Goal: Task Accomplishment & Management: Manage account settings

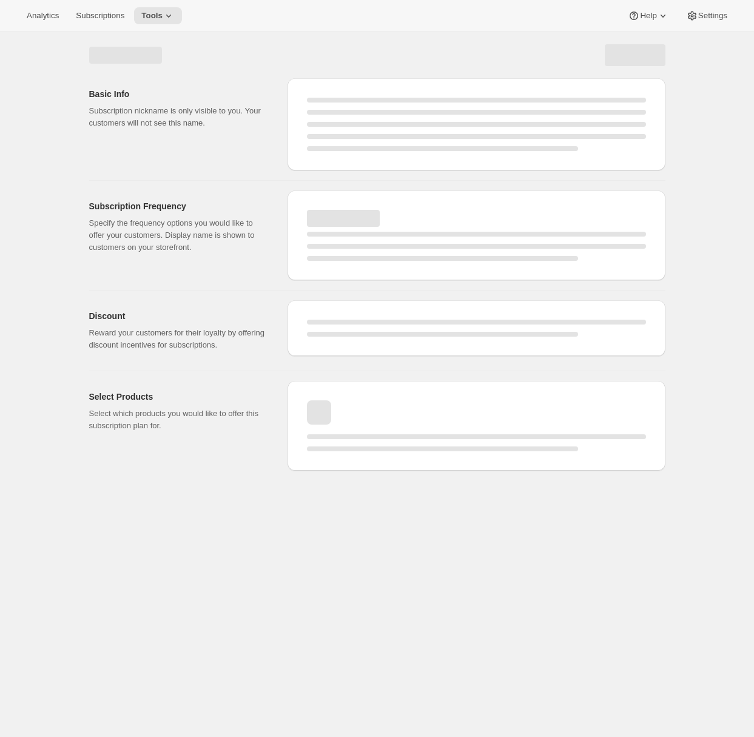
select select "WEEK"
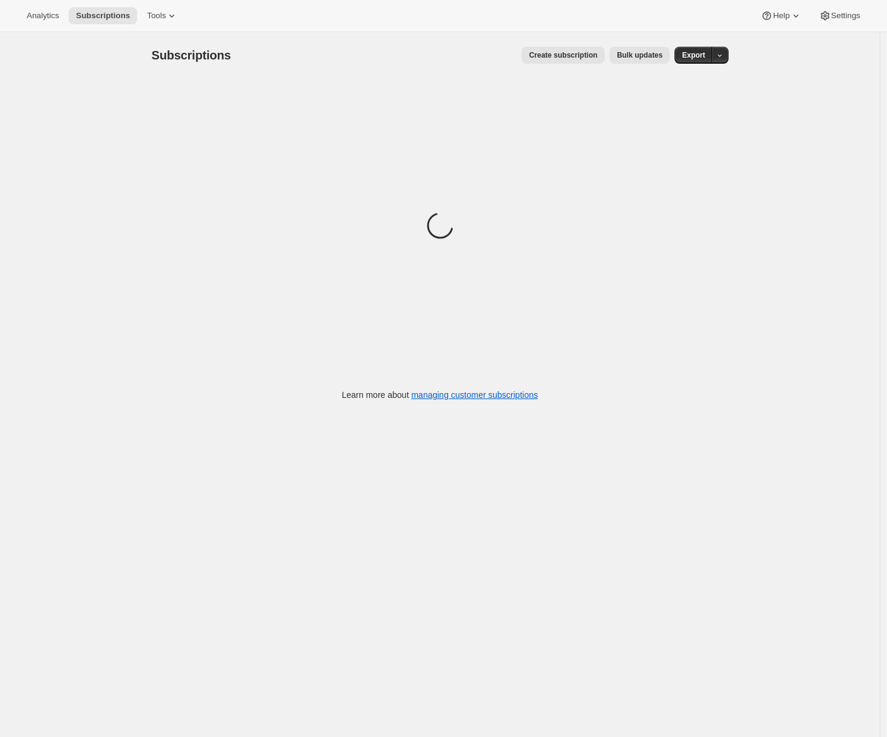
click at [575, 53] on span "Create subscription" at bounding box center [563, 55] width 69 height 10
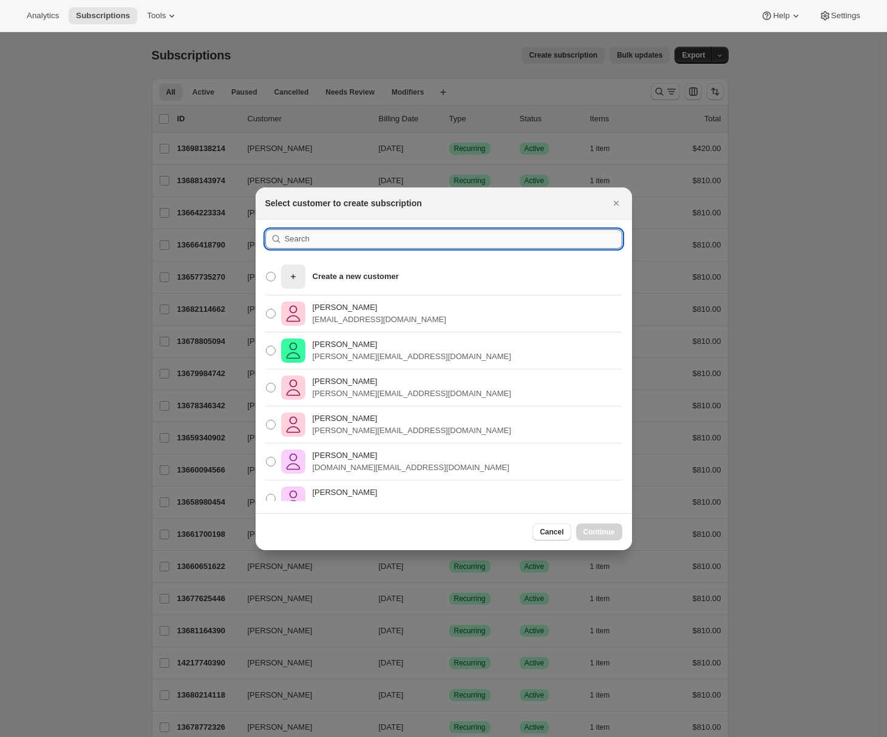
click at [314, 239] on input ":rc:" at bounding box center [453, 238] width 337 height 19
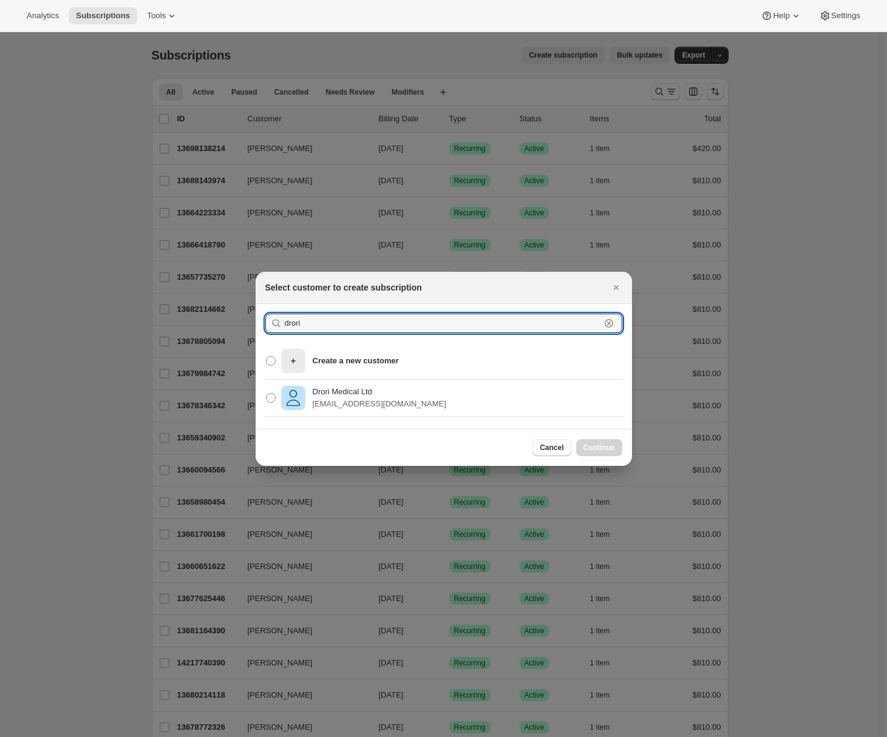
type input "drori"
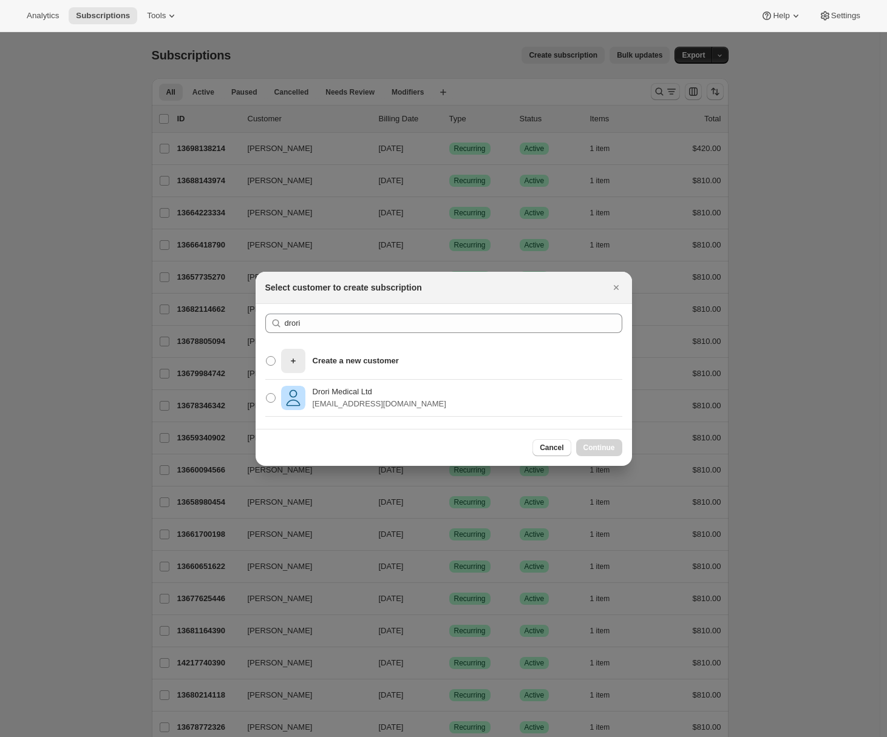
click at [433, 393] on div "Drori Medical Ltd adidrori10@gmail.com" at bounding box center [444, 398] width 376 height 37
click at [268, 395] on span ":rc:" at bounding box center [271, 398] width 10 height 10
click at [266, 394] on input "Drori Medical Ltd adidrori10@gmail.com" at bounding box center [266, 393] width 1 height 1
radio input "true"
click at [610, 448] on span "Continue" at bounding box center [599, 448] width 32 height 10
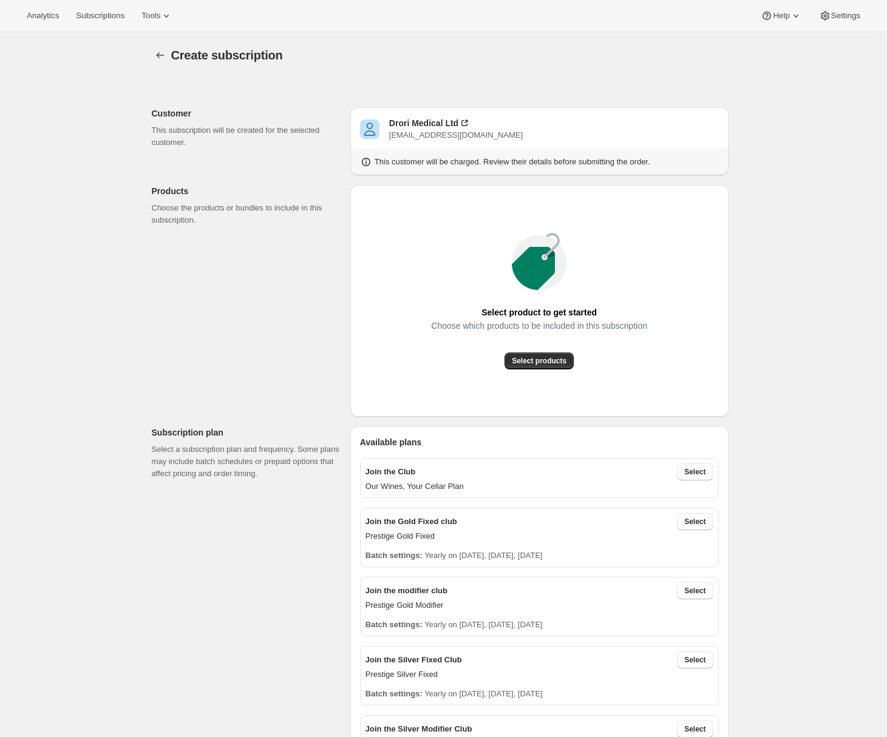
click at [531, 370] on div "Select product to get started Choose which products to be included in this subs…" at bounding box center [539, 301] width 359 height 212
click at [531, 365] on span "Select products" at bounding box center [539, 361] width 55 height 10
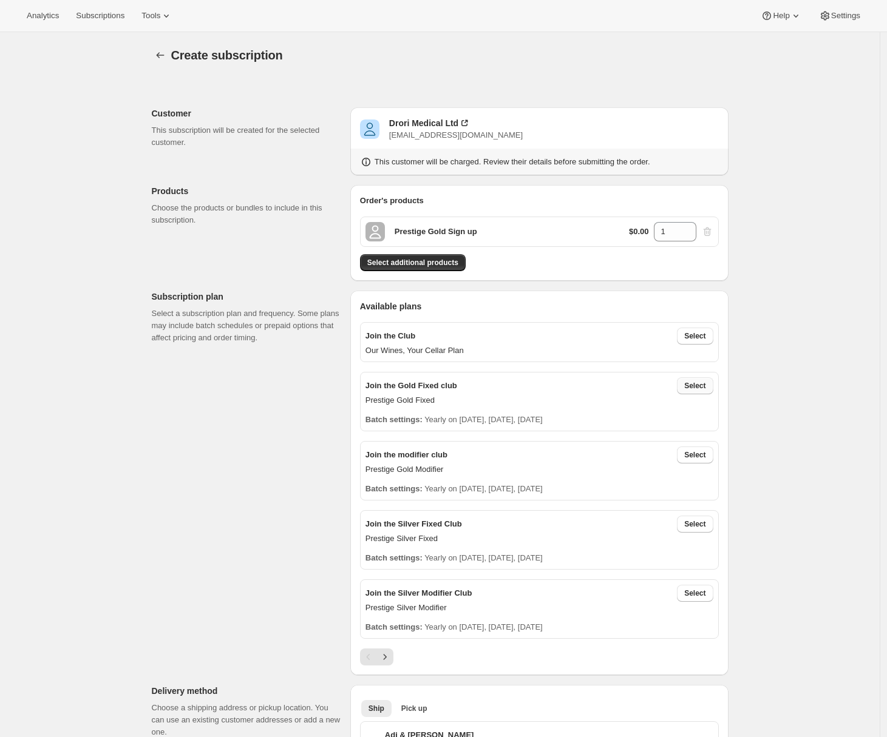
click at [700, 390] on span "Select" at bounding box center [694, 386] width 21 height 10
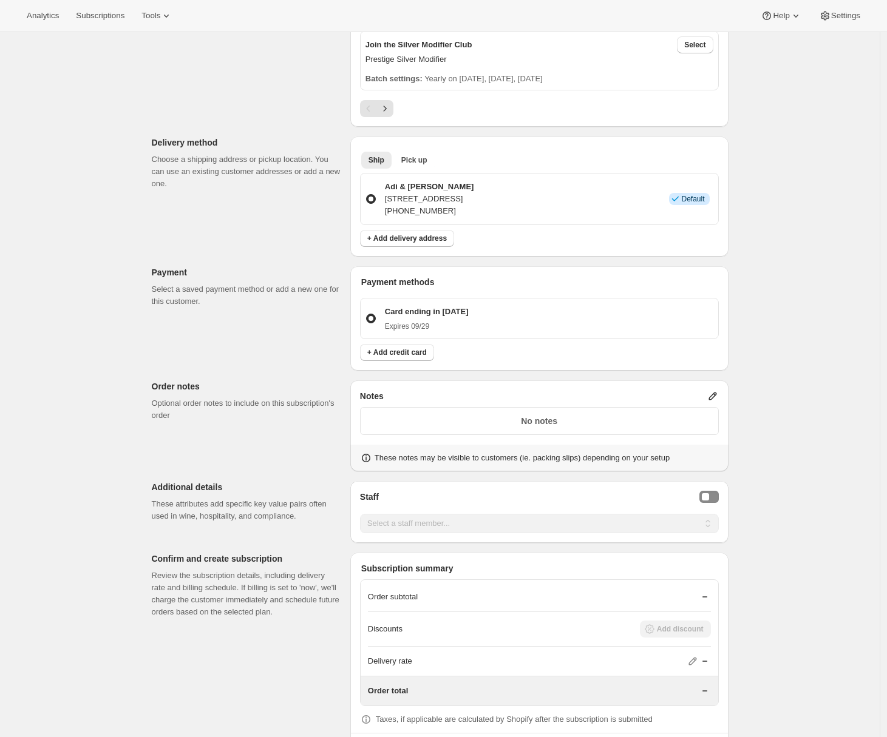
scroll to position [729, 0]
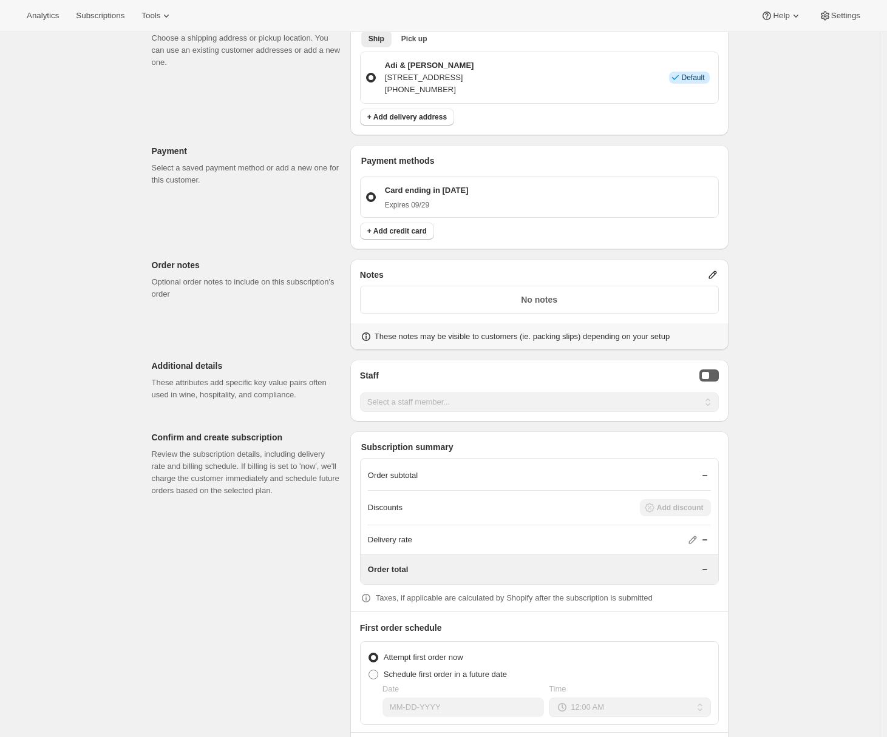
click at [708, 377] on div "Staff Selector" at bounding box center [705, 375] width 7 height 7
click at [501, 402] on select "Select a staff member... Ella Russell Kate Myles Joanne Deitch" at bounding box center [539, 402] width 359 height 19
select select "associate-0"
click at [363, 393] on select "Select a staff member... Ella Russell Kate Myles Joanne Deitch" at bounding box center [539, 402] width 359 height 19
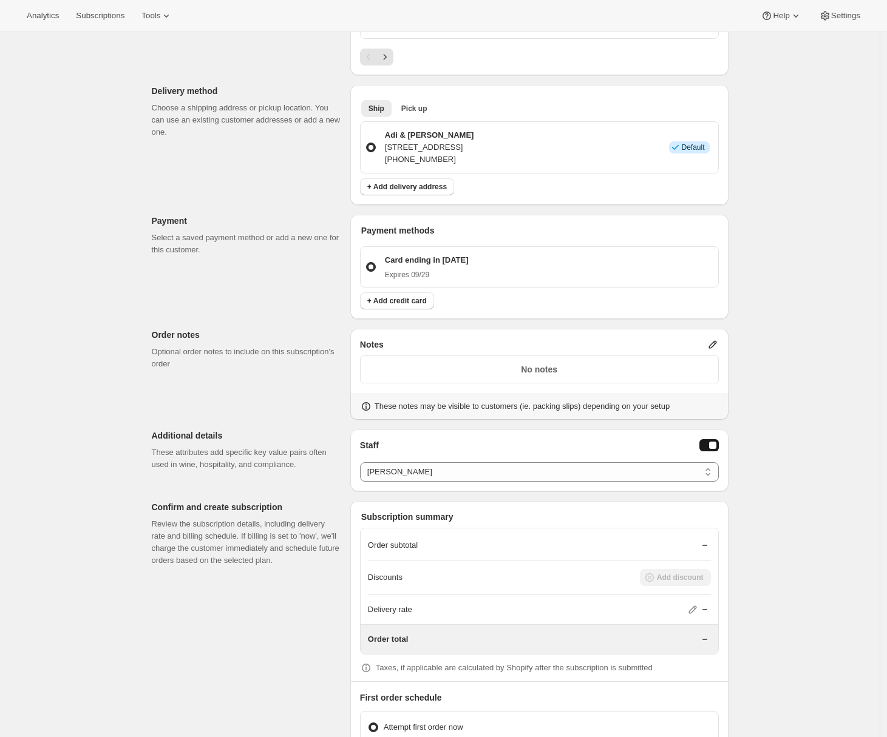
scroll to position [608, 0]
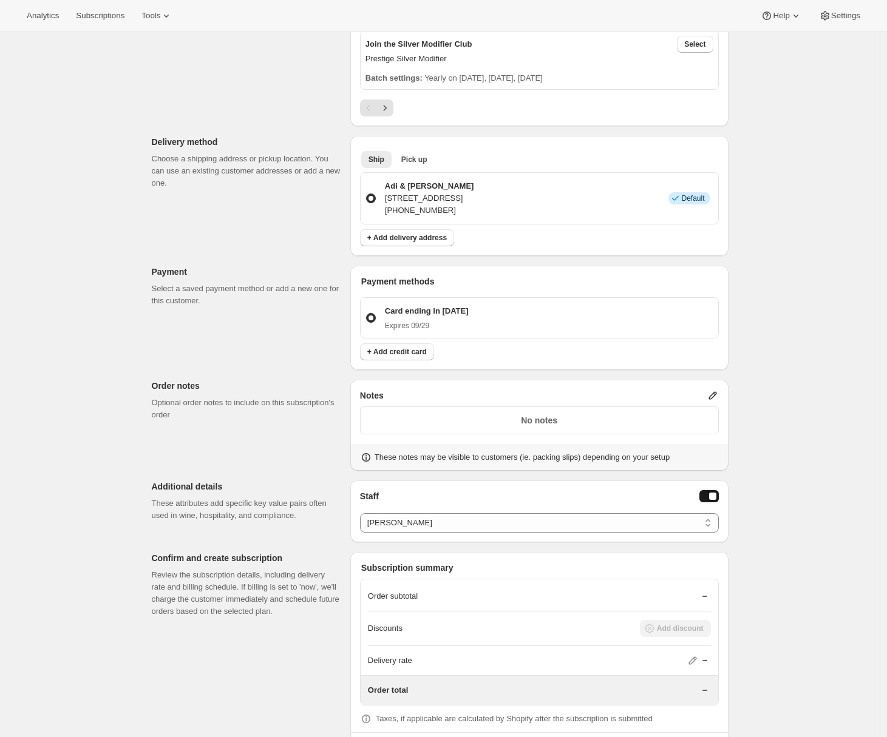
click at [428, 311] on p "Card ending in 1000" at bounding box center [427, 311] width 84 height 12
click at [367, 313] on input "Card ending in 1000 Expires 09/29" at bounding box center [366, 313] width 1 height 1
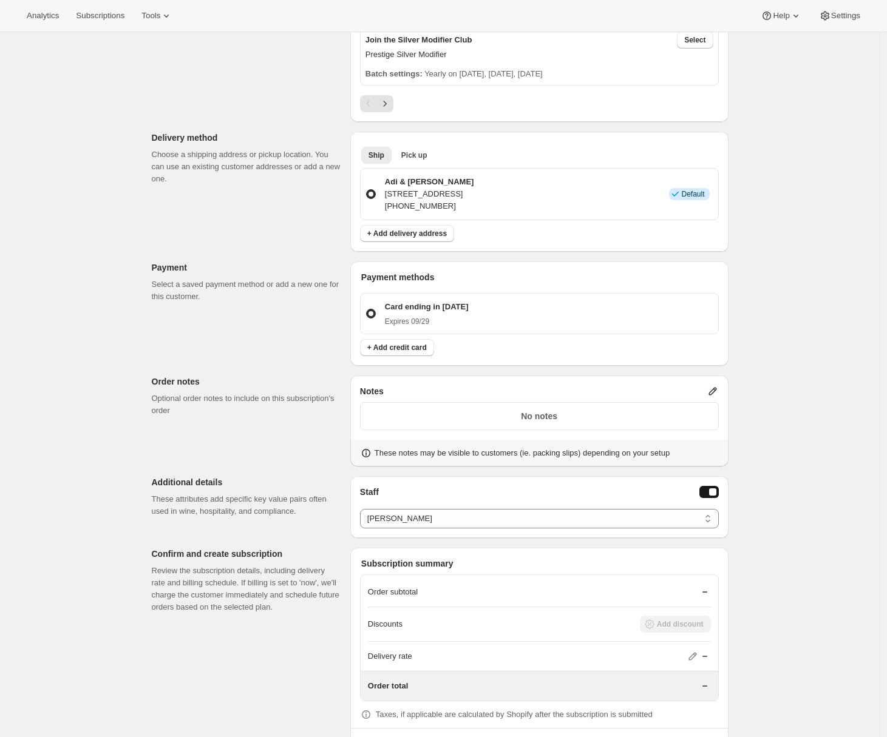
scroll to position [0, 0]
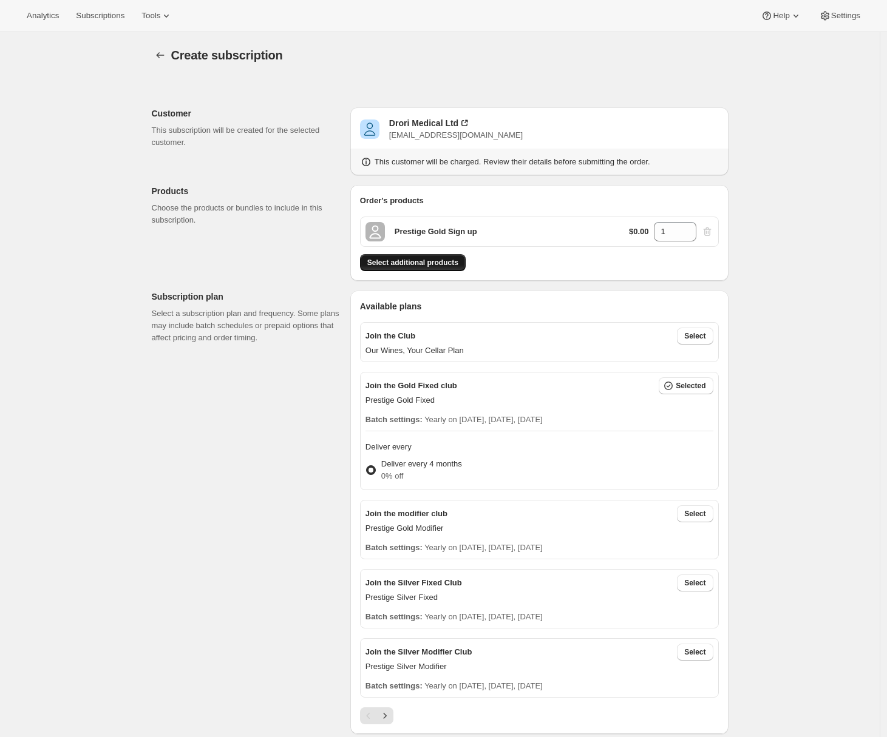
click at [392, 265] on span "Select additional products" at bounding box center [412, 263] width 91 height 10
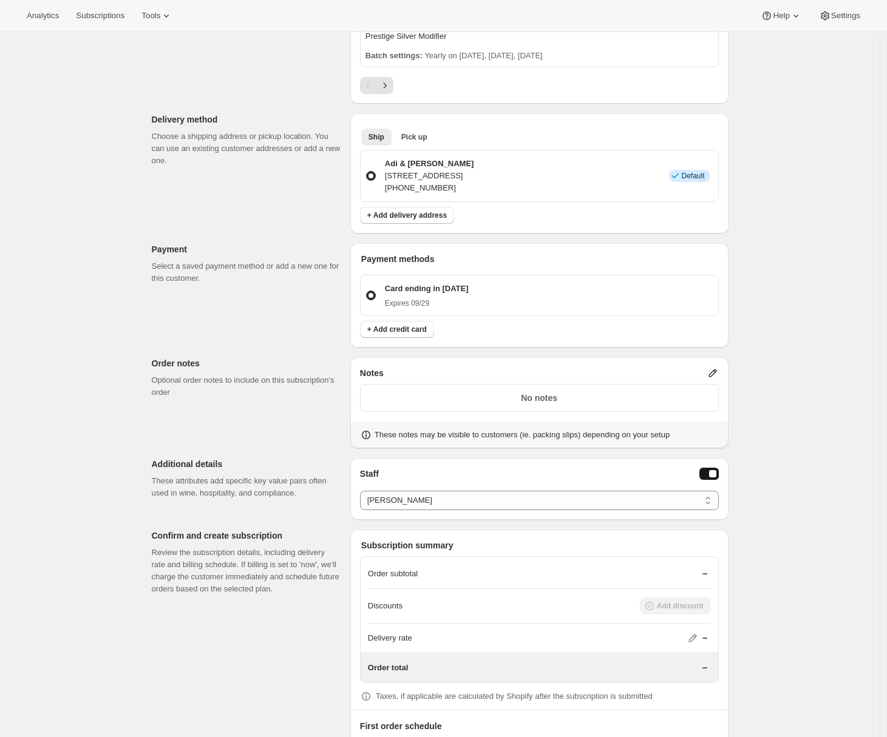
scroll to position [820, 0]
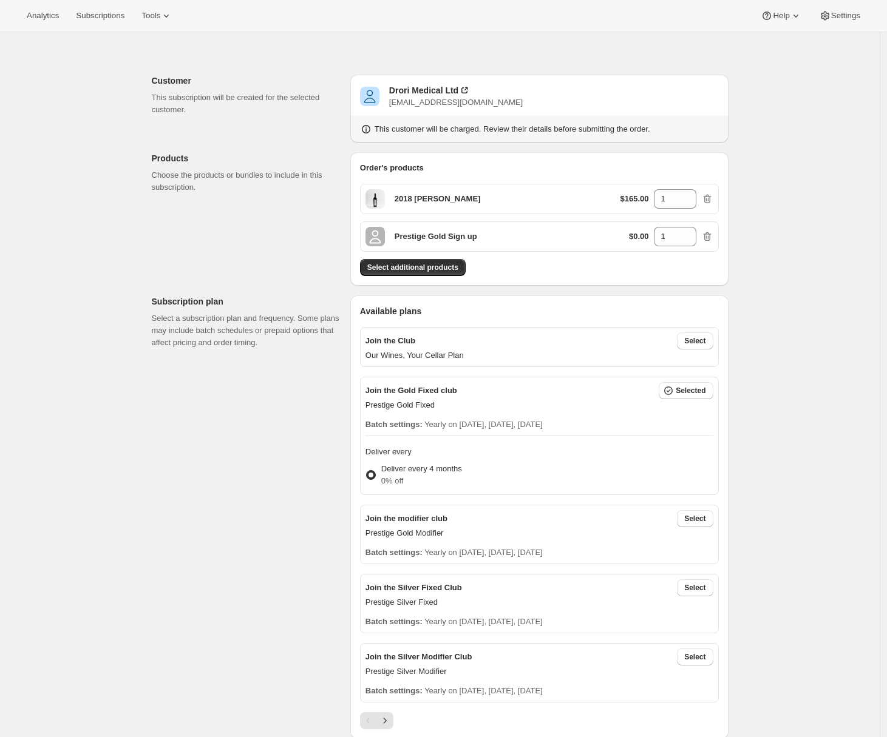
scroll to position [25, 0]
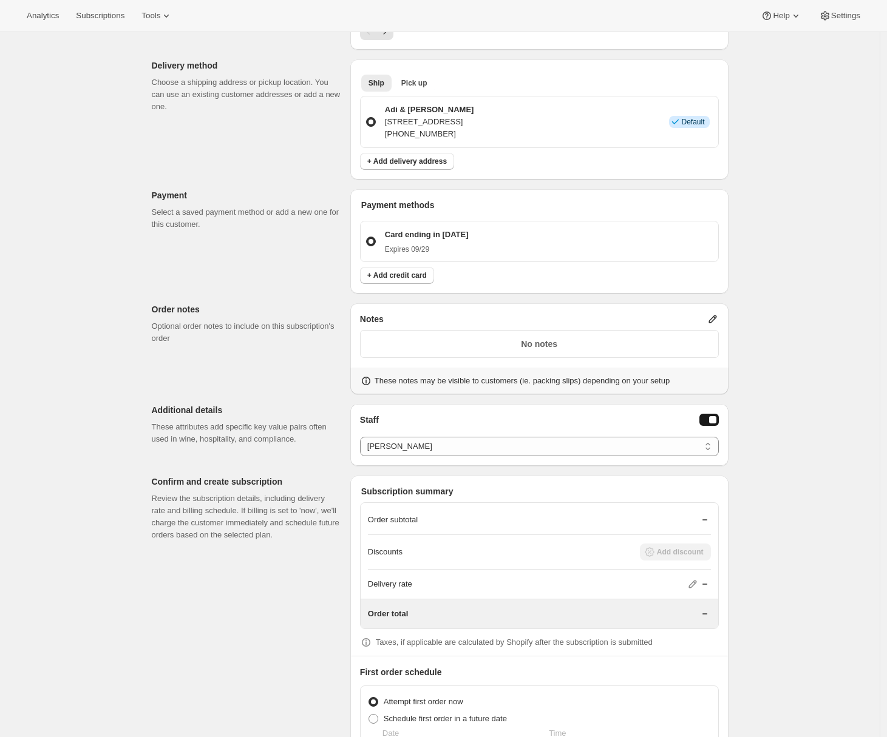
scroll to position [820, 0]
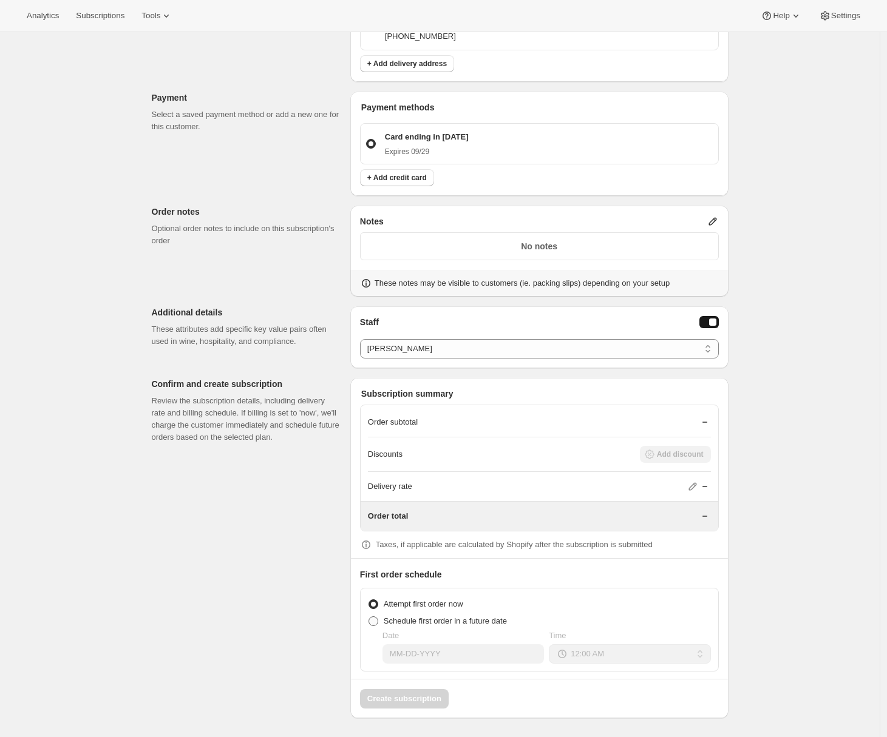
click at [427, 621] on span "Schedule first order in a future date" at bounding box center [445, 621] width 123 height 9
click at [369, 617] on input "Schedule first order in a future date" at bounding box center [368, 617] width 1 height 1
radio input "true"
click at [407, 604] on span "Attempt first order now" at bounding box center [424, 604] width 80 height 9
click at [369, 600] on input "Attempt first order now" at bounding box center [368, 600] width 1 height 1
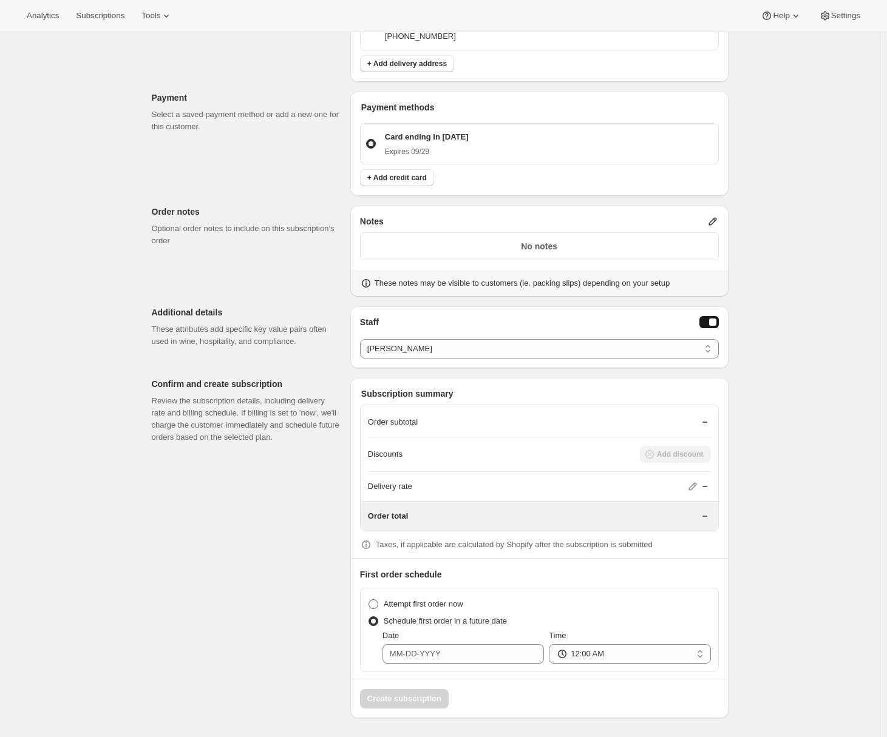
radio input "true"
click at [696, 487] on icon at bounding box center [692, 487] width 8 height 8
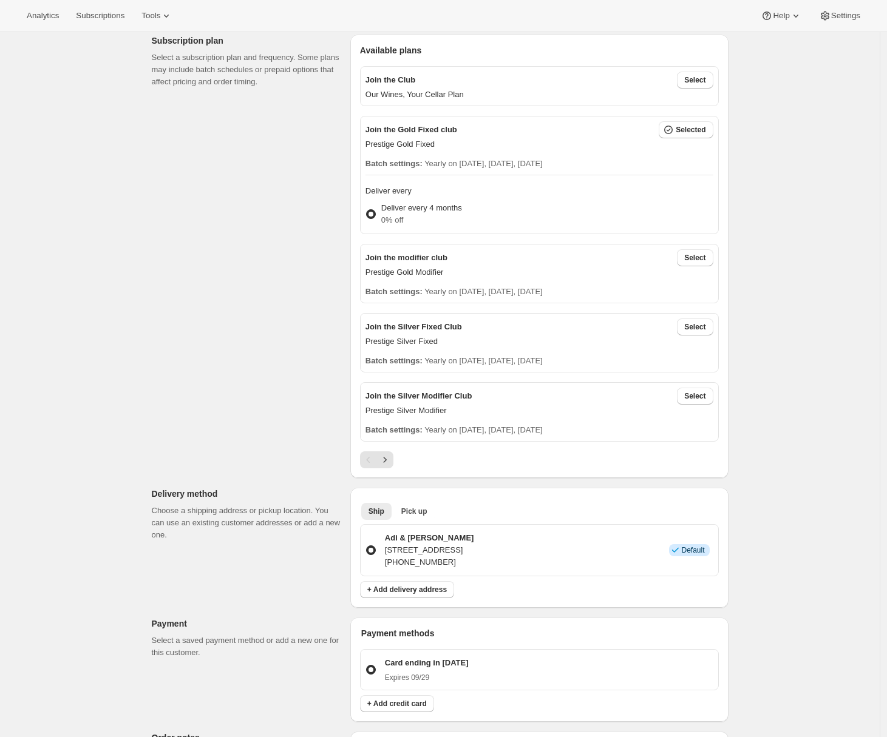
scroll to position [356, 0]
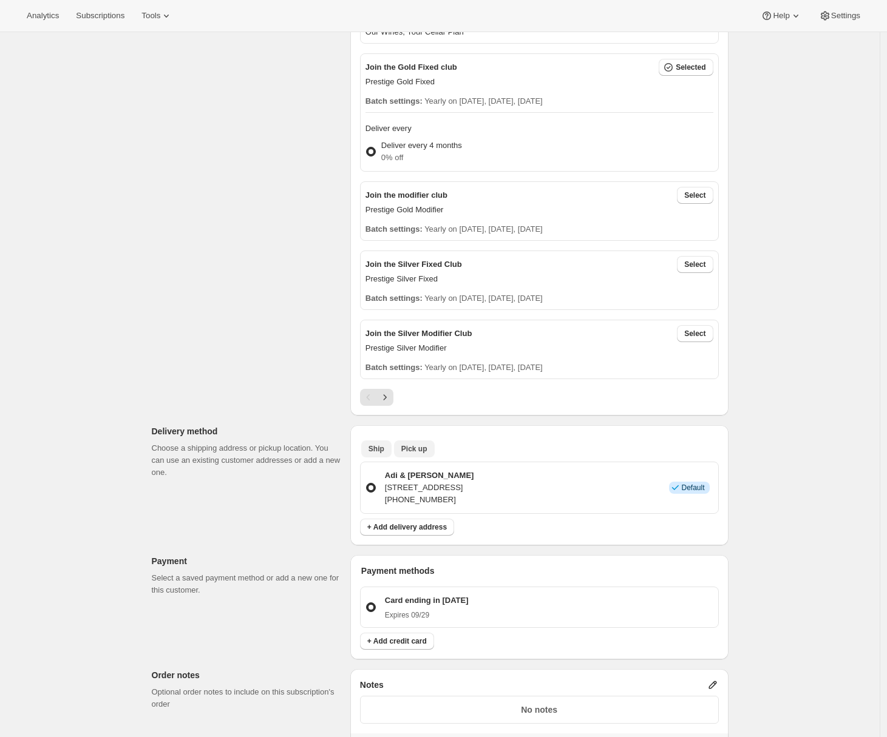
click at [418, 448] on span "Pick up" at bounding box center [414, 449] width 26 height 10
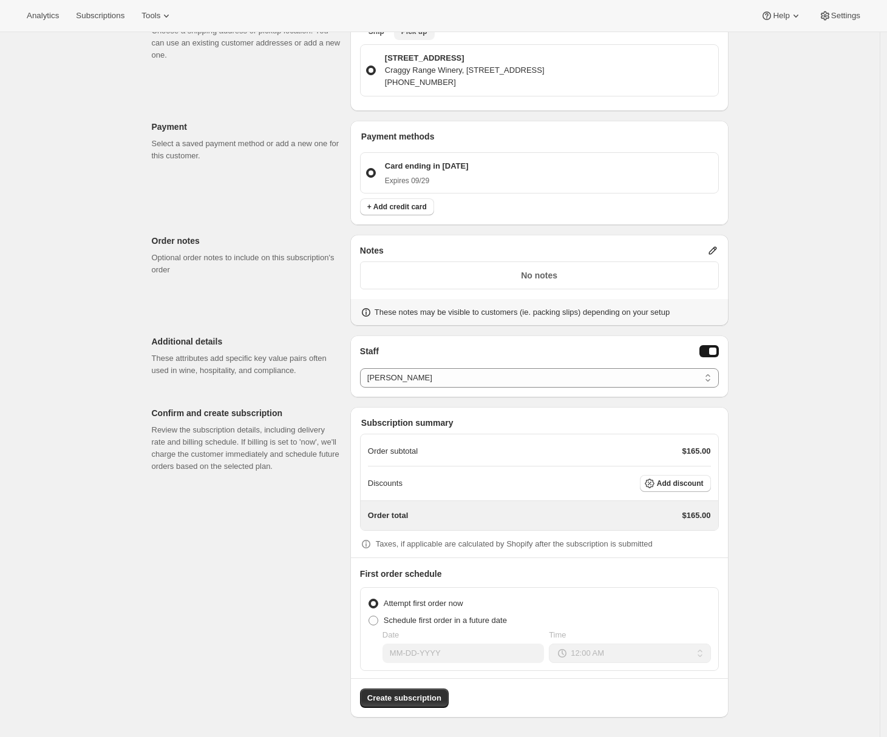
scroll to position [429, 0]
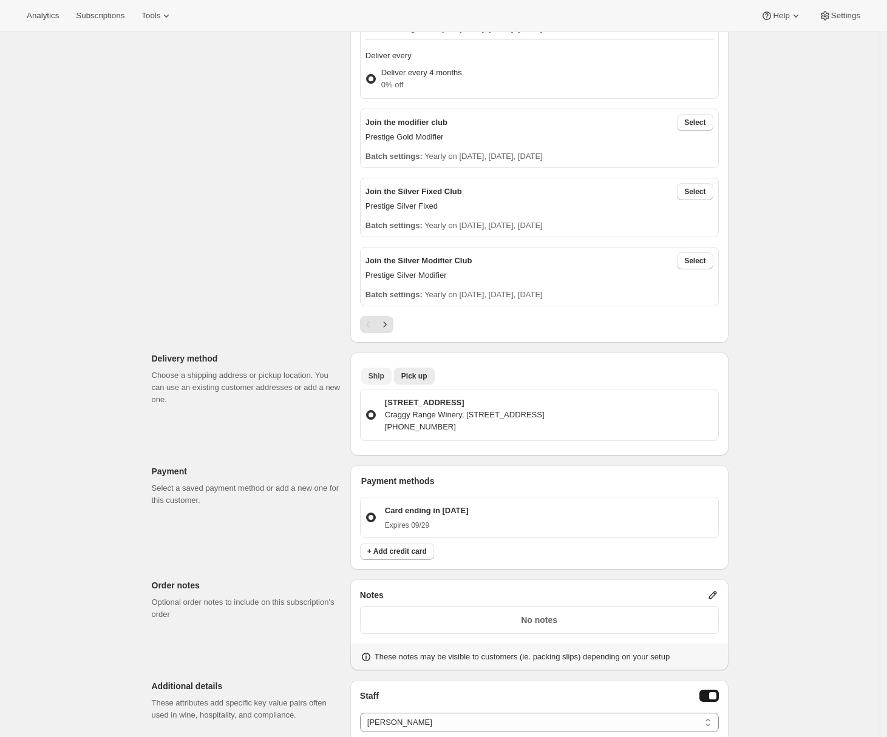
click at [380, 378] on span "Ship" at bounding box center [376, 376] width 16 height 10
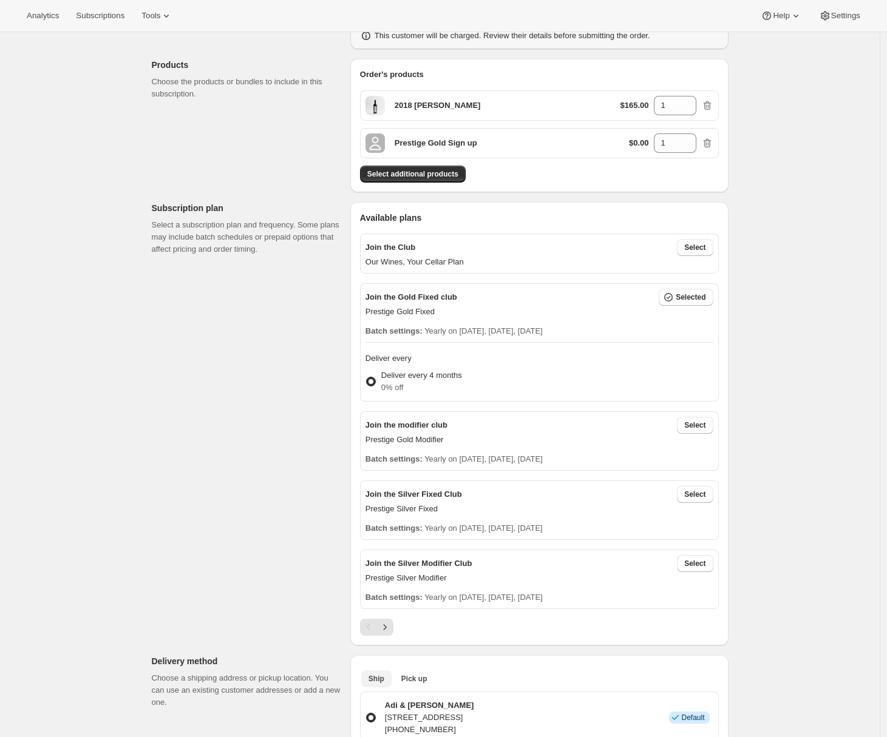
scroll to position [0, 0]
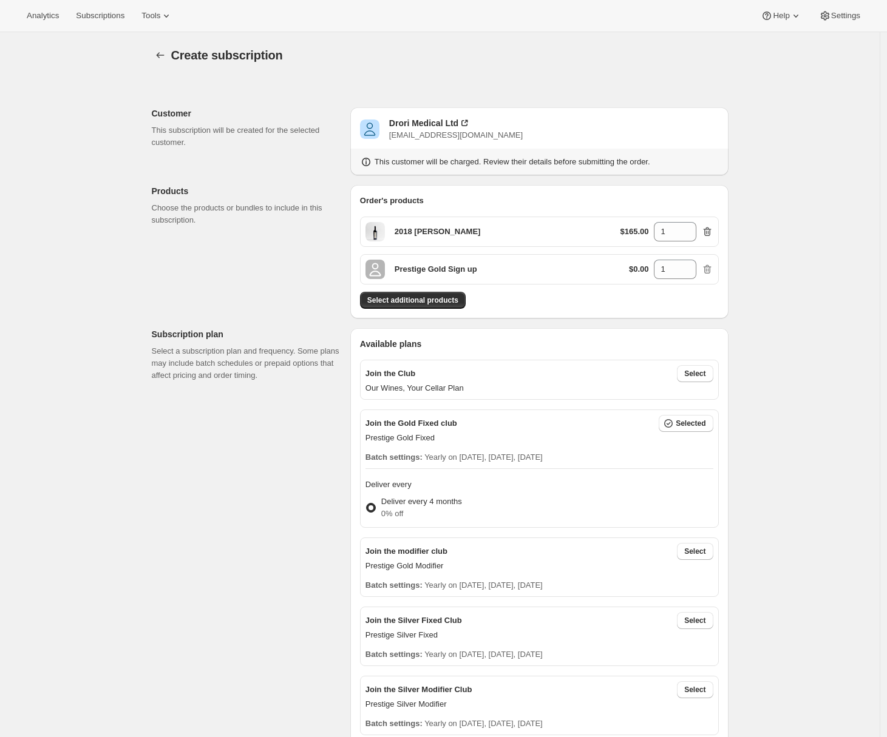
click at [710, 235] on icon "button" at bounding box center [707, 232] width 12 height 12
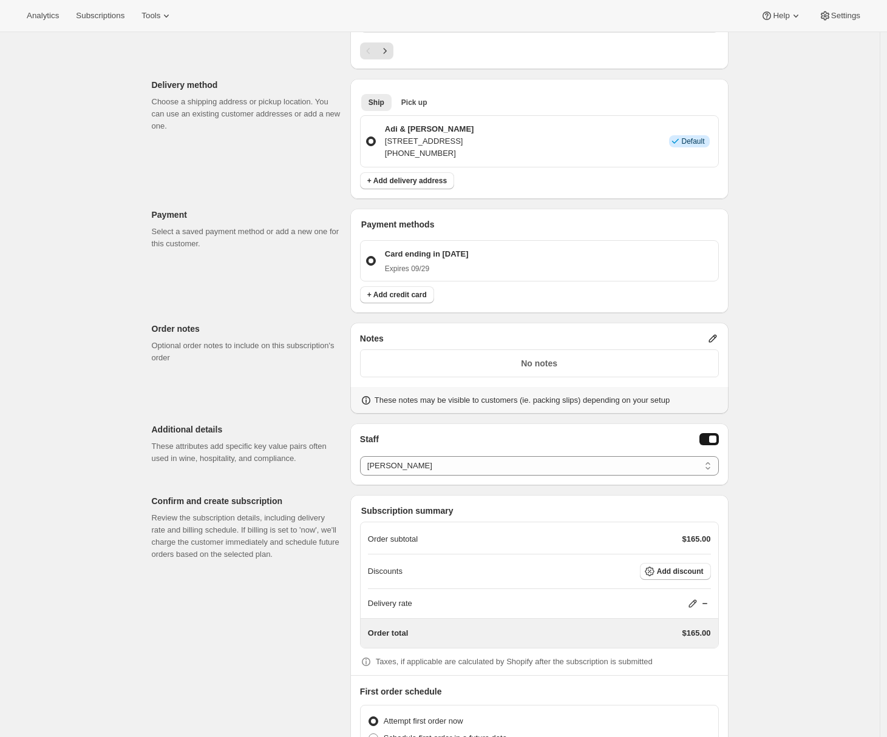
scroll to position [396, 0]
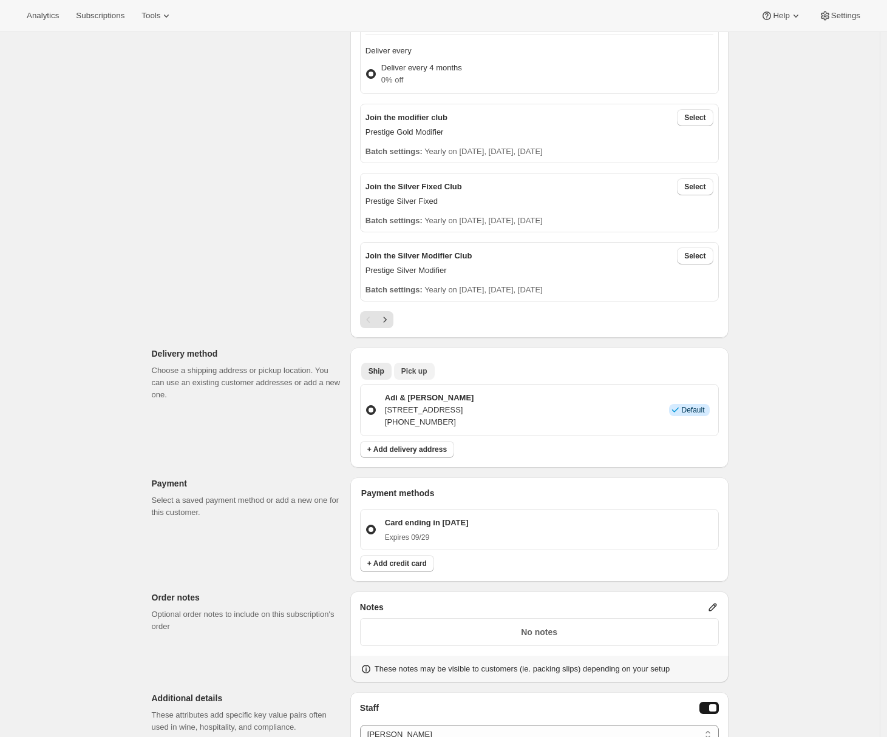
click at [408, 373] on span "Pick up" at bounding box center [414, 372] width 26 height 10
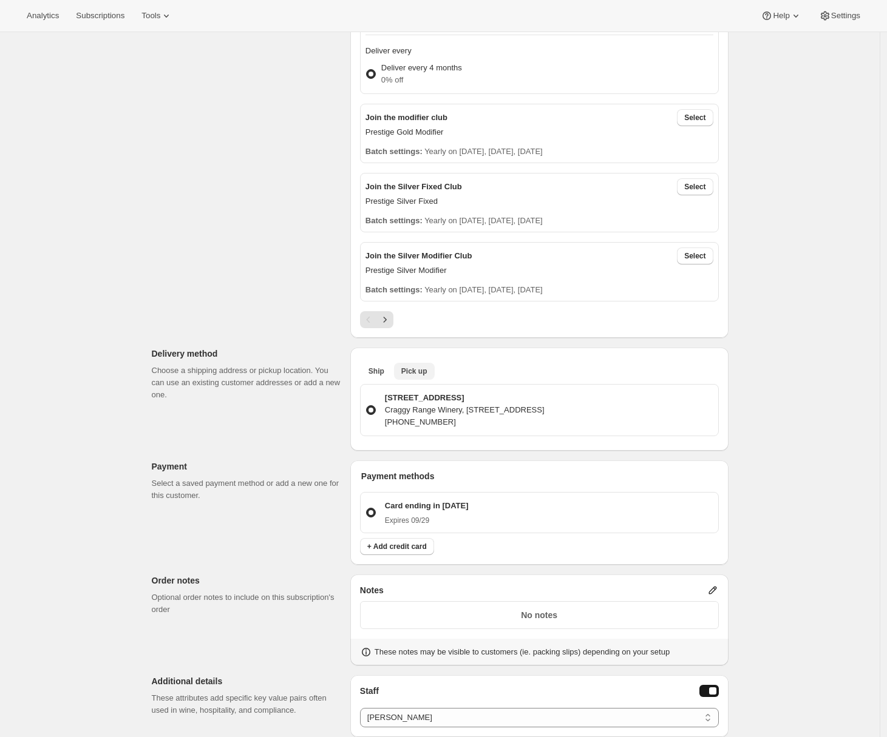
scroll to position [591, 0]
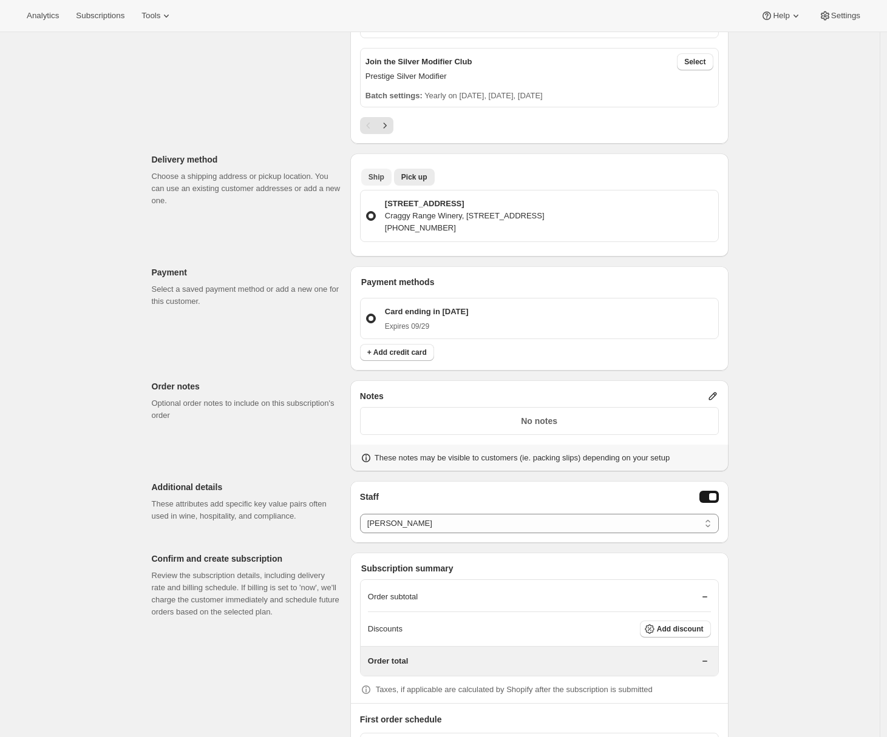
click at [385, 182] on button "Ship" at bounding box center [376, 177] width 30 height 17
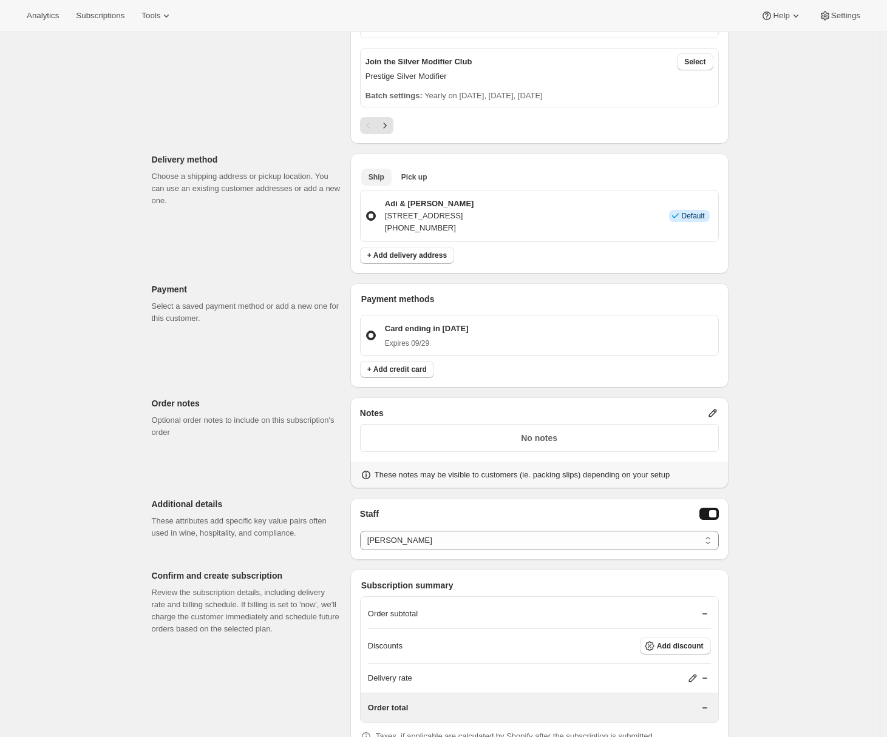
scroll to position [782, 0]
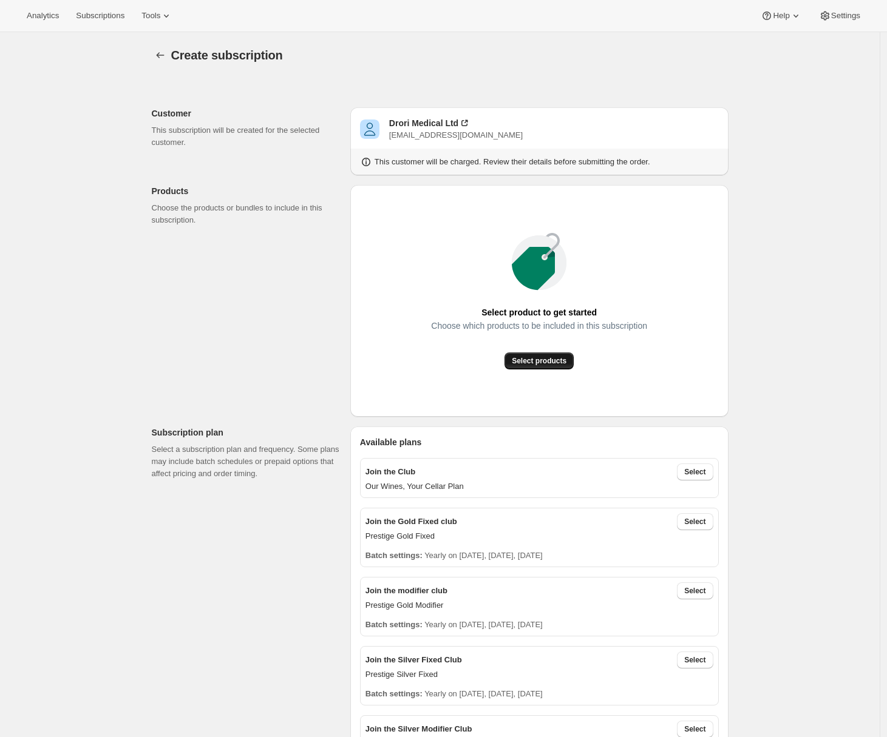
click at [540, 365] on span "Select products" at bounding box center [539, 361] width 55 height 10
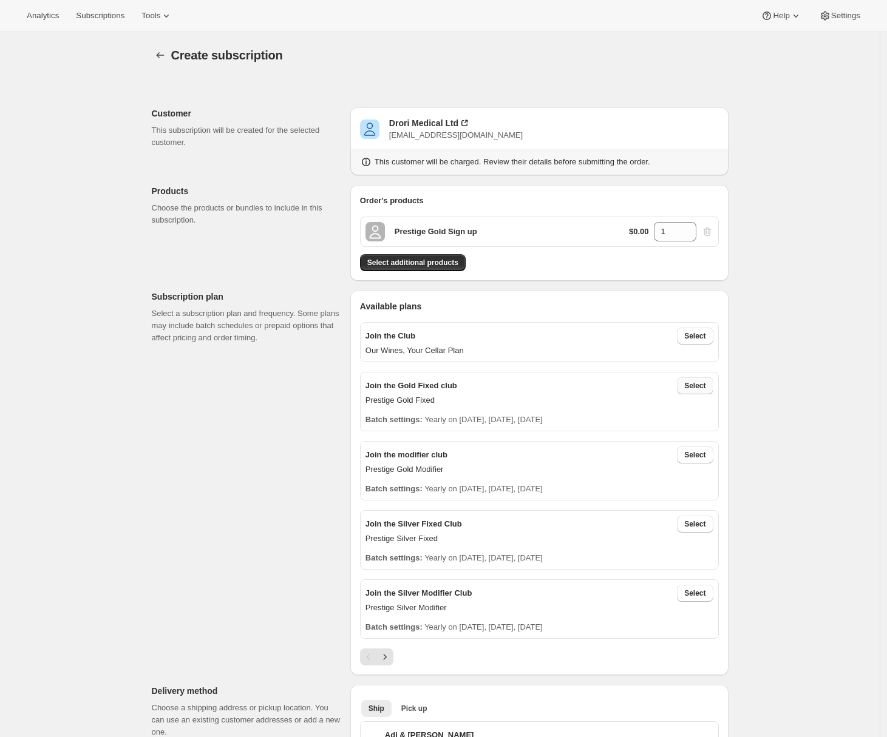
click at [696, 385] on span "Select" at bounding box center [694, 386] width 21 height 10
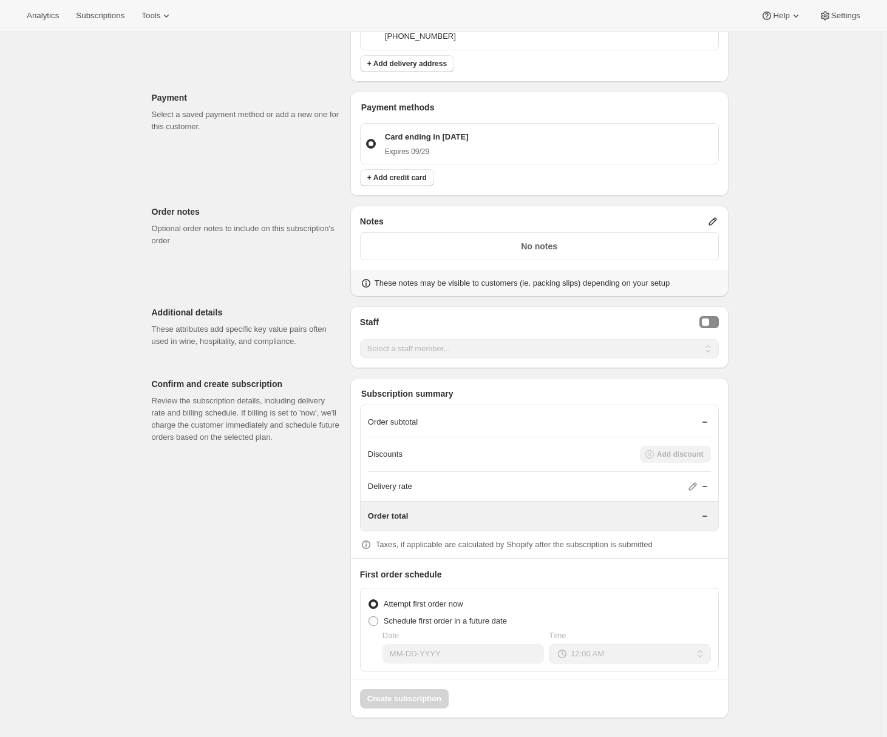
scroll to position [552, 0]
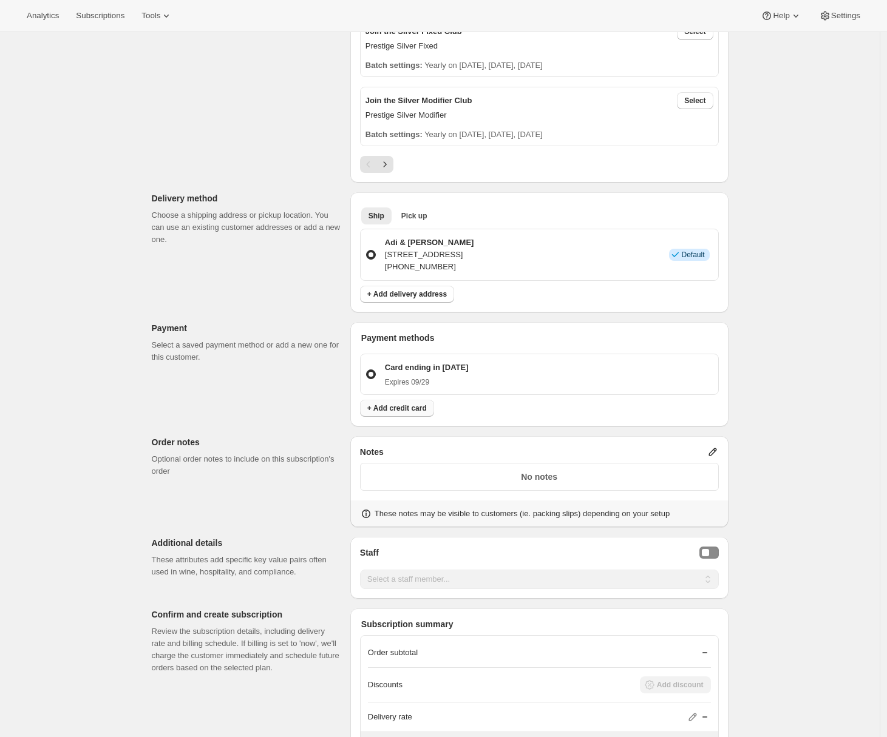
click at [403, 412] on span "+ Add credit card" at bounding box center [396, 409] width 59 height 10
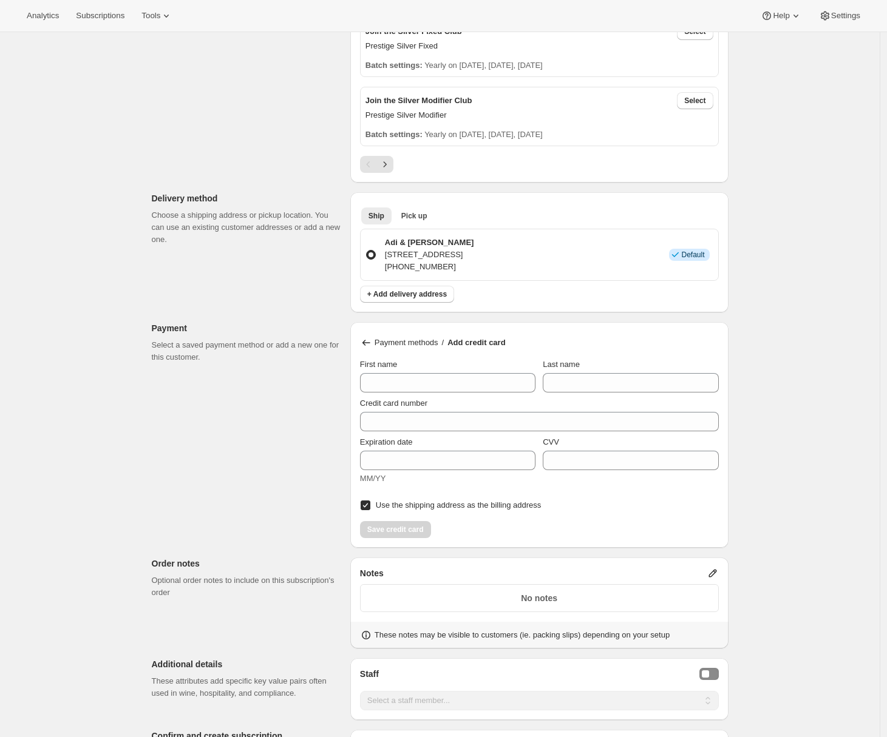
click at [371, 346] on icon at bounding box center [366, 343] width 12 height 12
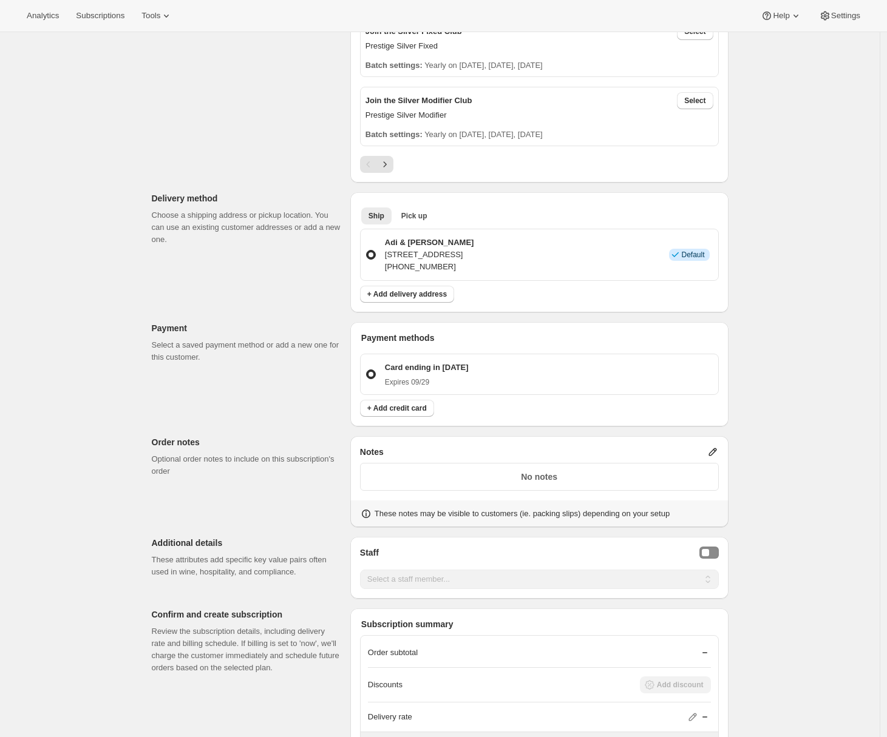
scroll to position [782, 0]
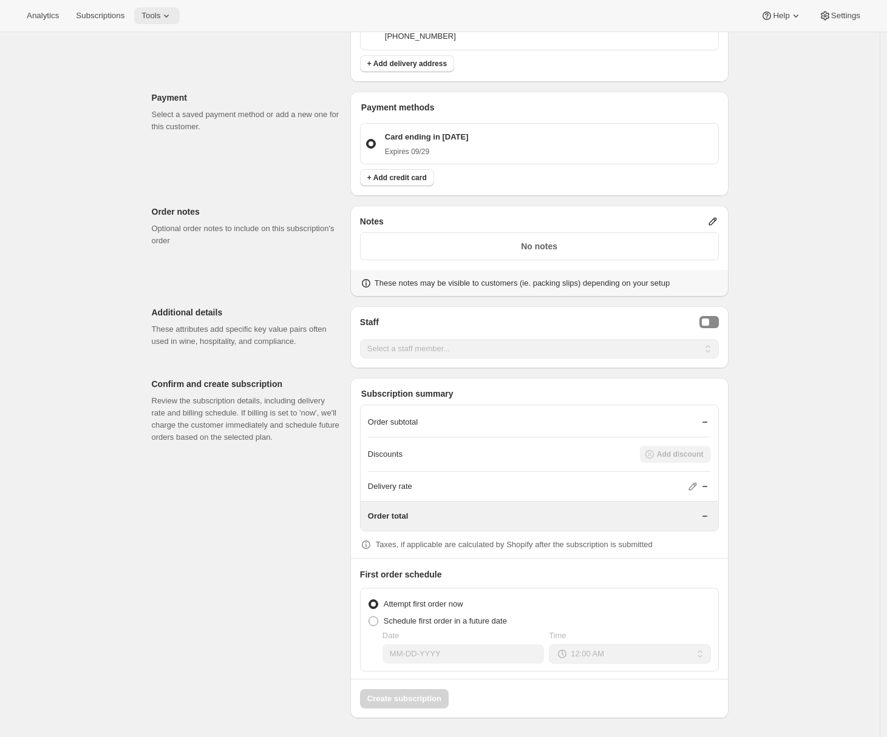
click at [159, 13] on span "Tools" at bounding box center [150, 16] width 19 height 10
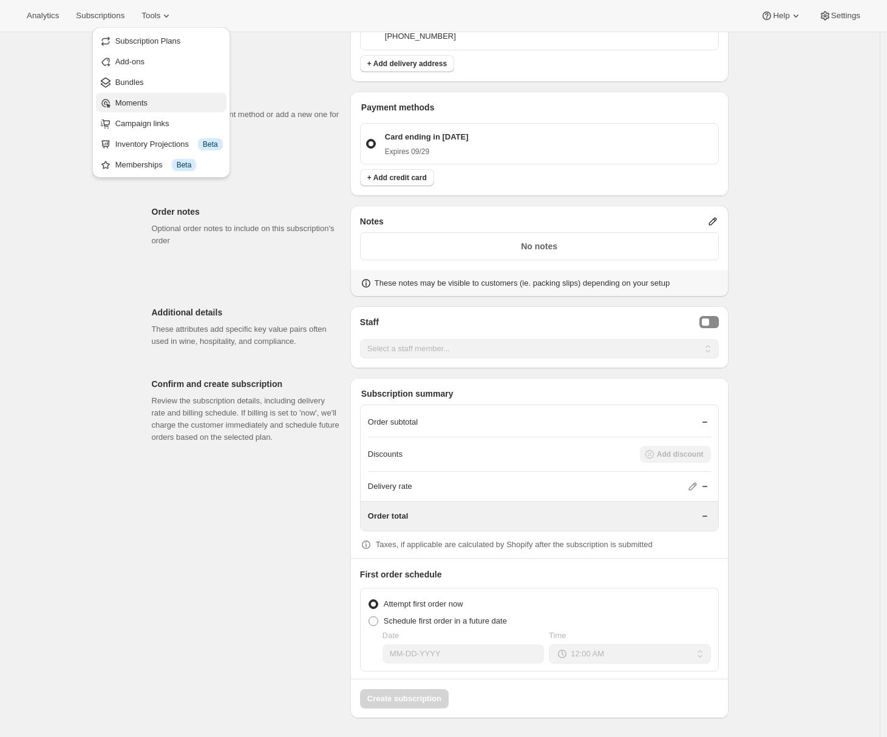
click at [150, 101] on span "Moments" at bounding box center [168, 103] width 107 height 12
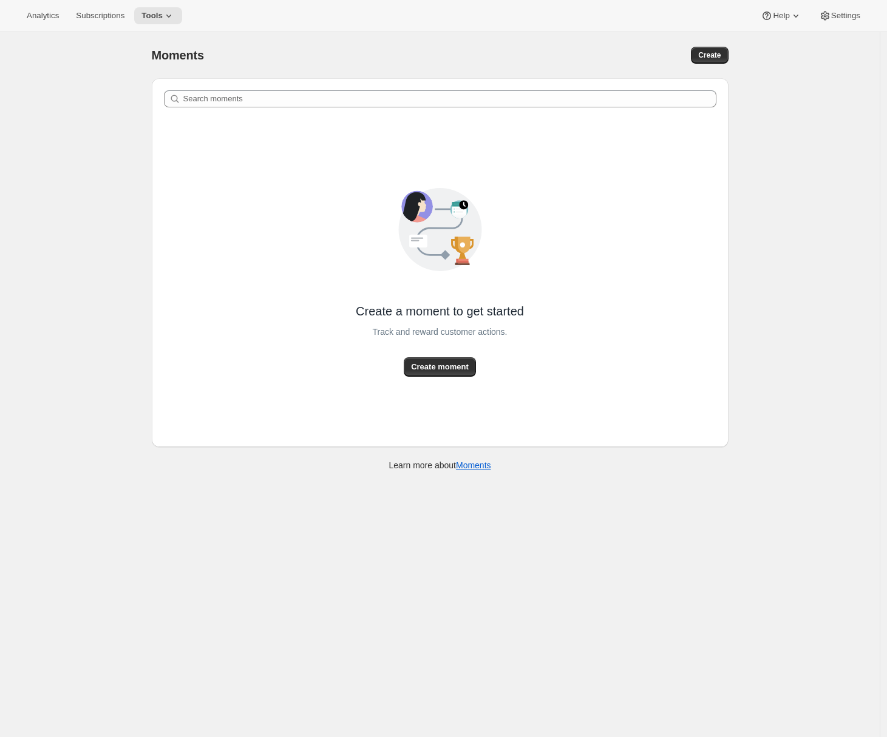
click at [164, 2] on div "Analytics Subscriptions Tools Help Settings" at bounding box center [443, 16] width 887 height 32
click at [163, 11] on span "Tools" at bounding box center [151, 16] width 21 height 10
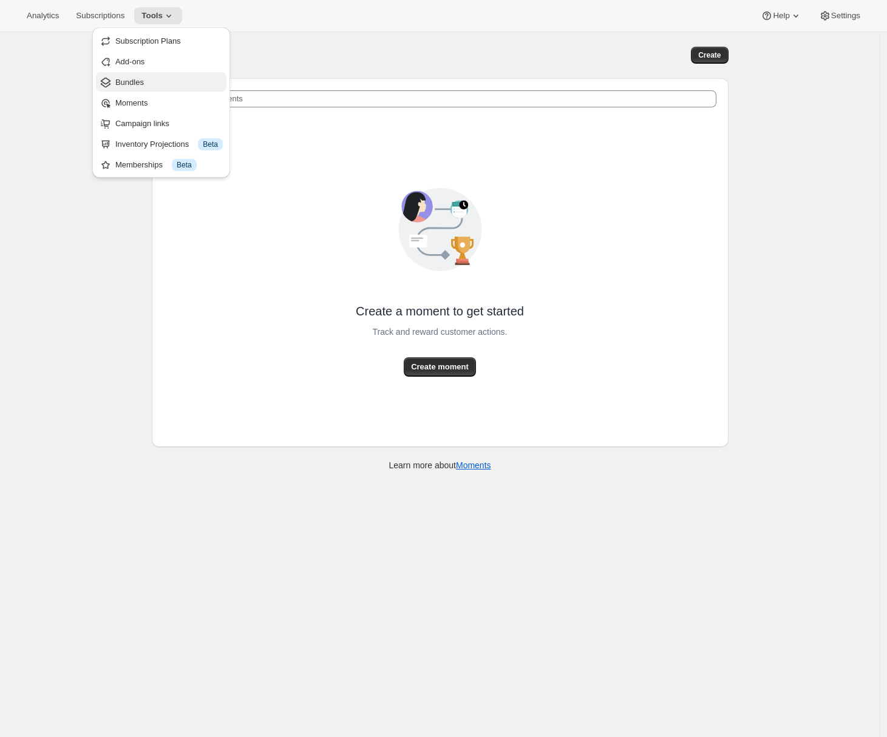
click at [155, 81] on span "Bundles" at bounding box center [168, 82] width 107 height 12
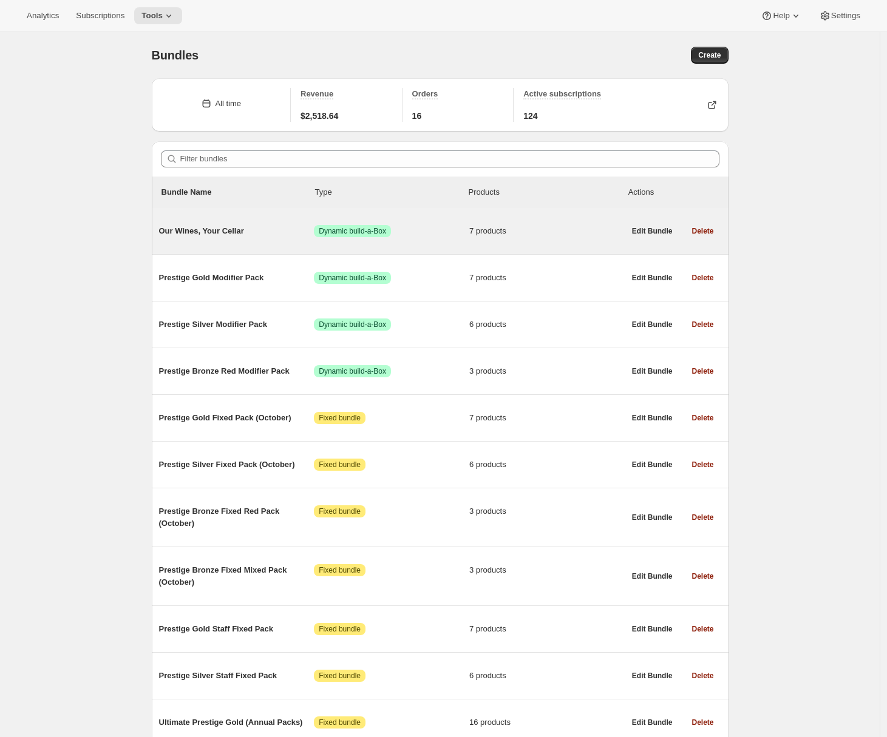
click at [266, 242] on div "Our Wines, Your Cellar Success Dynamic build-a-Box 7 products" at bounding box center [392, 231] width 466 height 32
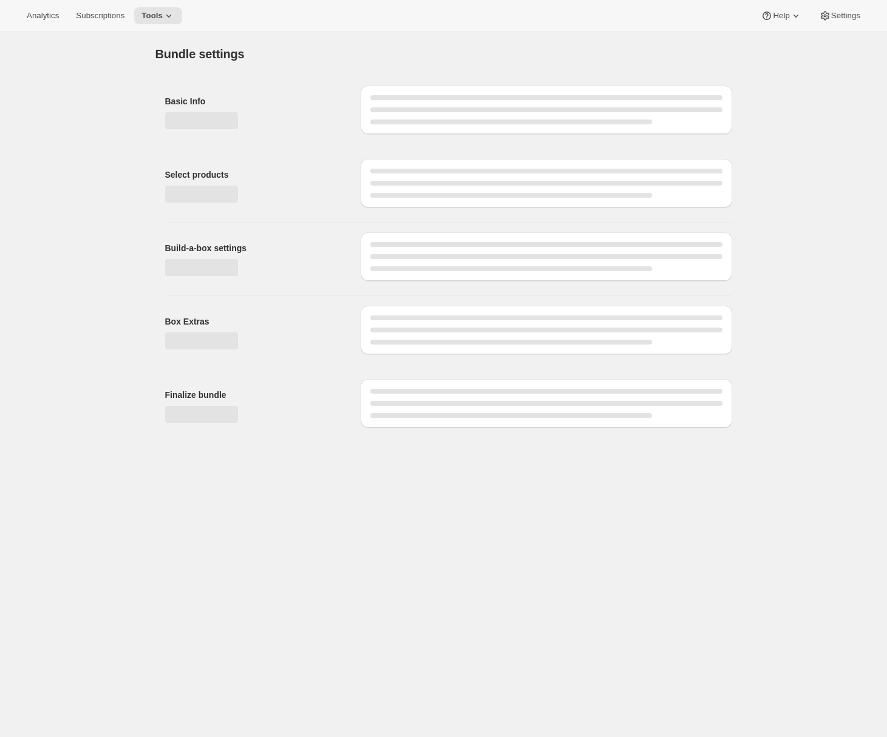
type input "Our Wines, Your Cellar"
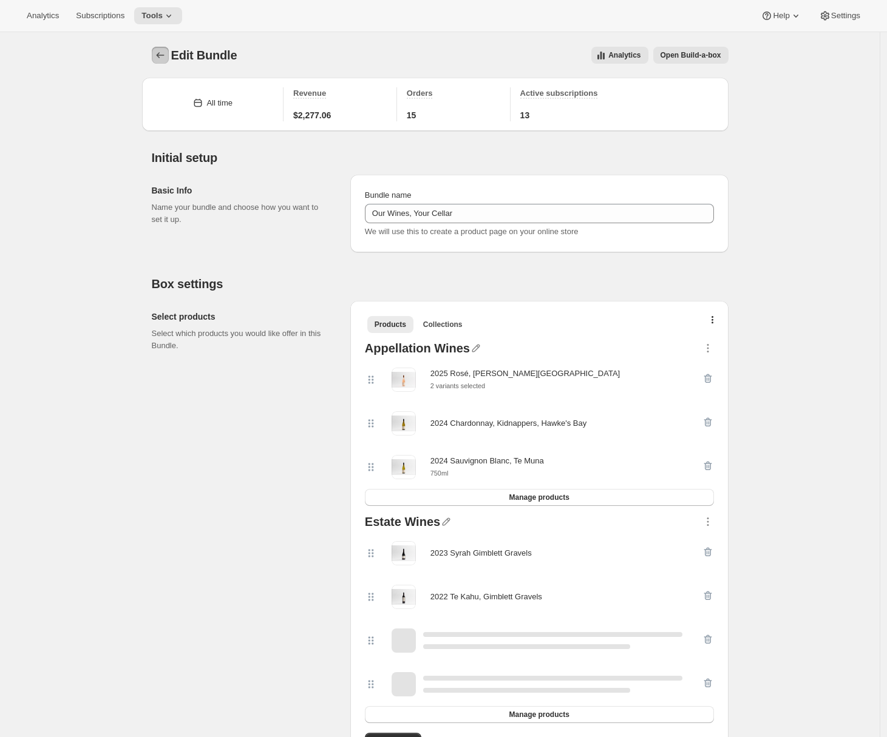
click at [163, 49] on icon "Bundles" at bounding box center [160, 55] width 12 height 12
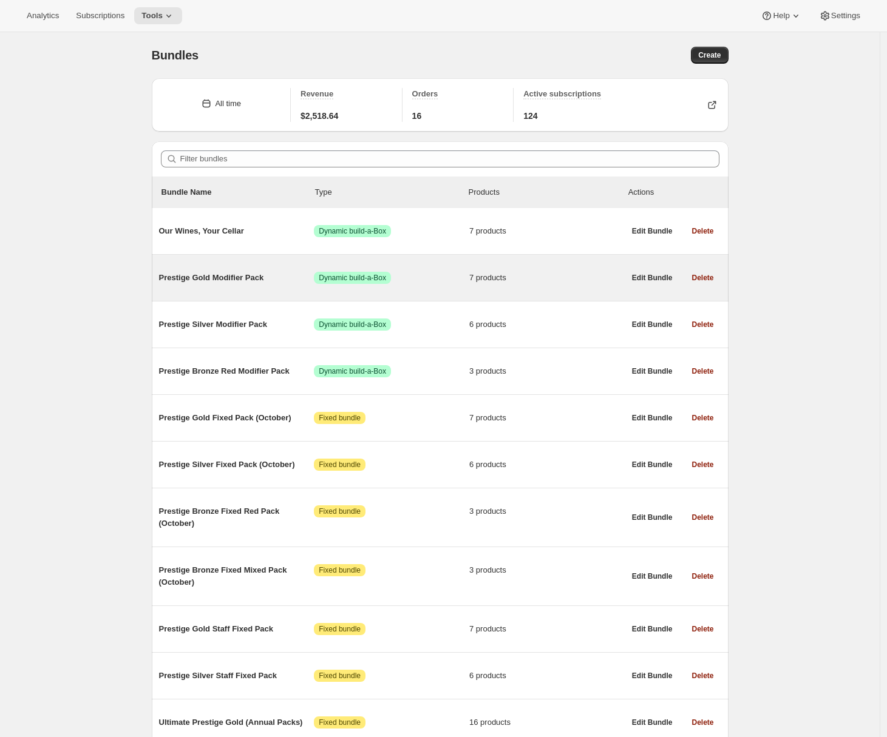
click at [259, 284] on span "Prestige Gold Modifier Pack" at bounding box center [236, 278] width 155 height 12
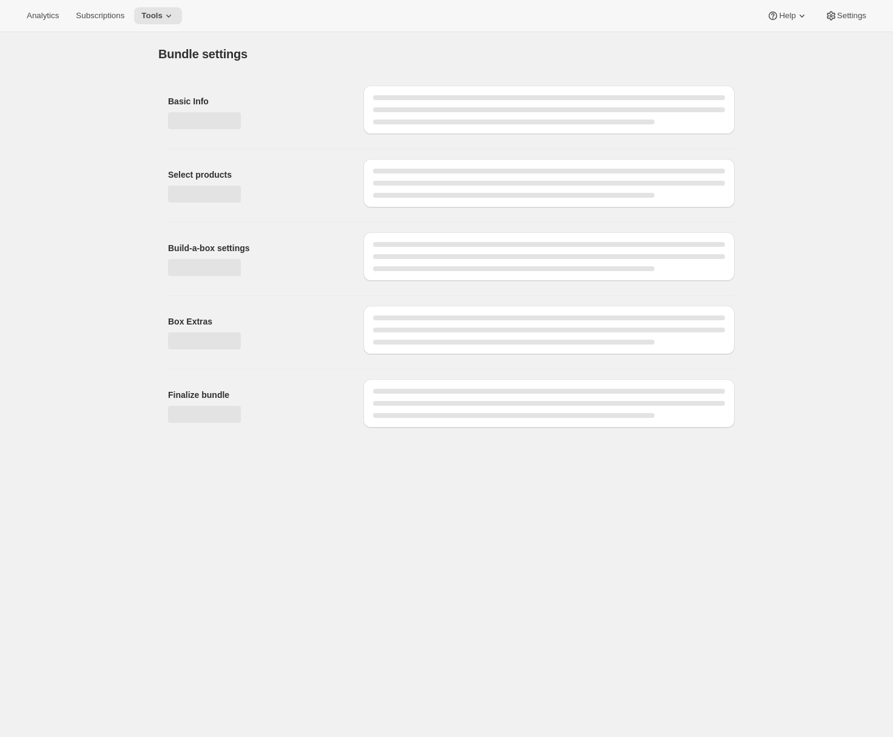
type input "Prestige Gold Modifier Pack"
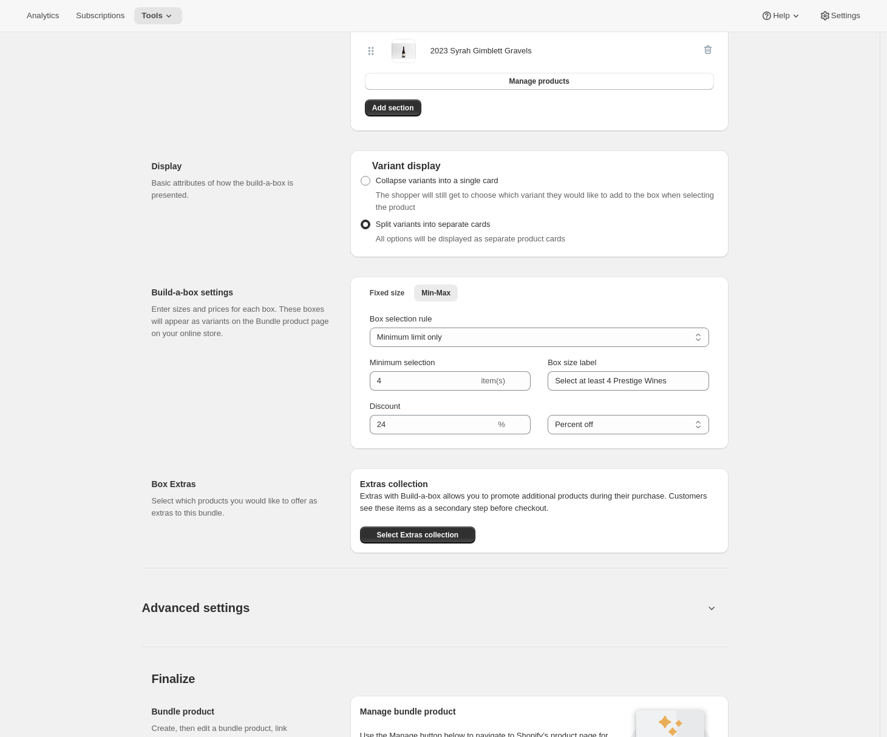
scroll to position [915, 0]
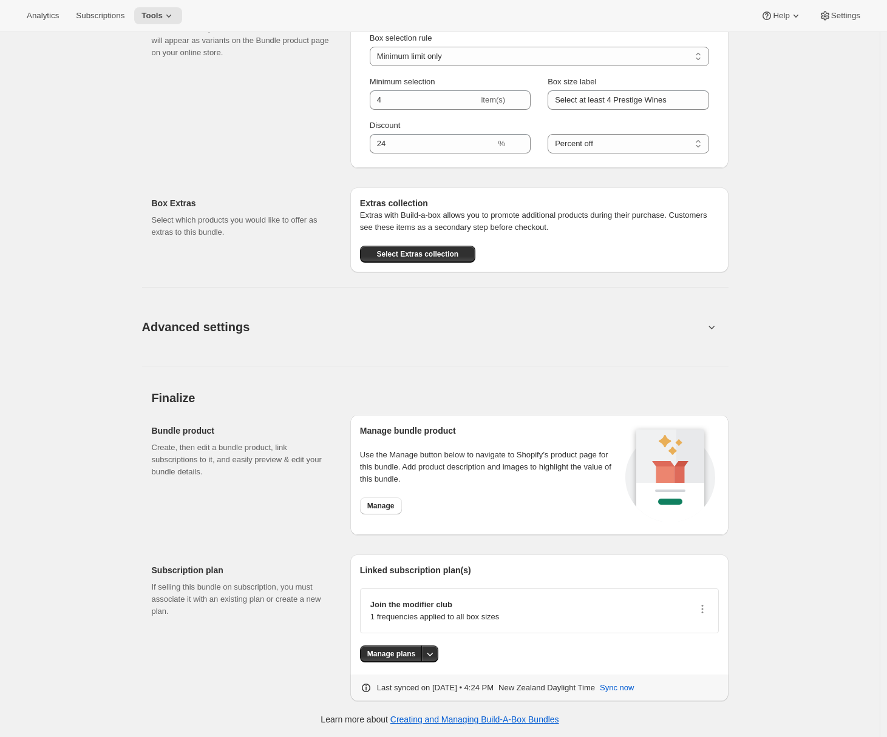
click at [329, 321] on button "Advanced settings" at bounding box center [423, 326] width 577 height 47
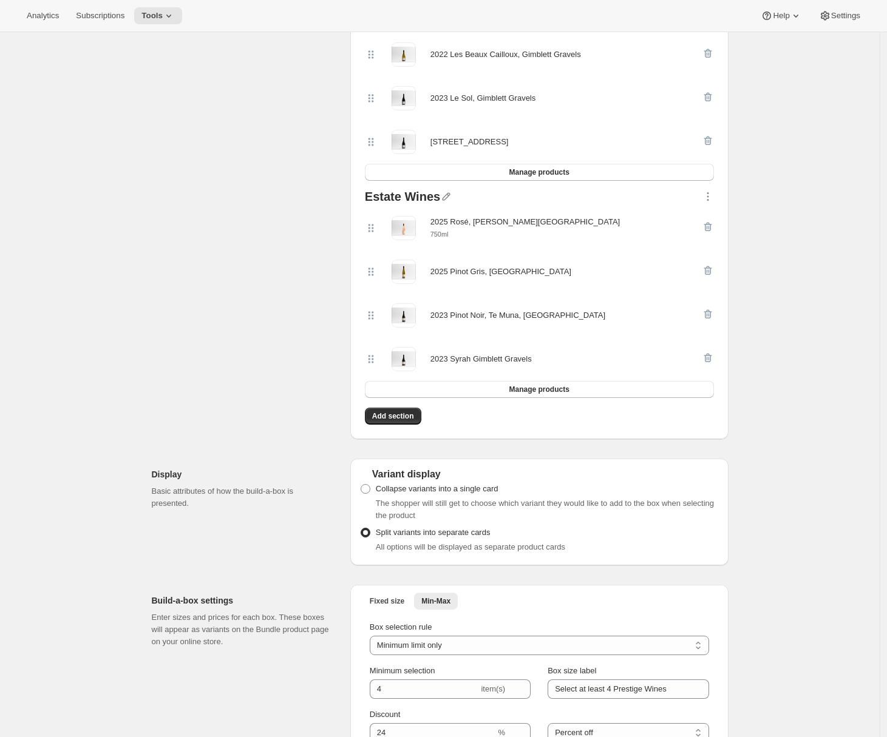
scroll to position [0, 0]
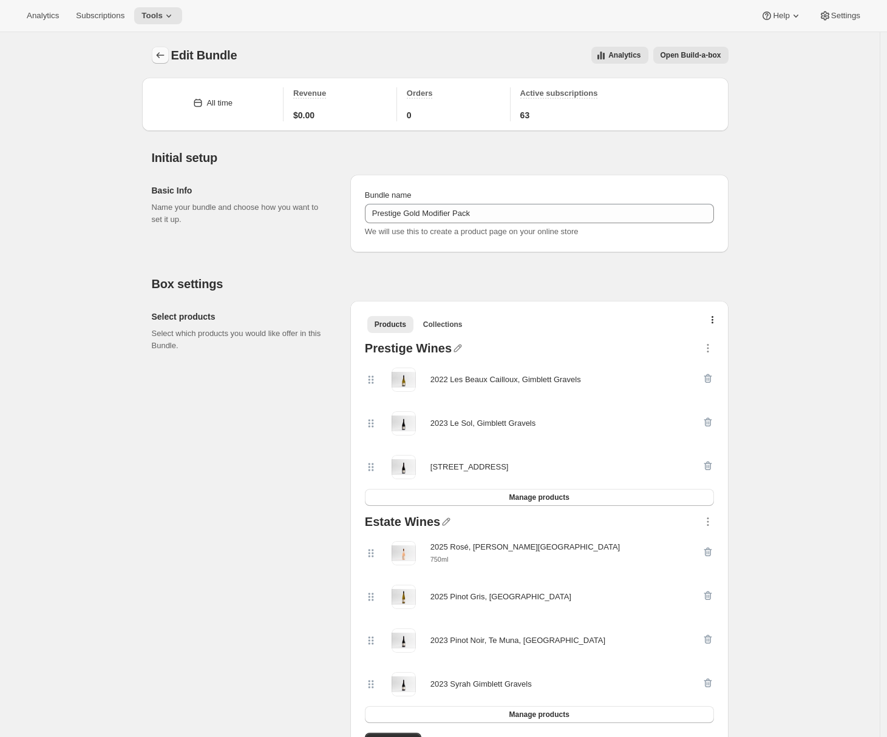
click at [162, 56] on icon "Bundles" at bounding box center [160, 55] width 12 height 12
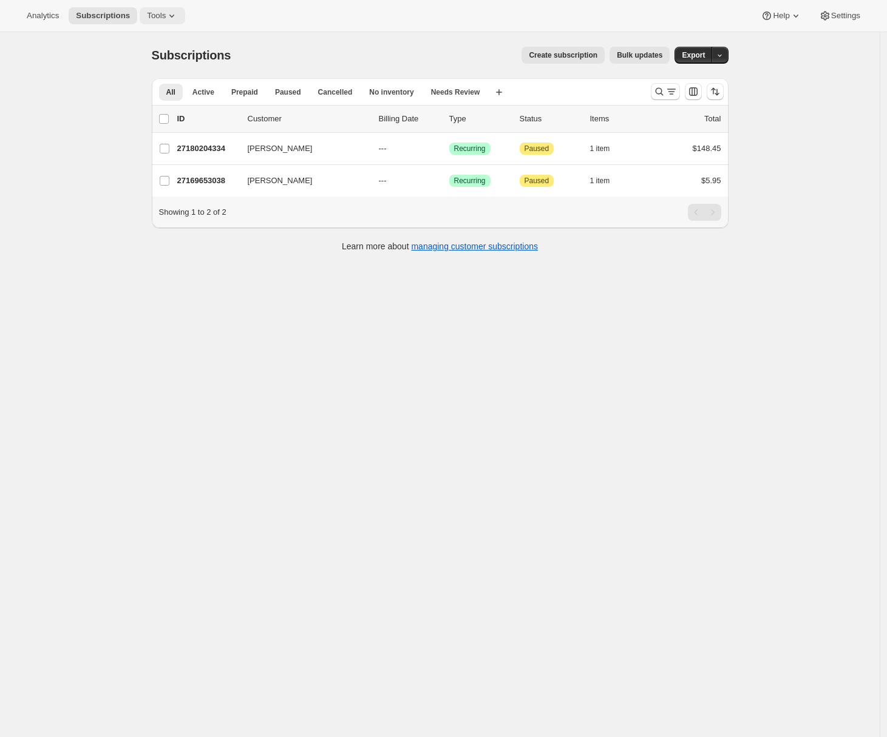
click at [170, 19] on icon at bounding box center [172, 16] width 12 height 12
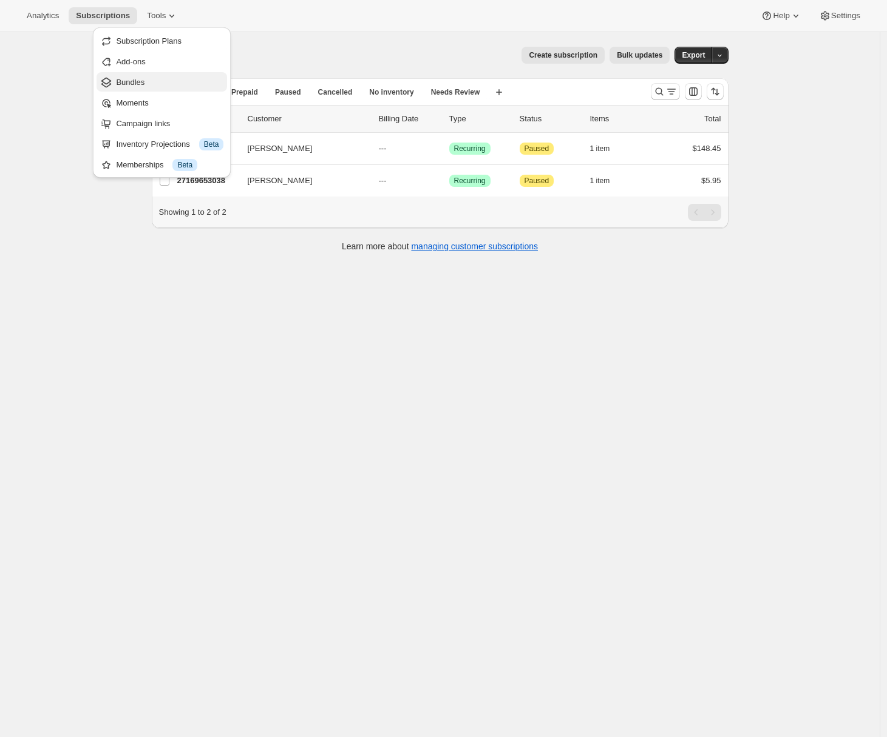
click at [156, 83] on span "Bundles" at bounding box center [169, 82] width 107 height 12
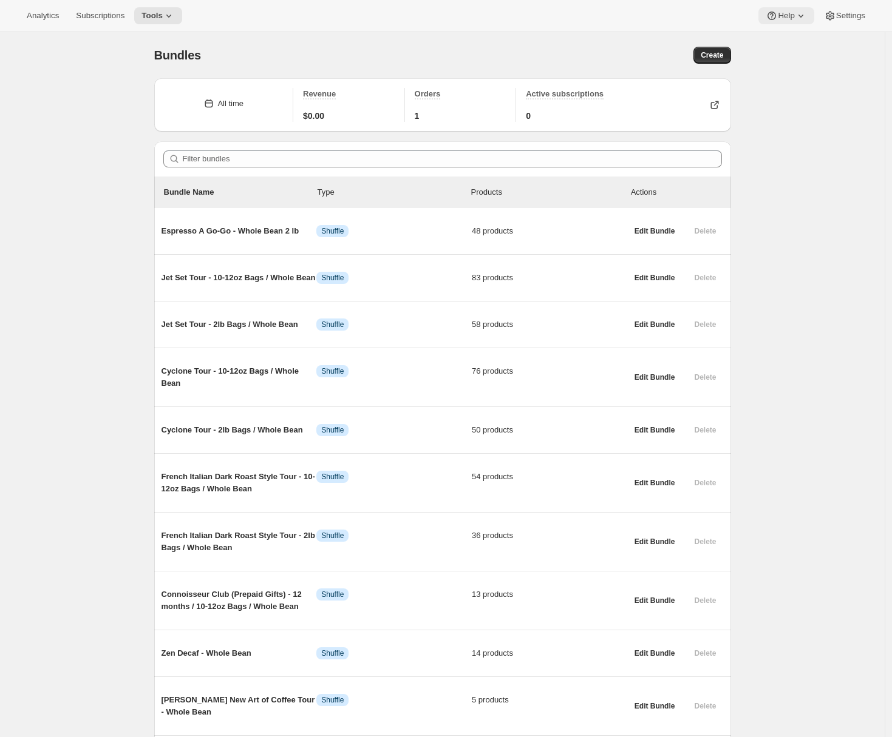
click at [791, 13] on span "Help" at bounding box center [785, 16] width 16 height 10
click at [784, 44] on span "Setup guide" at bounding box center [782, 40] width 42 height 9
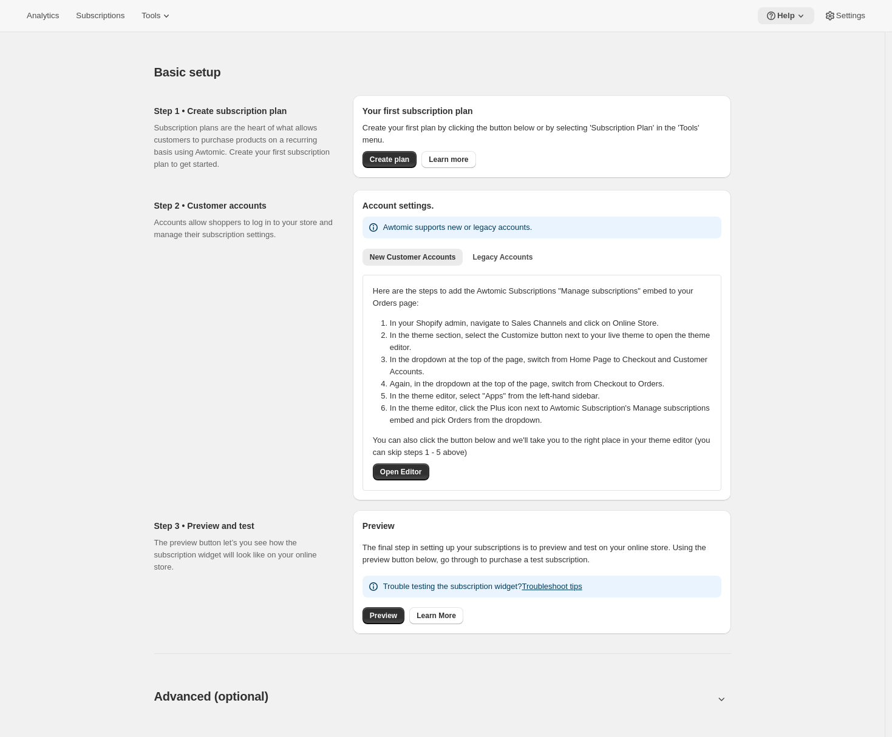
click at [786, 21] on button "Help" at bounding box center [785, 15] width 56 height 17
click at [787, 42] on span "Setup guide" at bounding box center [781, 40] width 42 height 9
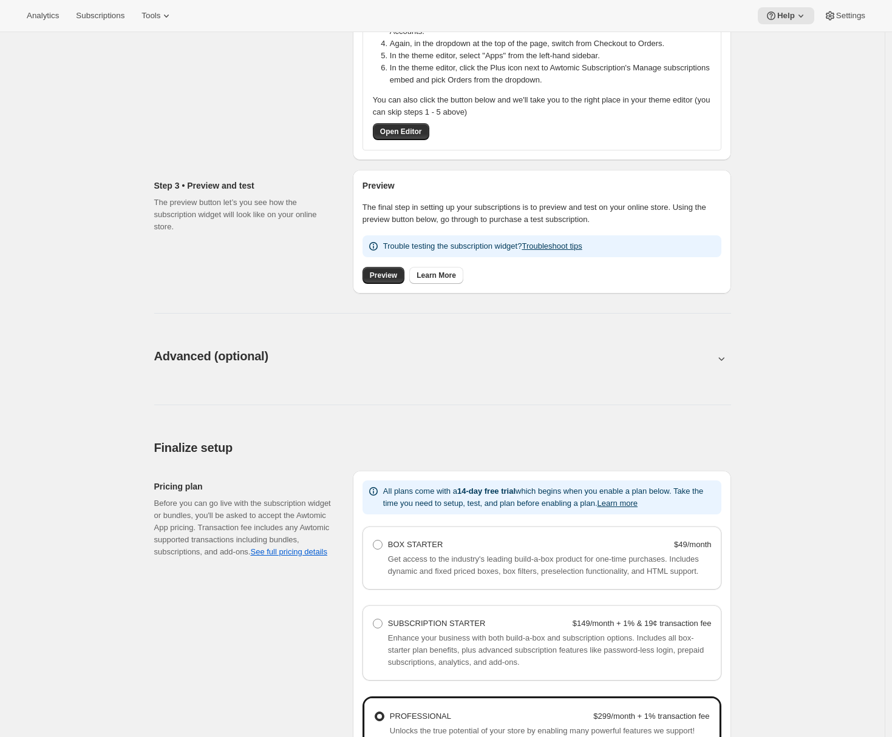
scroll to position [594, 0]
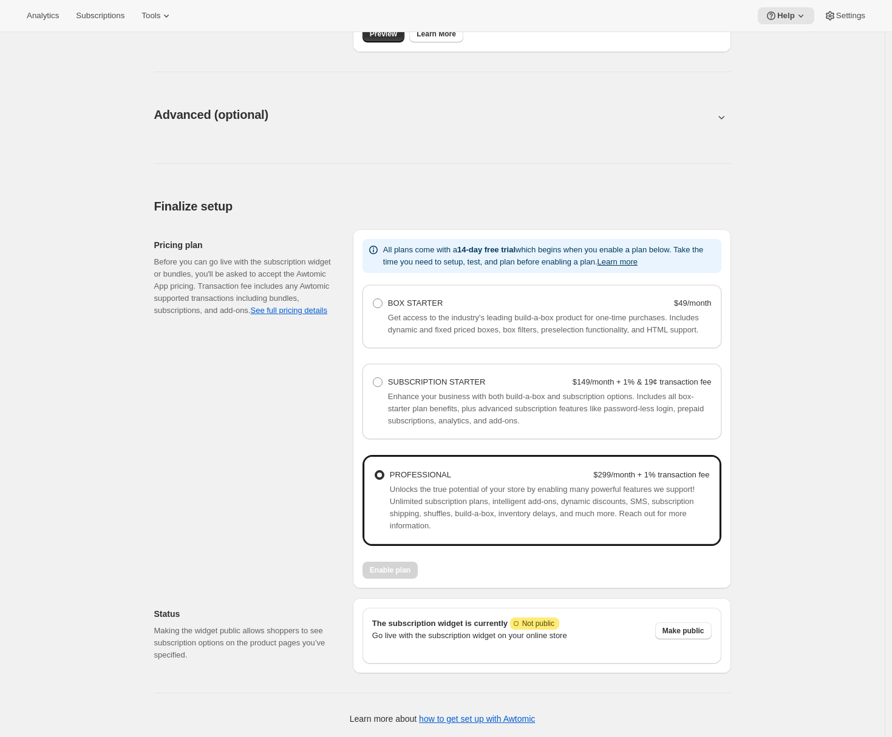
drag, startPoint x: 816, startPoint y: 629, endPoint x: 774, endPoint y: 633, distance: 42.0
click at [816, 629] on div "Basic setup. This page is ready Basic setup Step 1 • Create subscription plan S…" at bounding box center [442, 93] width 884 height 1287
drag, startPoint x: 372, startPoint y: 623, endPoint x: 604, endPoint y: 636, distance: 232.8
click at [600, 637] on div "The subscription widget is currently Attention Incomplete Not public Go live wi…" at bounding box center [536, 631] width 349 height 46
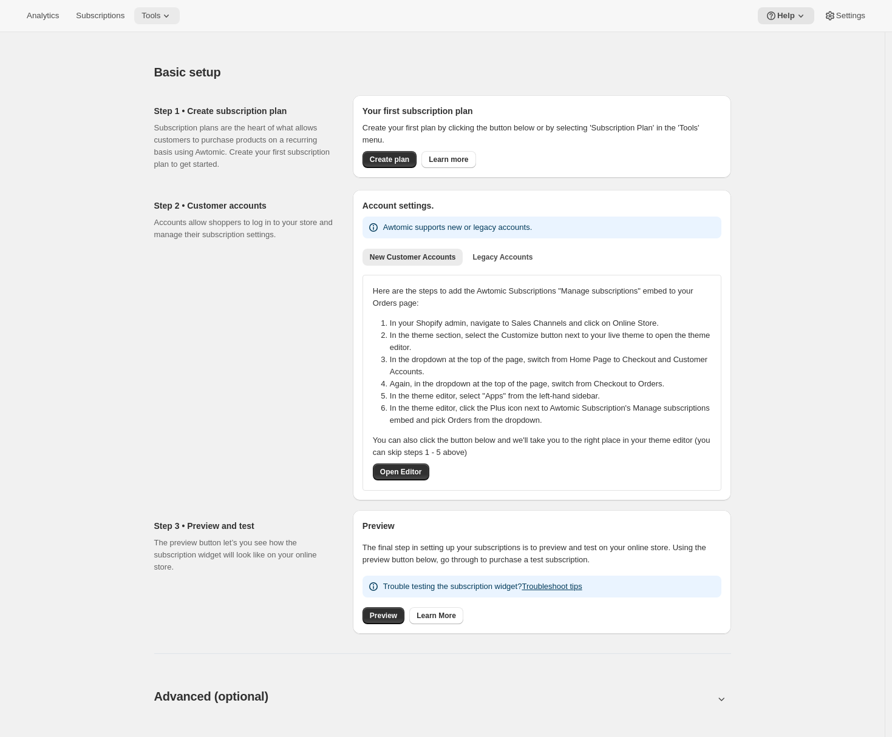
click at [162, 8] on button "Tools" at bounding box center [157, 15] width 46 height 17
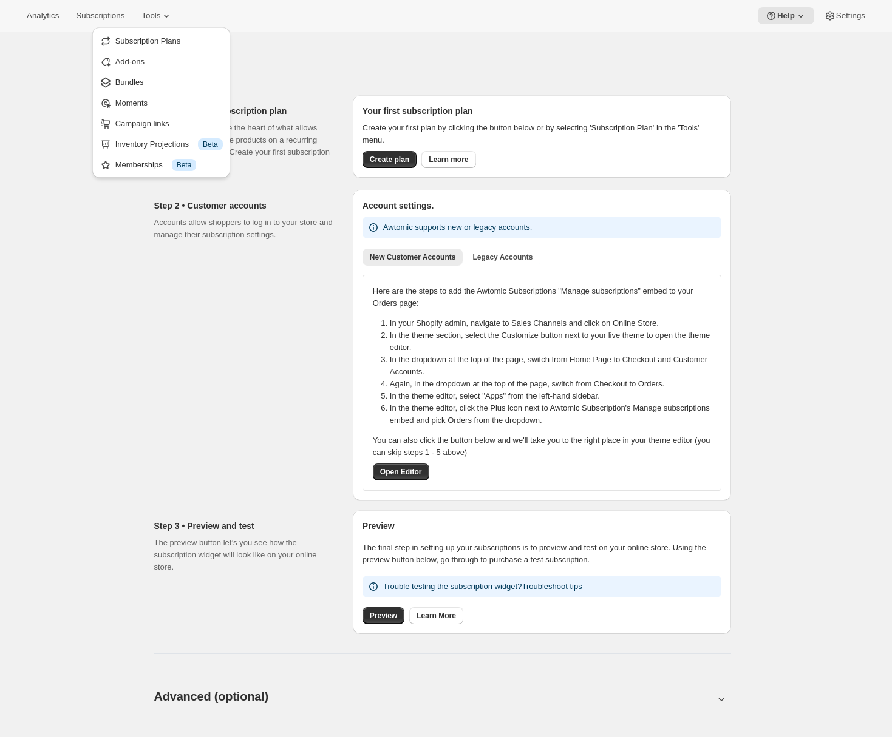
click at [23, 171] on div "Basic setup. This page is ready Basic setup Step 1 • Create subscription plan S…" at bounding box center [442, 675] width 884 height 1287
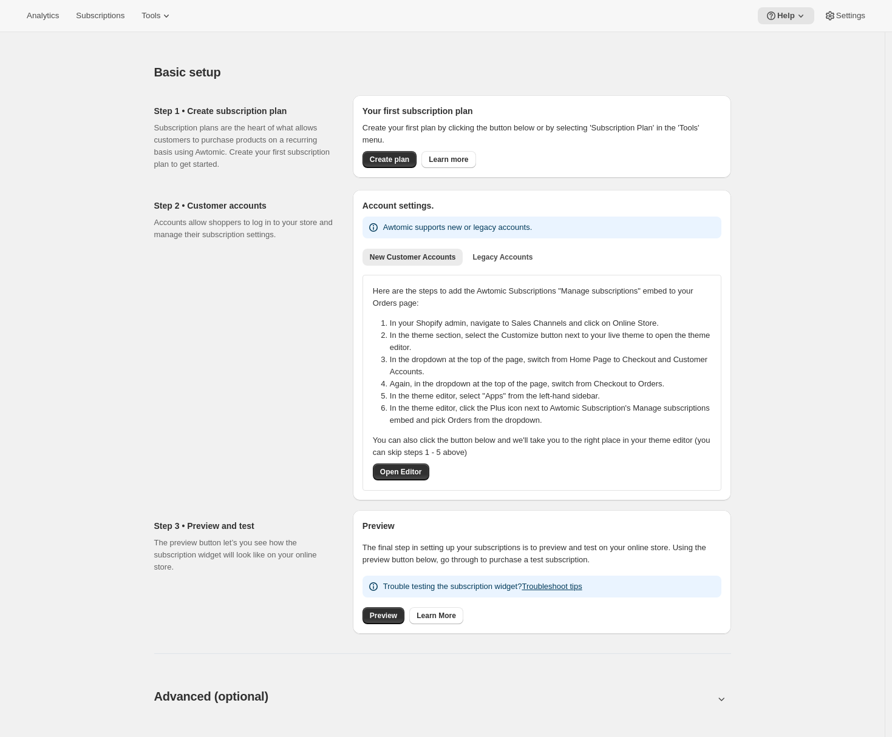
click at [180, 5] on div "Analytics Subscriptions Tools Help Settings" at bounding box center [446, 16] width 892 height 32
click at [176, 30] on div "Analytics Subscriptions Tools Help Settings" at bounding box center [446, 16] width 892 height 32
click at [172, 21] on icon at bounding box center [166, 16] width 12 height 12
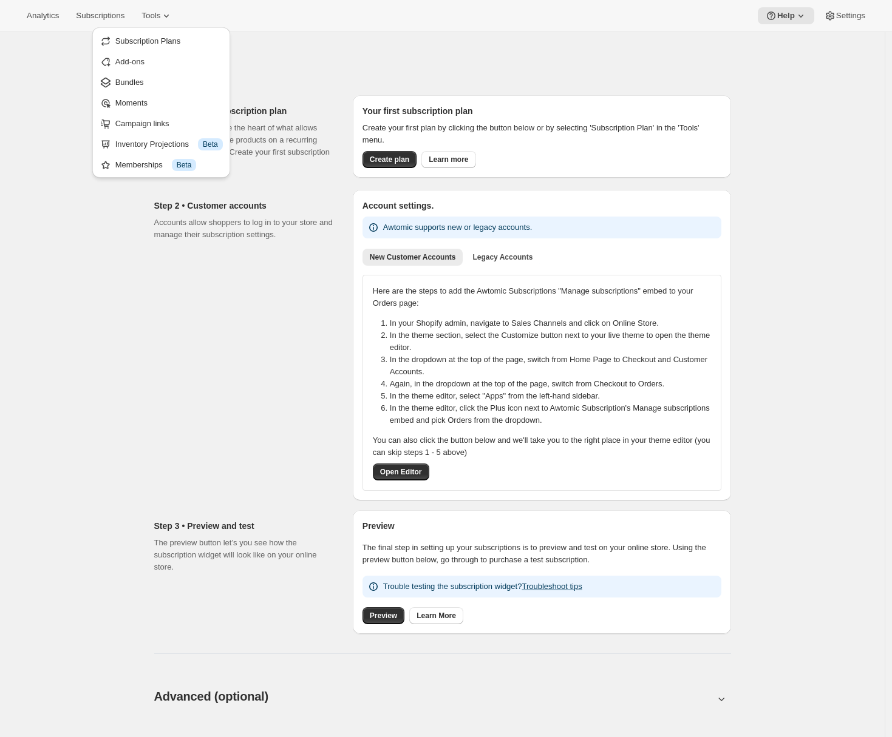
drag, startPoint x: 174, startPoint y: 39, endPoint x: 29, endPoint y: 58, distance: 146.3
click at [29, 58] on div "Analytics Subscriptions Tools Help Settings Skip to content Basic setup. This p…" at bounding box center [446, 659] width 892 height 1319
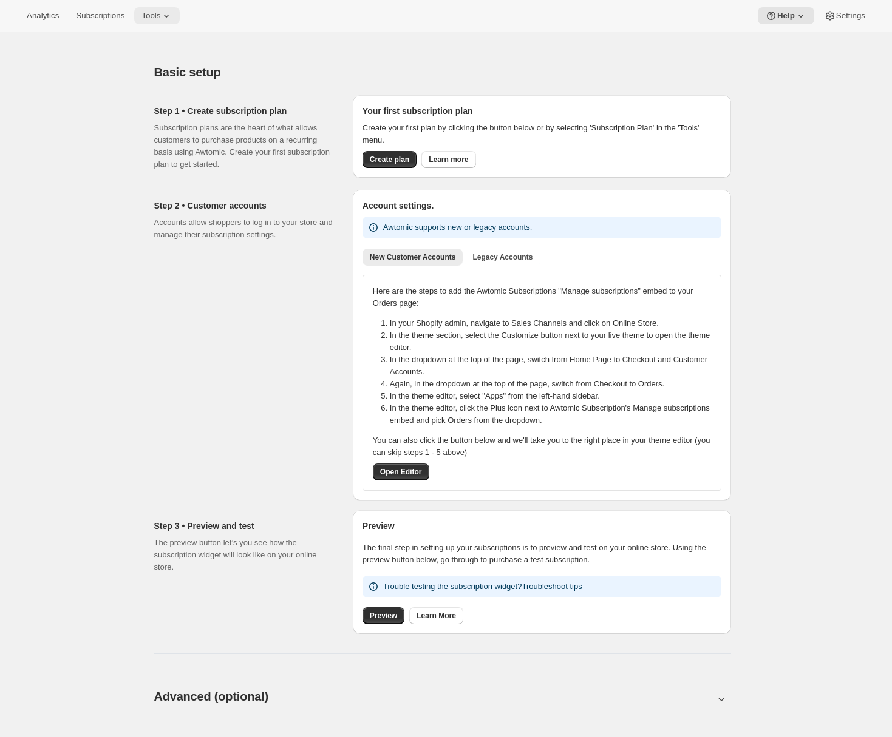
click at [172, 17] on icon at bounding box center [166, 16] width 12 height 12
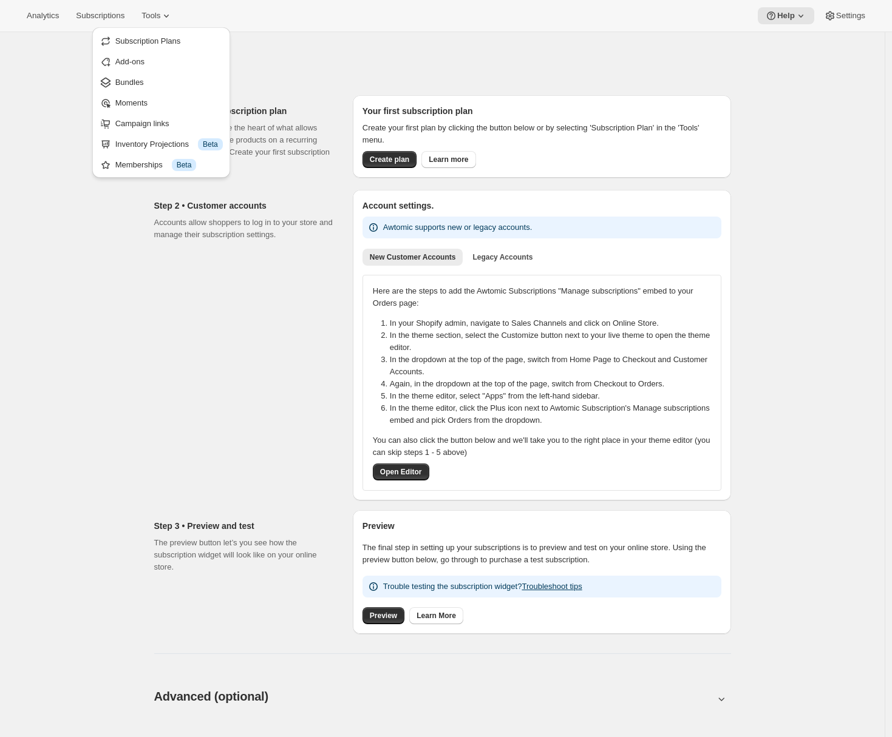
click at [50, 163] on div "Basic setup. This page is ready Basic setup Step 1 • Create subscription plan S…" at bounding box center [442, 675] width 884 height 1287
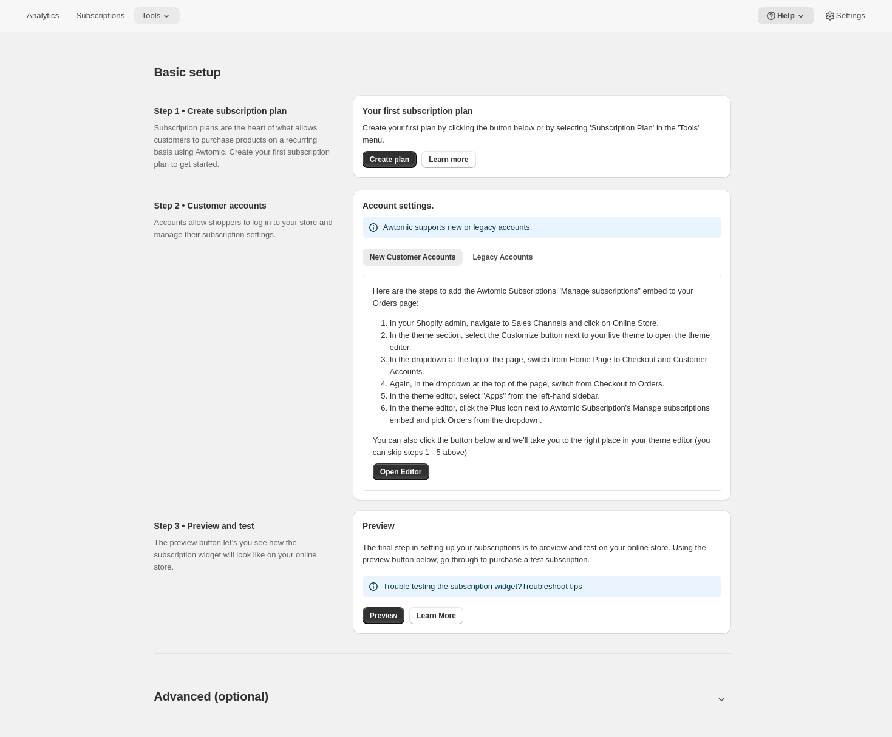
click at [168, 15] on icon at bounding box center [166, 16] width 12 height 12
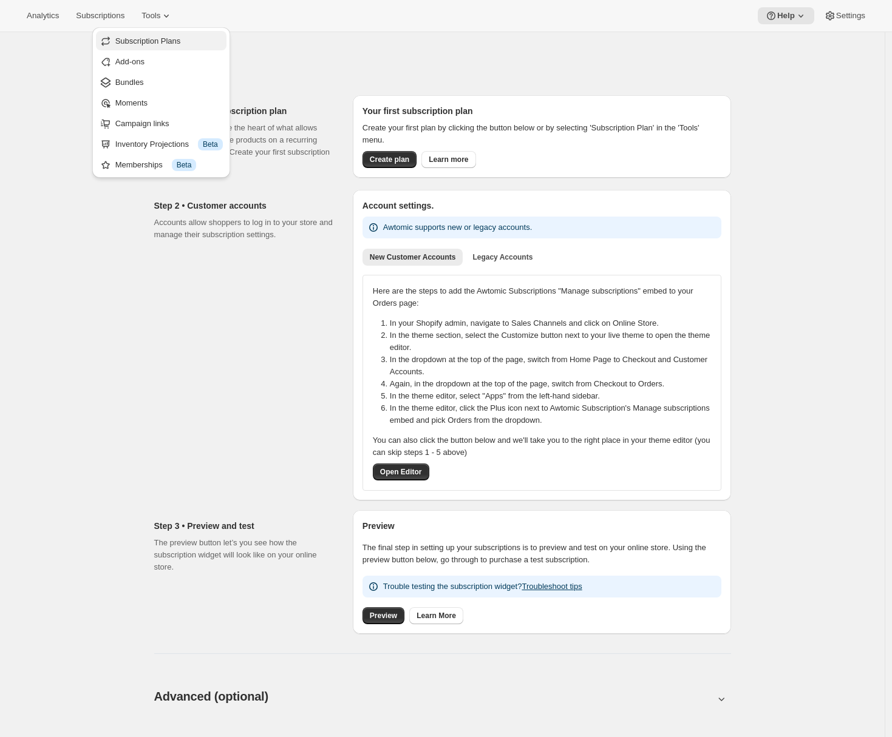
click at [168, 39] on span "Subscription Plans" at bounding box center [148, 40] width 66 height 9
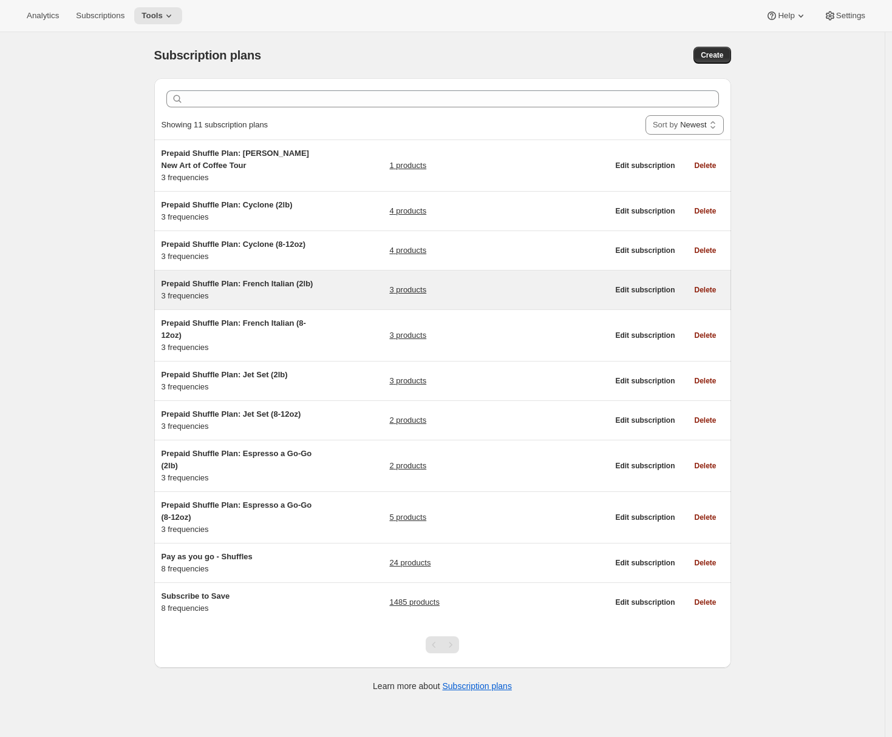
scroll to position [32, 0]
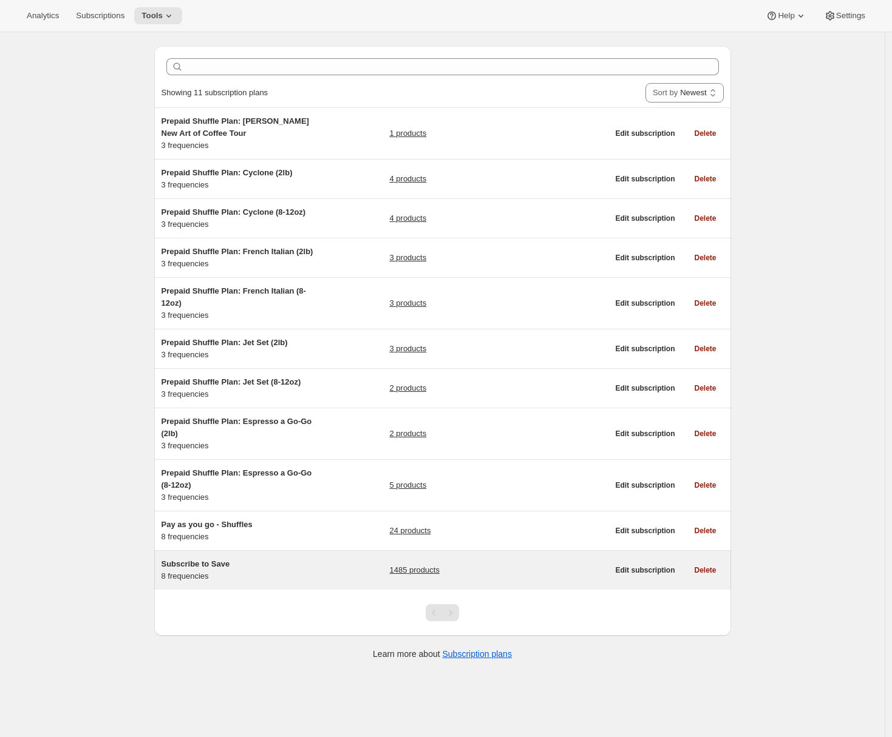
click at [351, 583] on div "Subscribe to Save 8 frequencies 1485 products" at bounding box center [384, 570] width 447 height 24
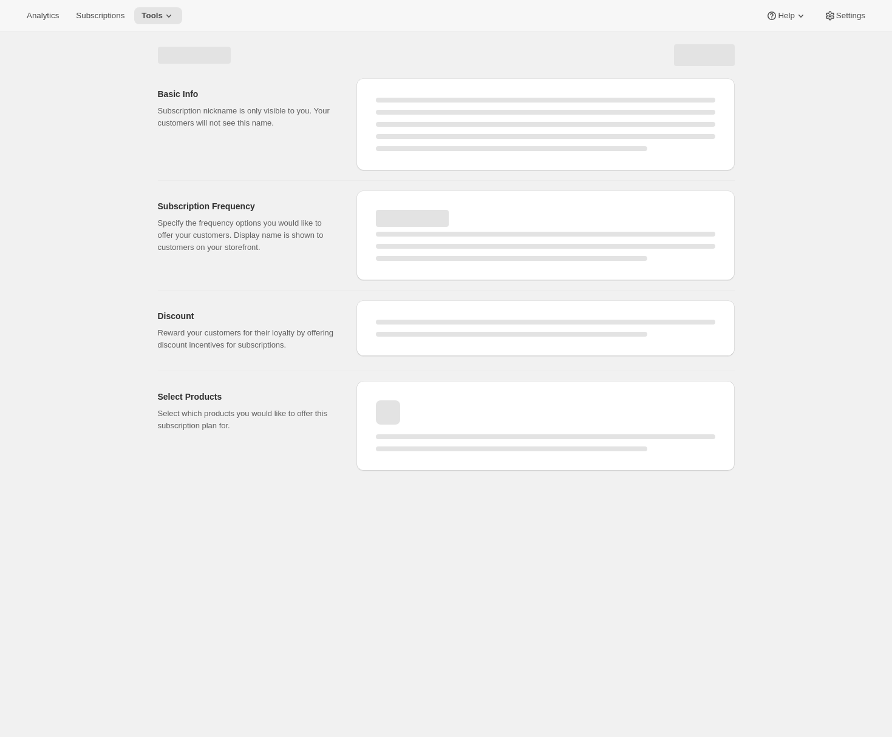
select select "WEEK"
select select "MONTH"
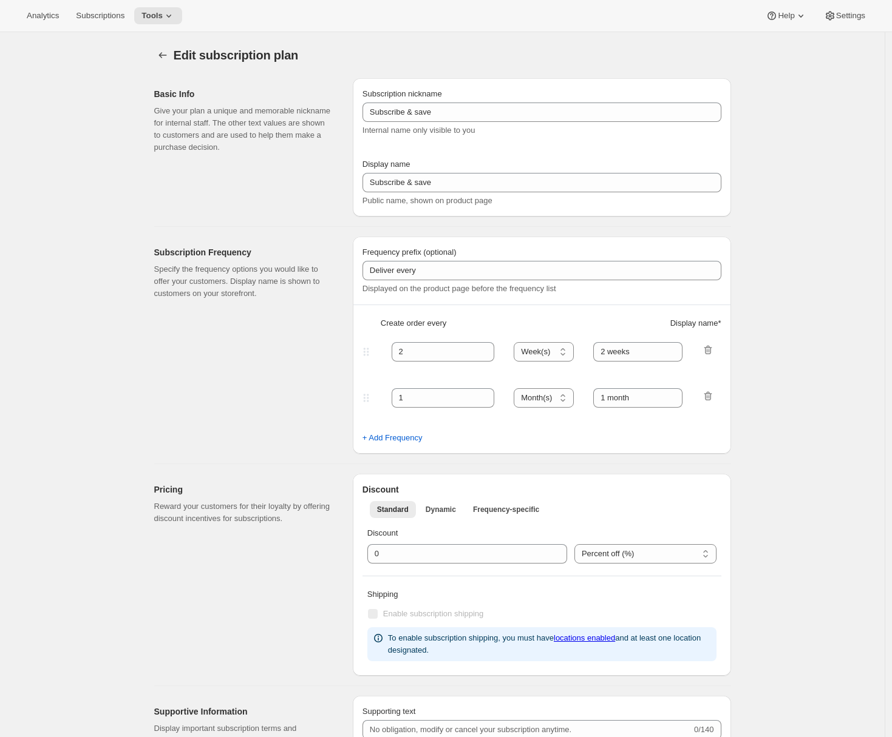
type input "Subscribe to Save"
type input "1"
type input "1 week"
type input "2"
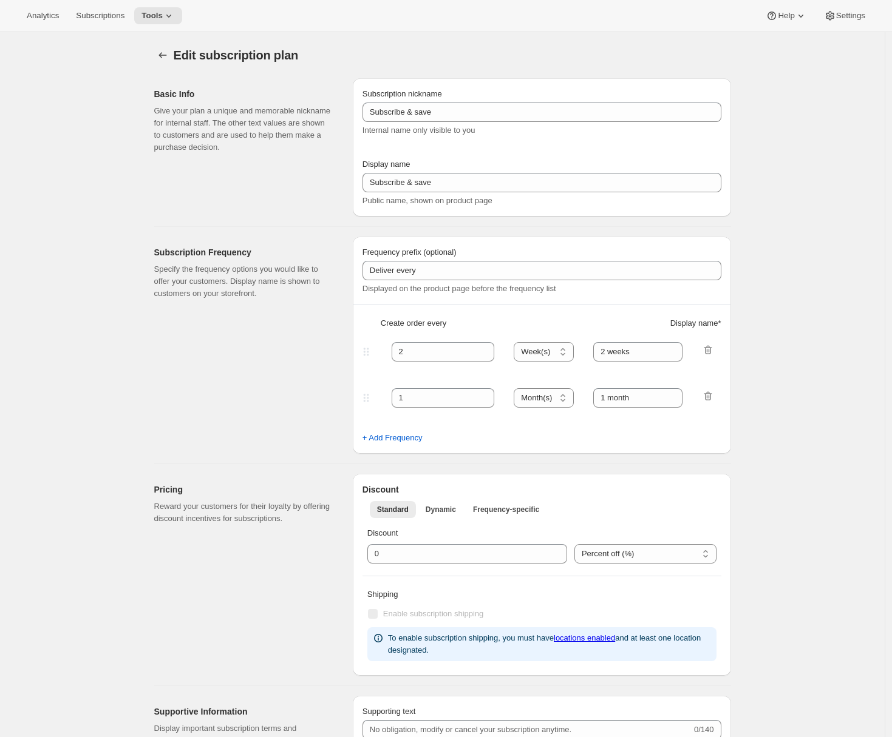
select select "WEEK"
type input "2 weeks"
type input "5"
select select "WEEK"
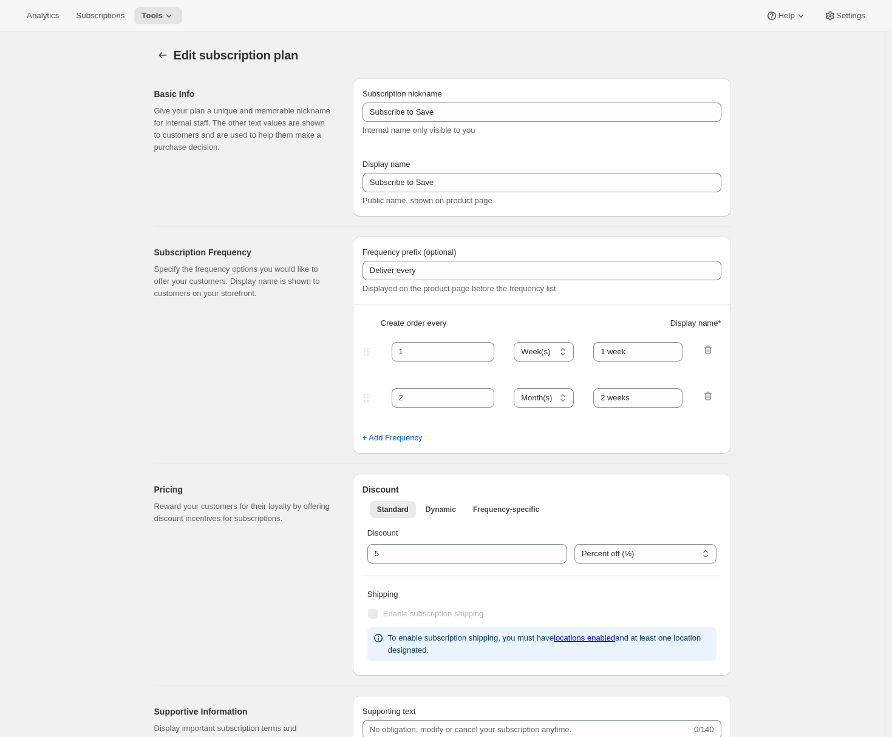
select select "WEEK"
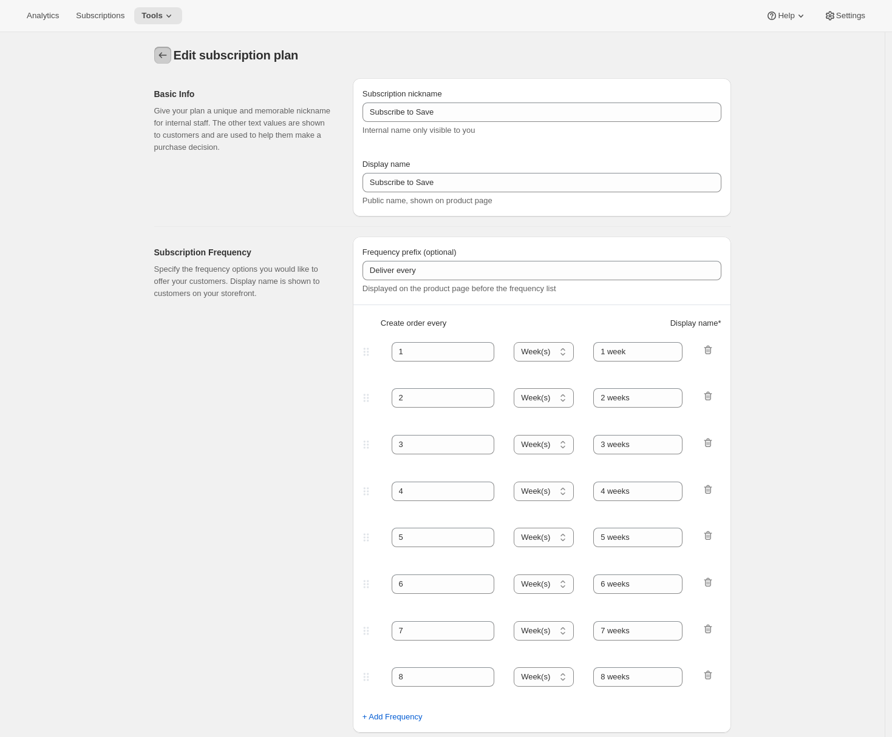
click at [166, 53] on icon "Subscription plans" at bounding box center [163, 55] width 12 height 12
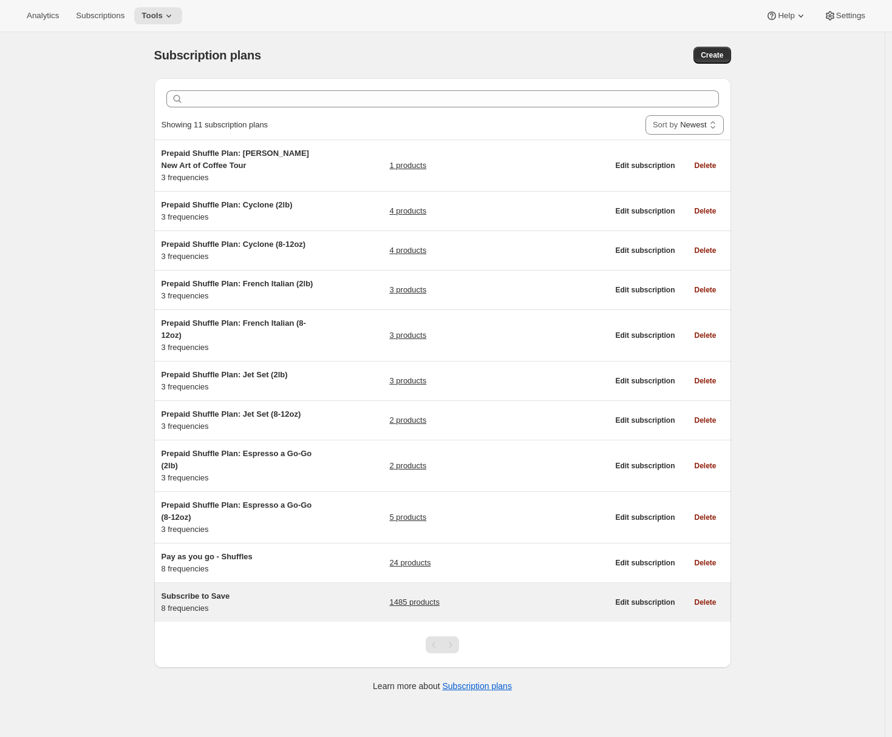
click at [306, 603] on h5 "Subscribe to Save" at bounding box center [237, 597] width 152 height 12
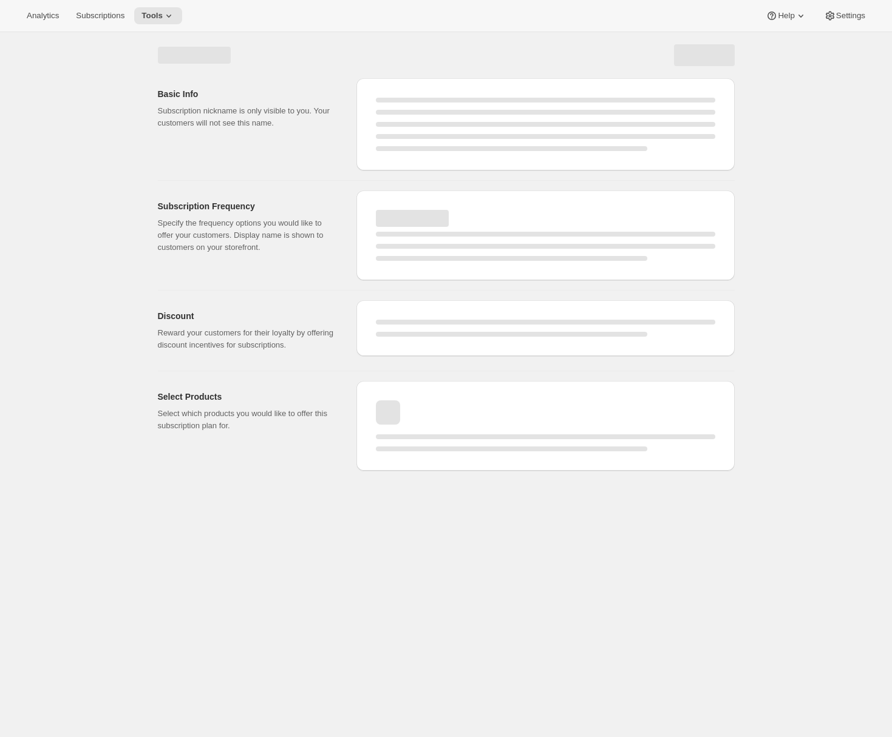
select select "WEEK"
select select "MONTH"
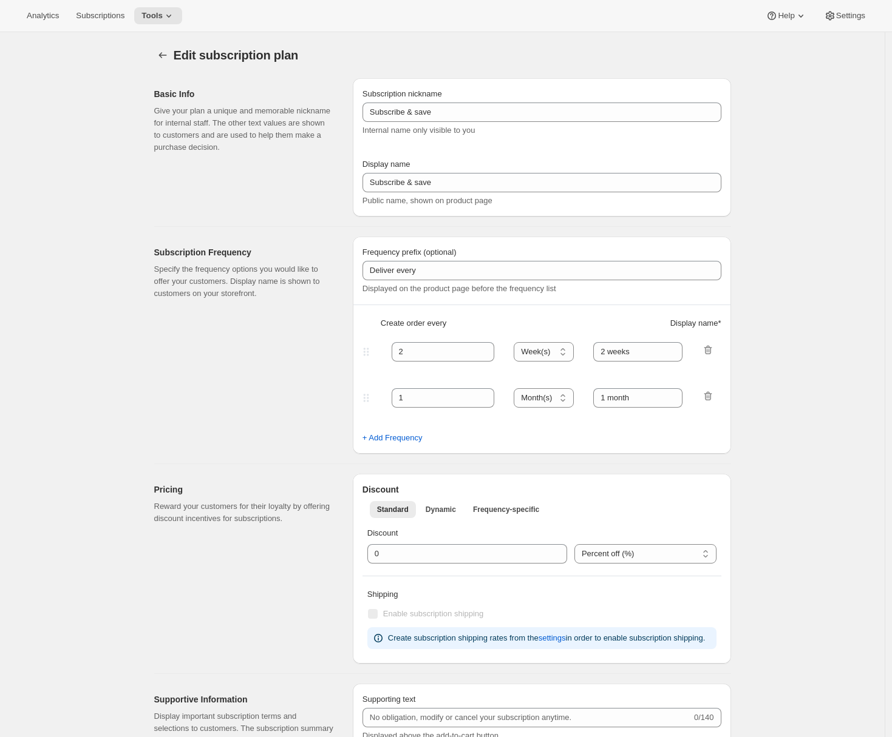
type input "Subscribe to Save"
type input "1"
type input "1 week"
type input "2"
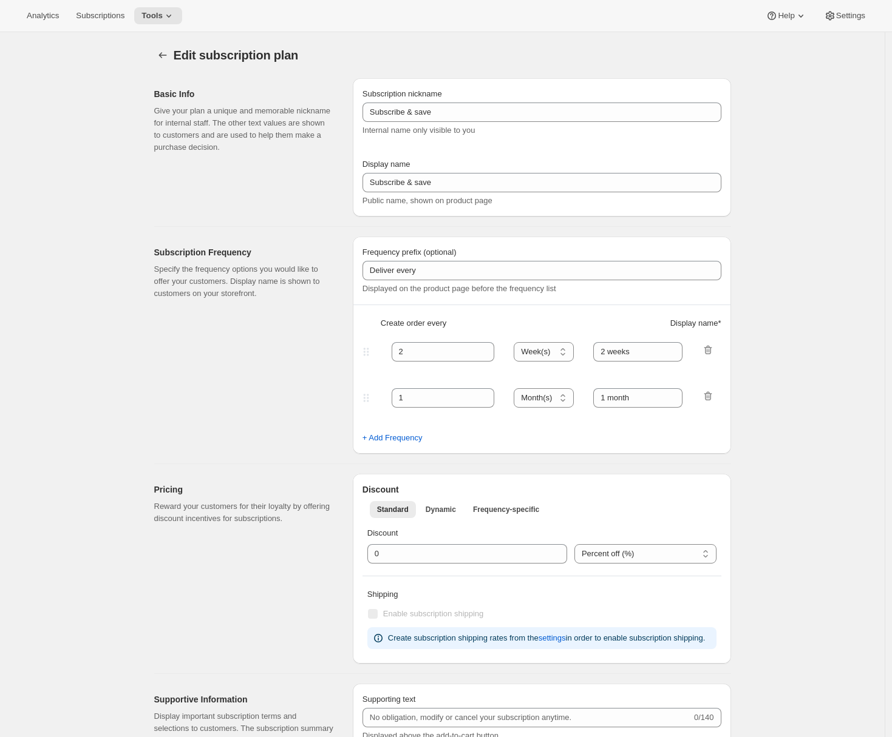
select select "WEEK"
type input "2 weeks"
type input "5"
select select "WEEK"
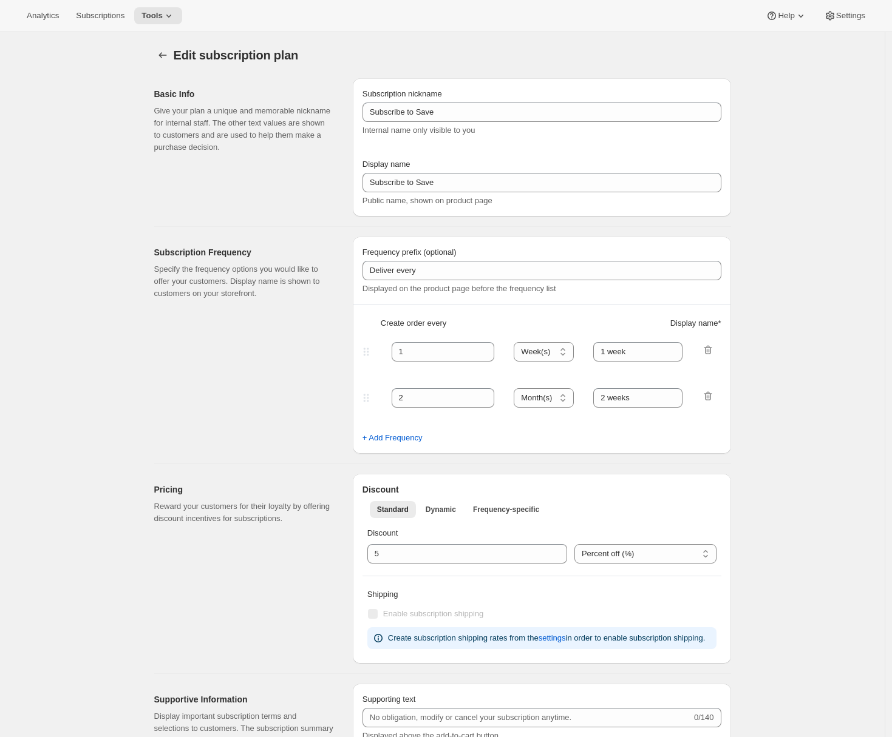
select select "WEEK"
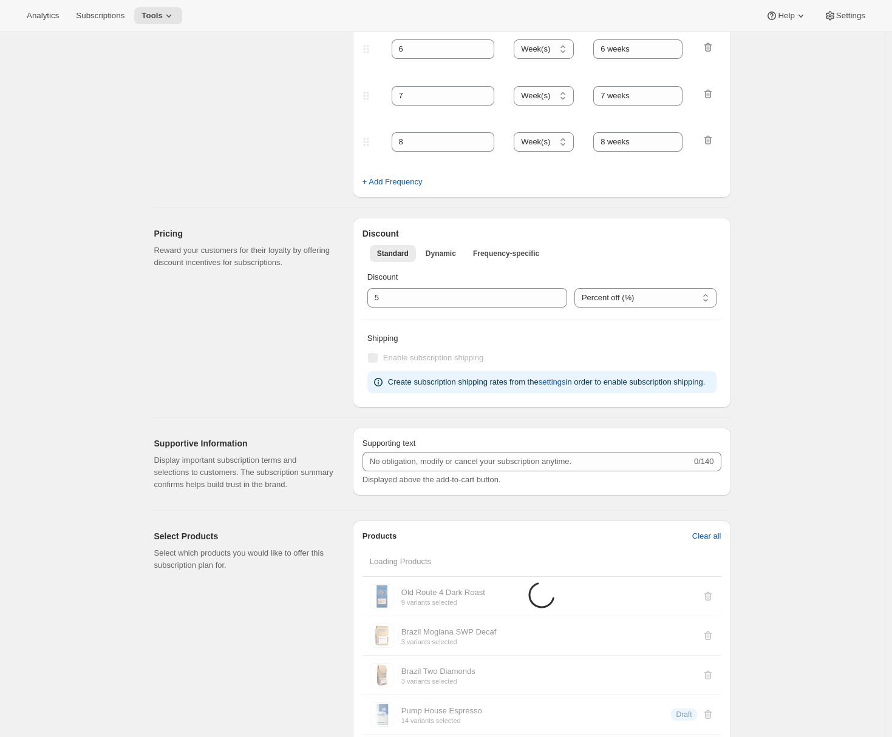
scroll to position [598, 0]
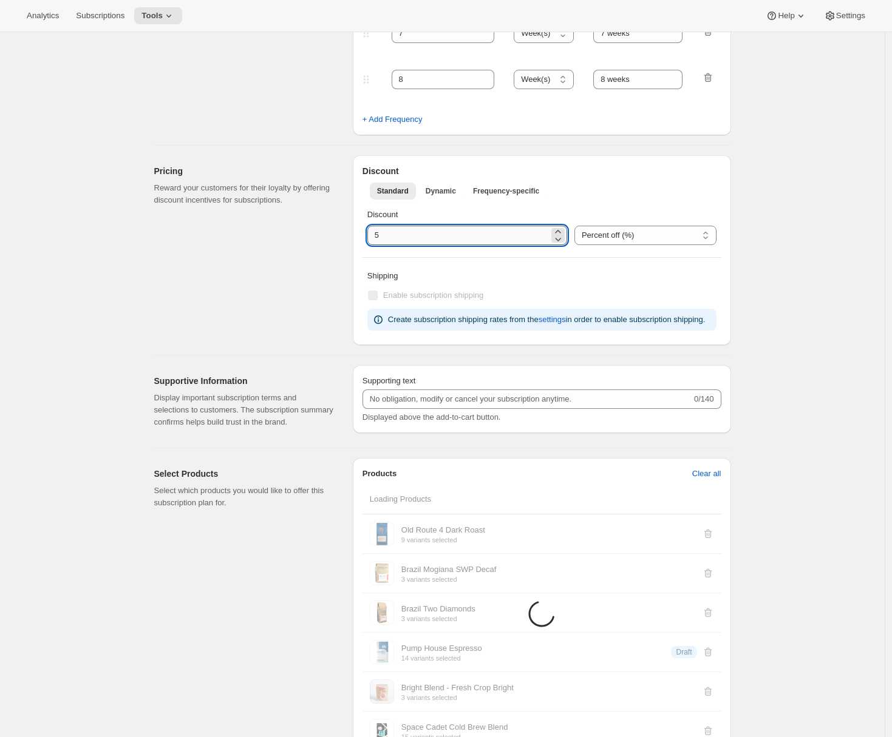
drag, startPoint x: 376, startPoint y: 239, endPoint x: 387, endPoint y: 239, distance: 10.3
click at [387, 239] on input "integer" at bounding box center [457, 235] width 181 height 19
click at [259, 308] on div "Pricing Reward your customers for their loyalty by offering discount incentives…" at bounding box center [248, 250] width 189 height 190
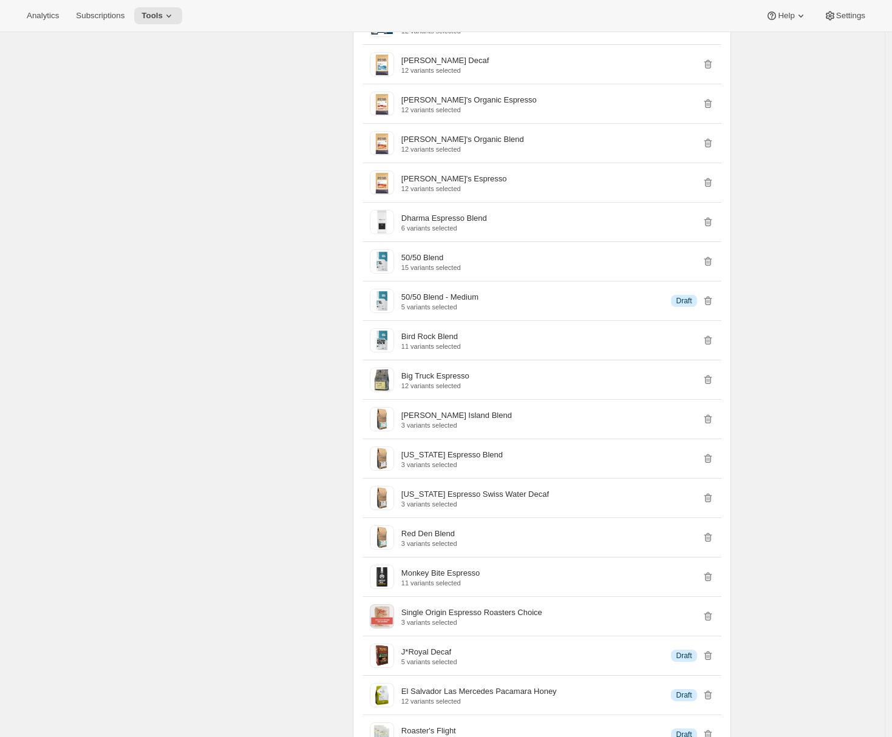
scroll to position [6834, 0]
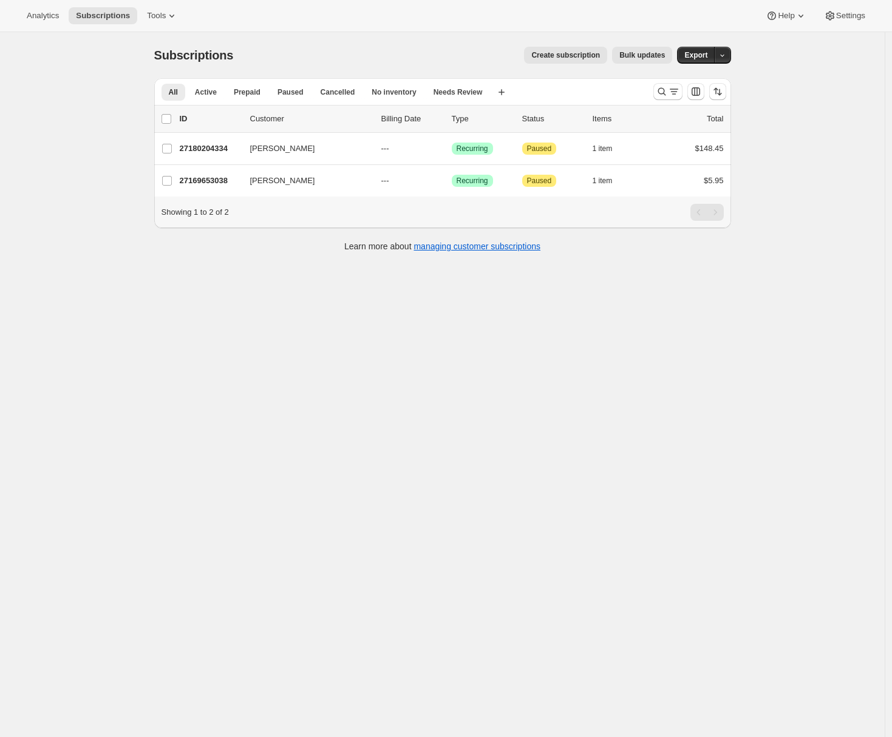
click at [646, 58] on span "Bulk updates" at bounding box center [642, 55] width 46 height 10
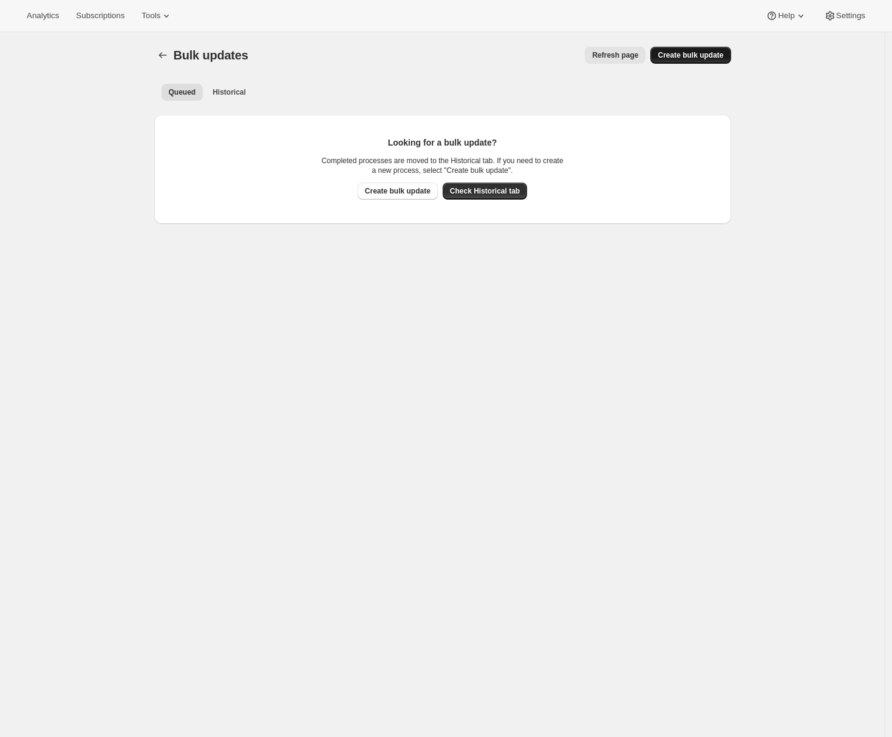
click at [697, 55] on span "Create bulk update" at bounding box center [690, 55] width 66 height 10
select select "12"
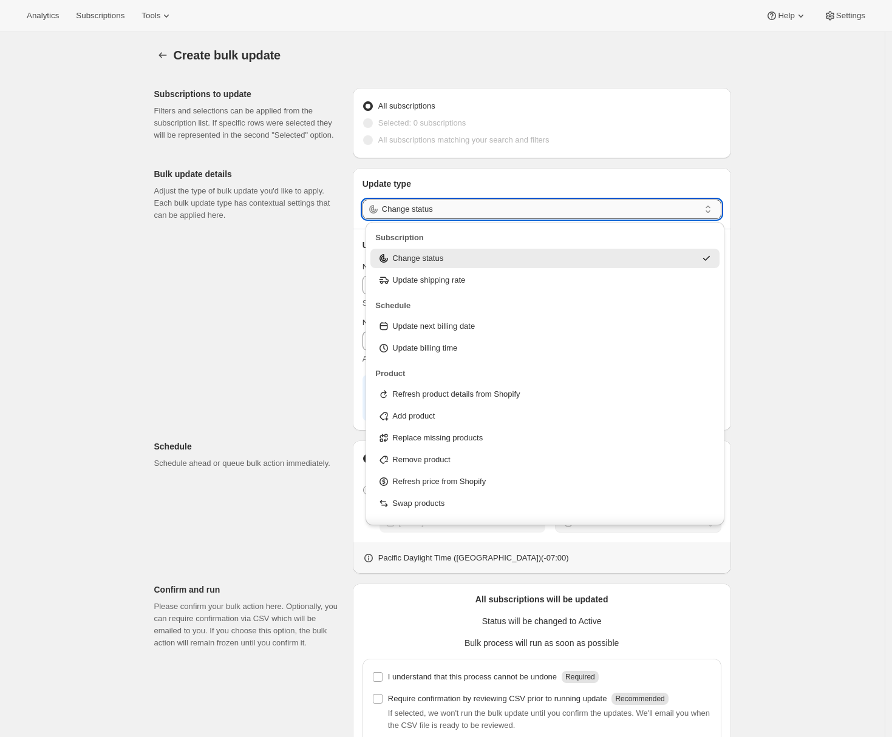
click at [450, 214] on input "Change status" at bounding box center [540, 209] width 317 height 19
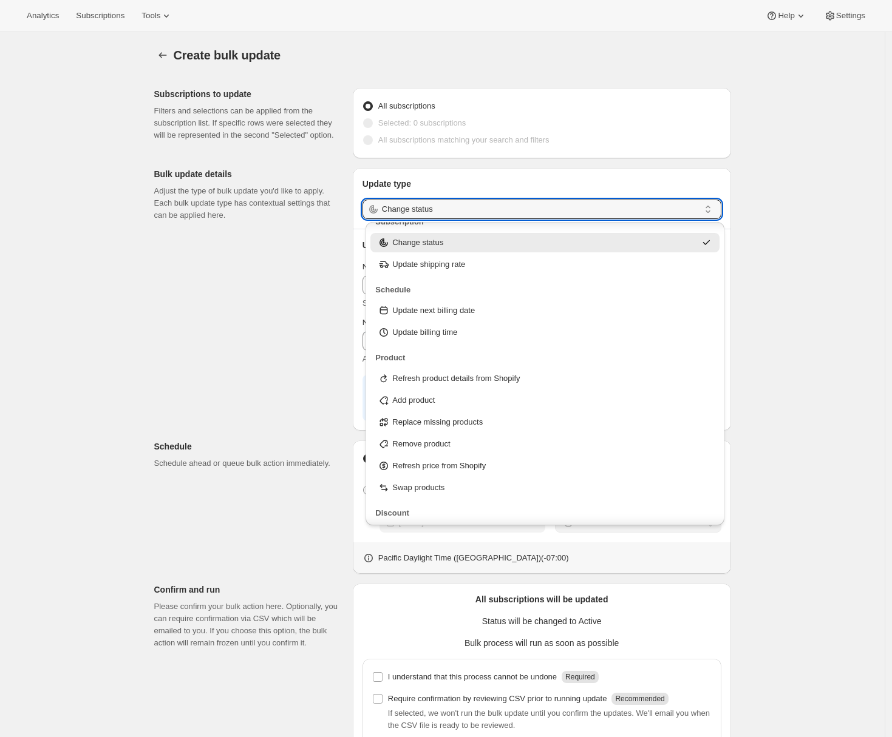
scroll to position [39, 0]
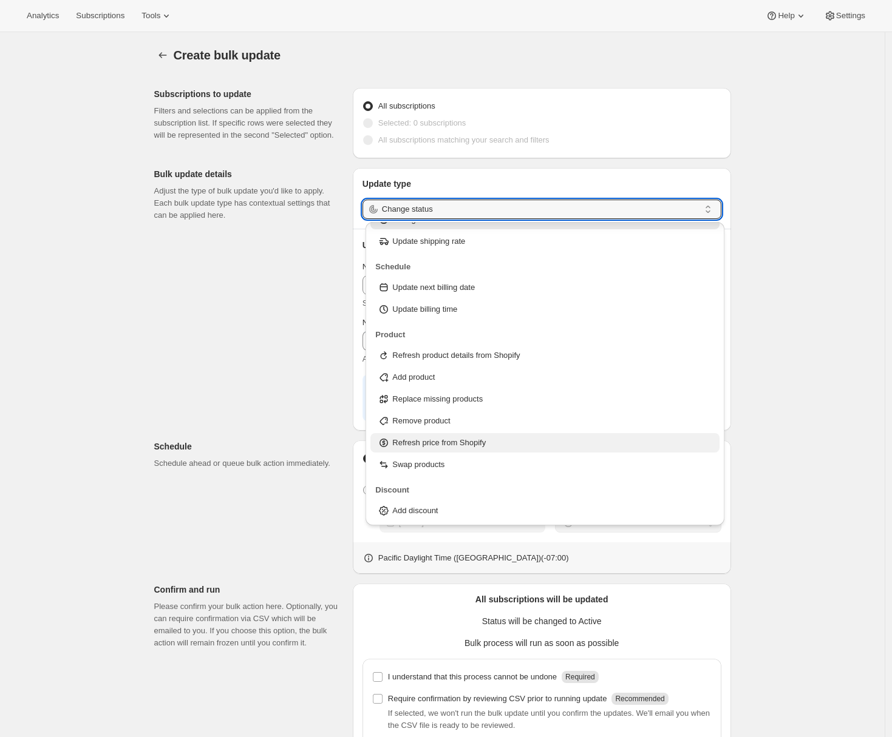
click at [449, 440] on p "Refresh price from Shopify" at bounding box center [438, 443] width 93 height 12
type input "Refresh price from Shopify"
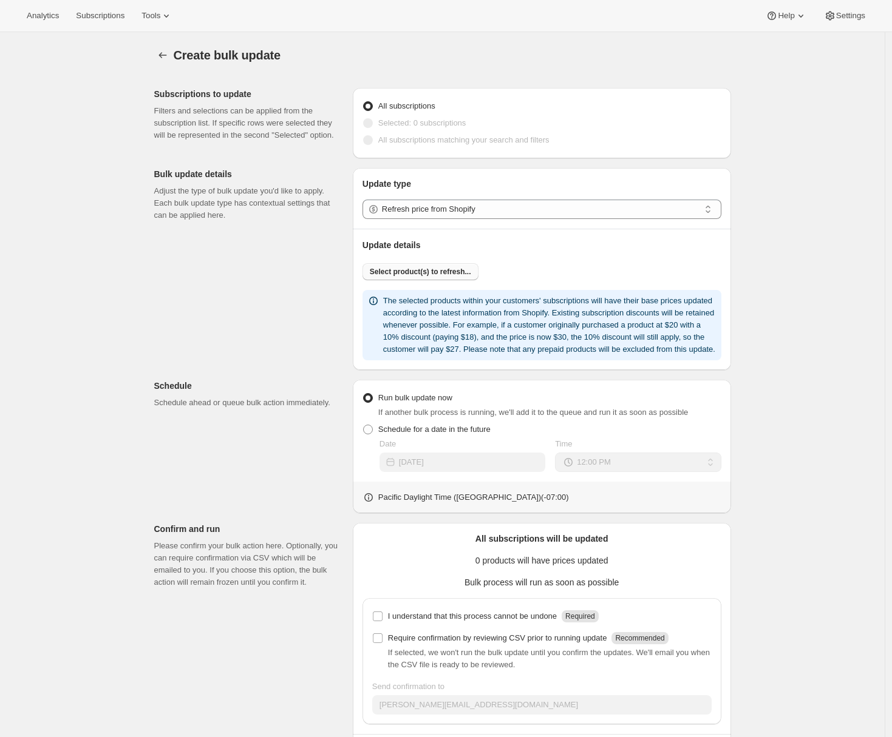
click at [431, 276] on span "Select product(s) to refresh..." at bounding box center [420, 272] width 101 height 10
click at [389, 270] on span "Select product(s) to refresh..." at bounding box center [420, 272] width 101 height 10
click at [161, 409] on p "Schedule ahead or queue bulk action immediately." at bounding box center [248, 403] width 189 height 12
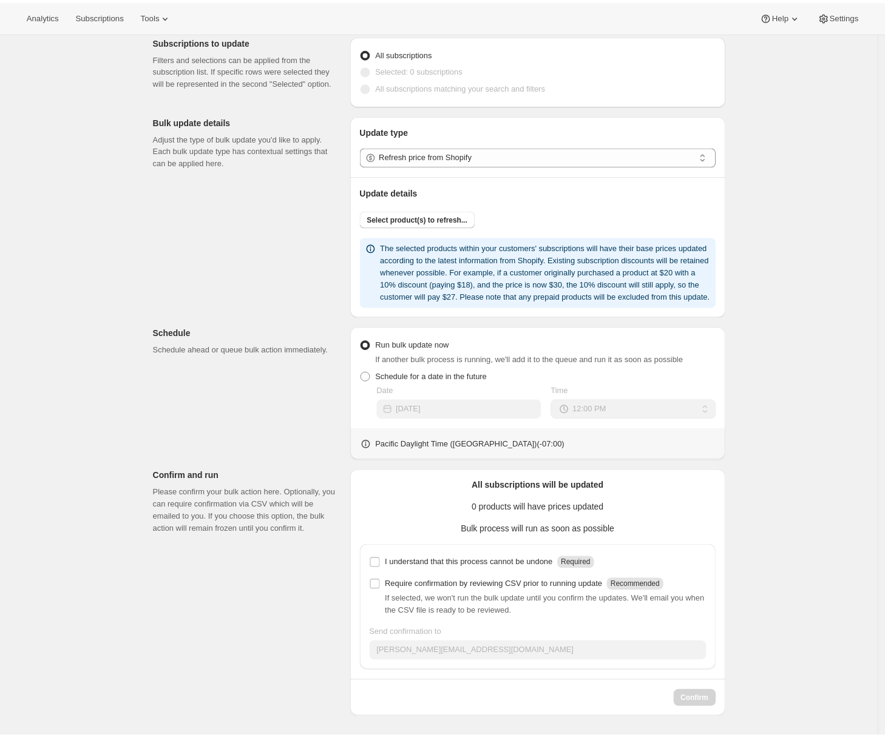
scroll to position [0, 0]
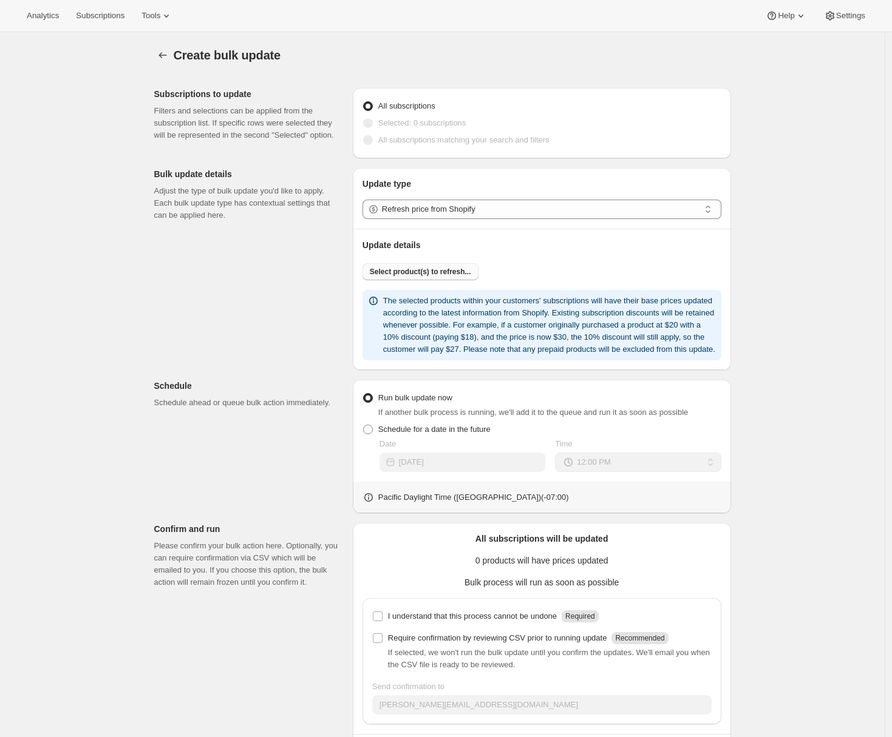
click at [415, 273] on span "Select product(s) to refresh..." at bounding box center [420, 272] width 101 height 10
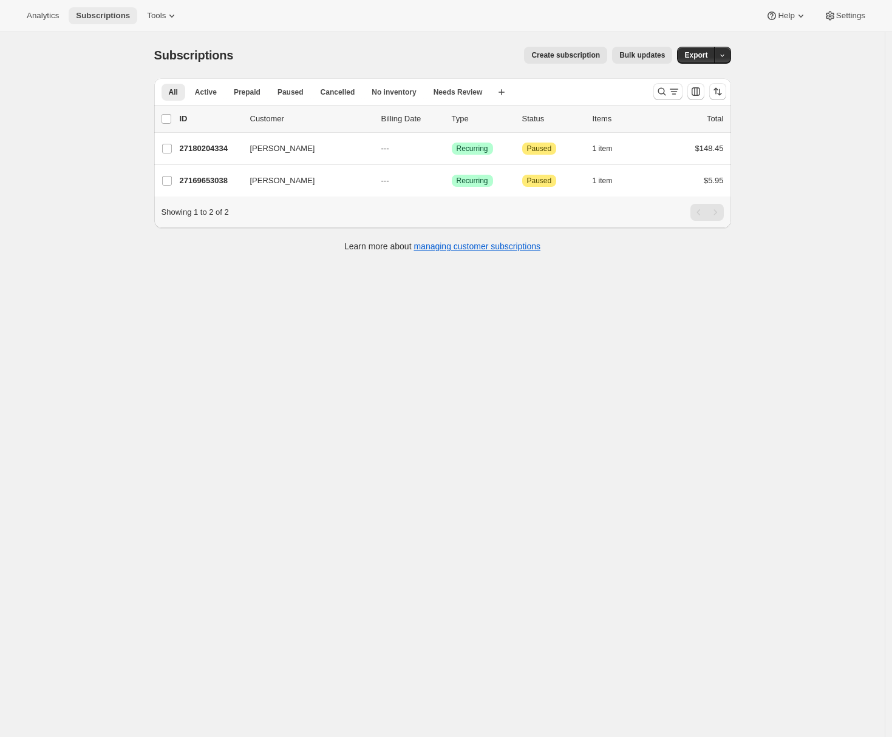
click at [118, 20] on span "Subscriptions" at bounding box center [103, 16] width 54 height 10
click at [159, 21] on button "Tools" at bounding box center [163, 15] width 46 height 17
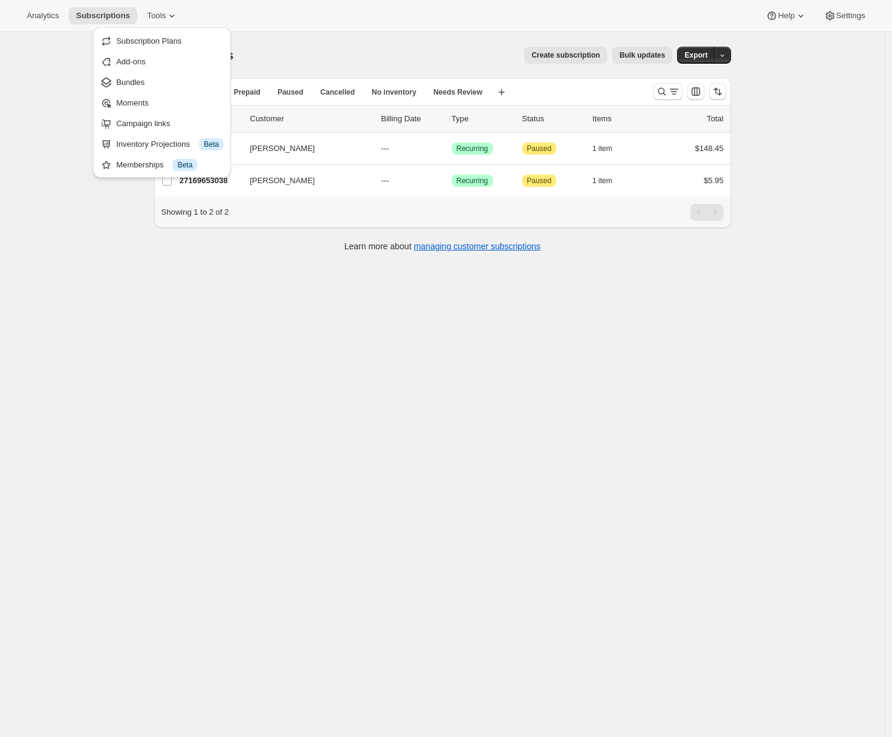
click at [69, 69] on div "Subscriptions. This page is ready Subscriptions Create subscription Bulk update…" at bounding box center [442, 400] width 884 height 737
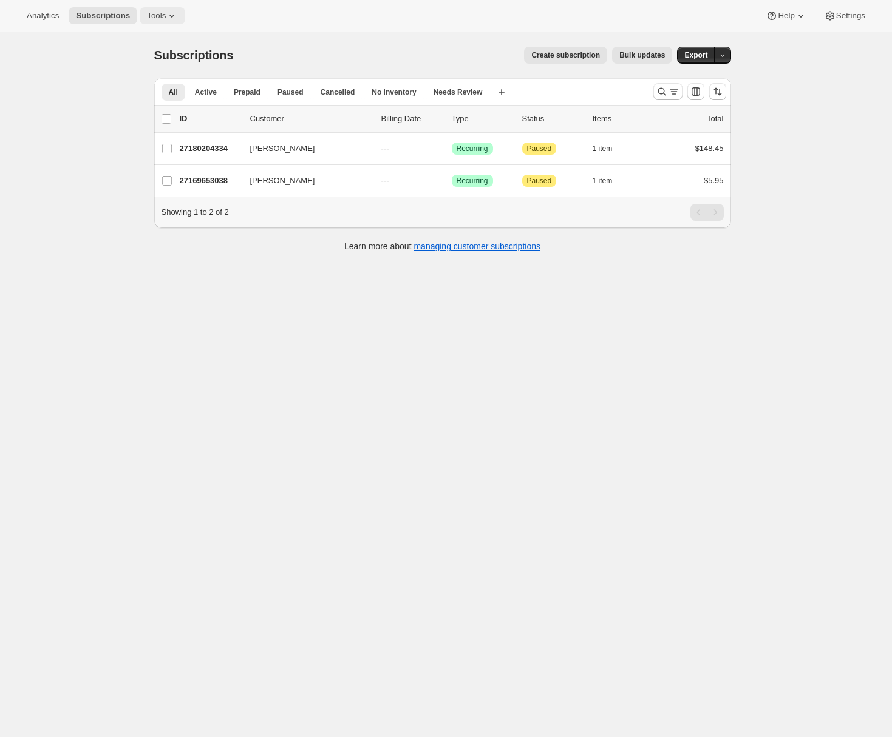
click at [178, 17] on icon at bounding box center [172, 16] width 12 height 12
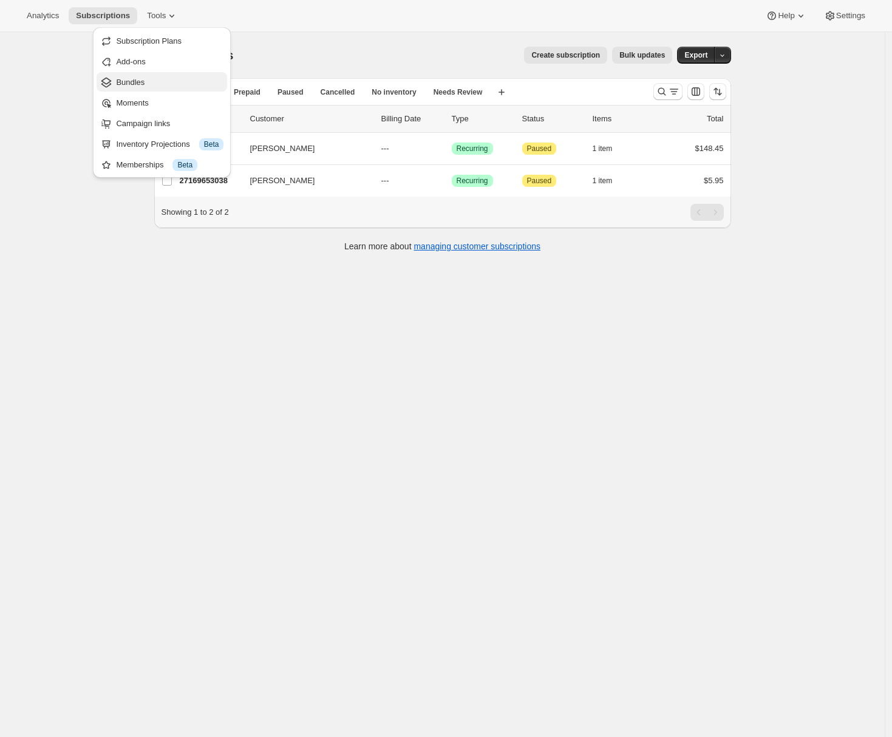
click at [149, 81] on span "Bundles" at bounding box center [169, 82] width 107 height 12
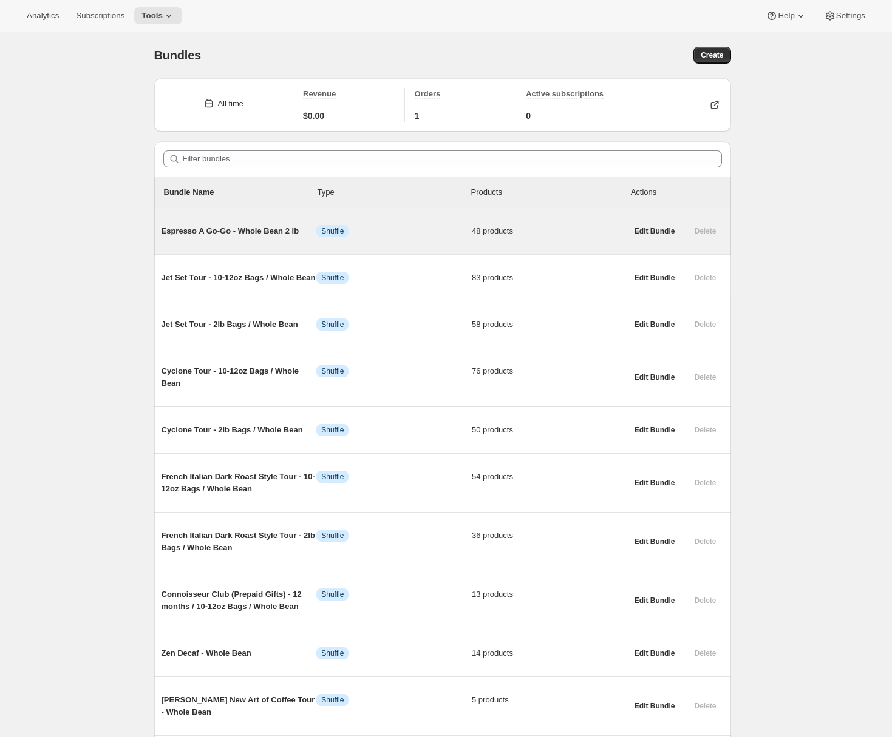
click at [236, 234] on span "Espresso A Go-Go - Whole Bean 2 lb" at bounding box center [238, 231] width 155 height 12
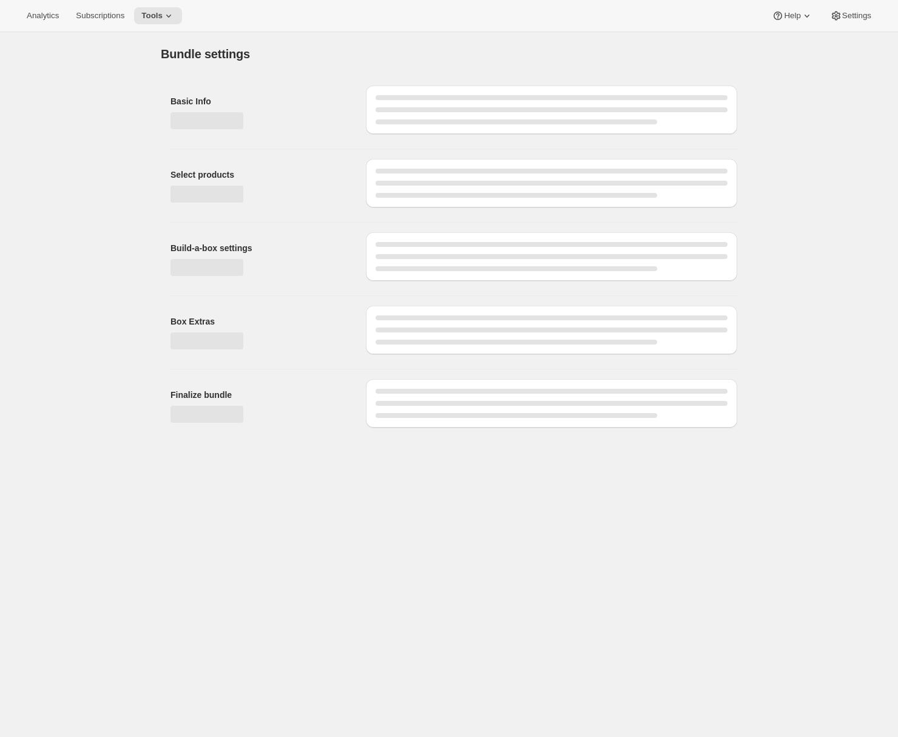
type input "Espresso A Go-Go - Whole Bean 2 lb"
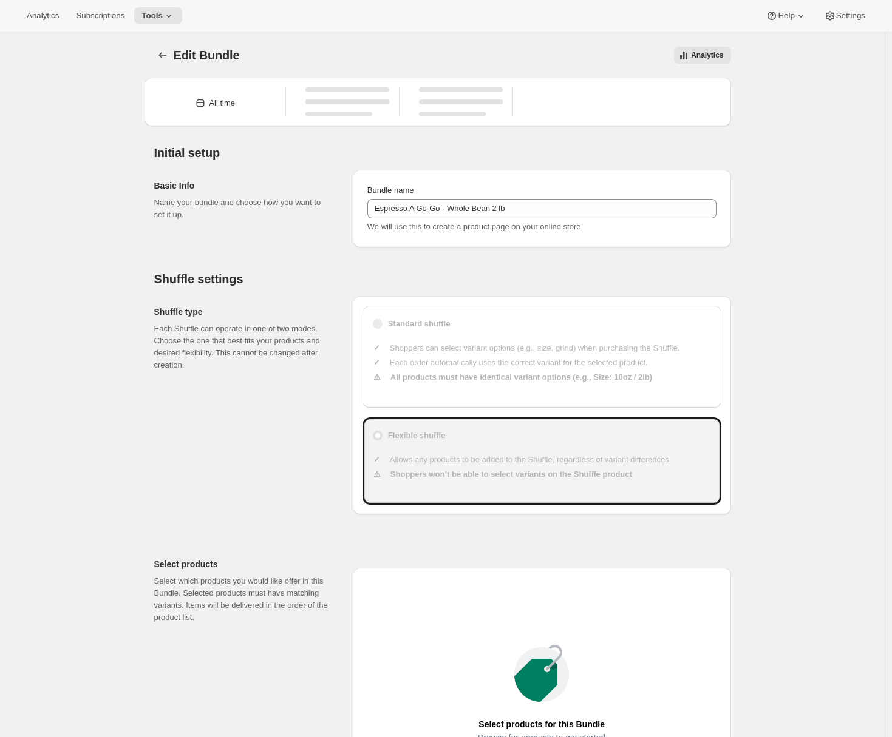
type input "30"
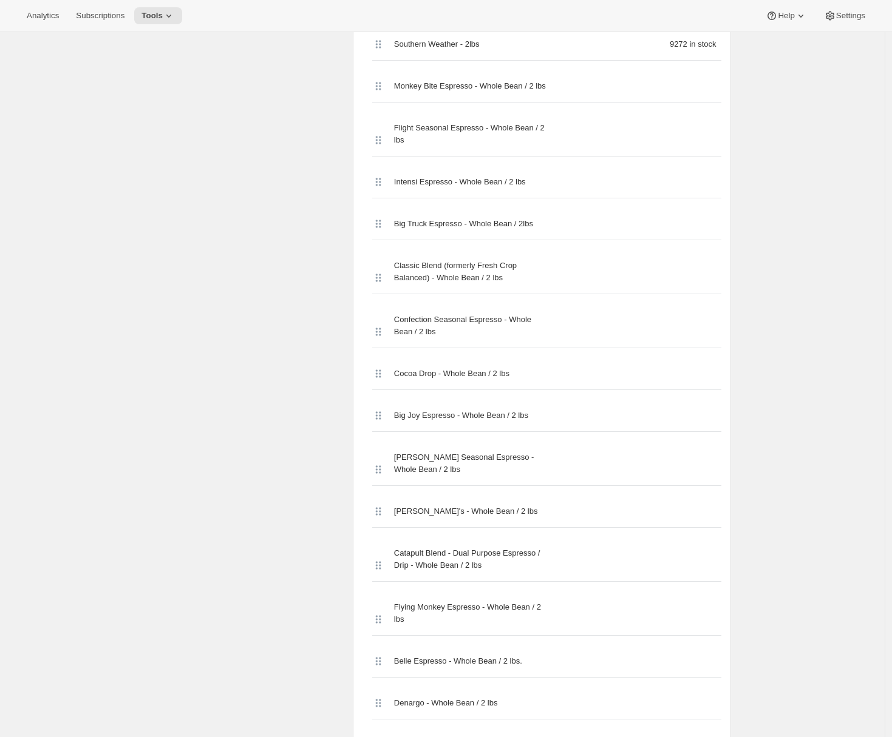
scroll to position [458, 0]
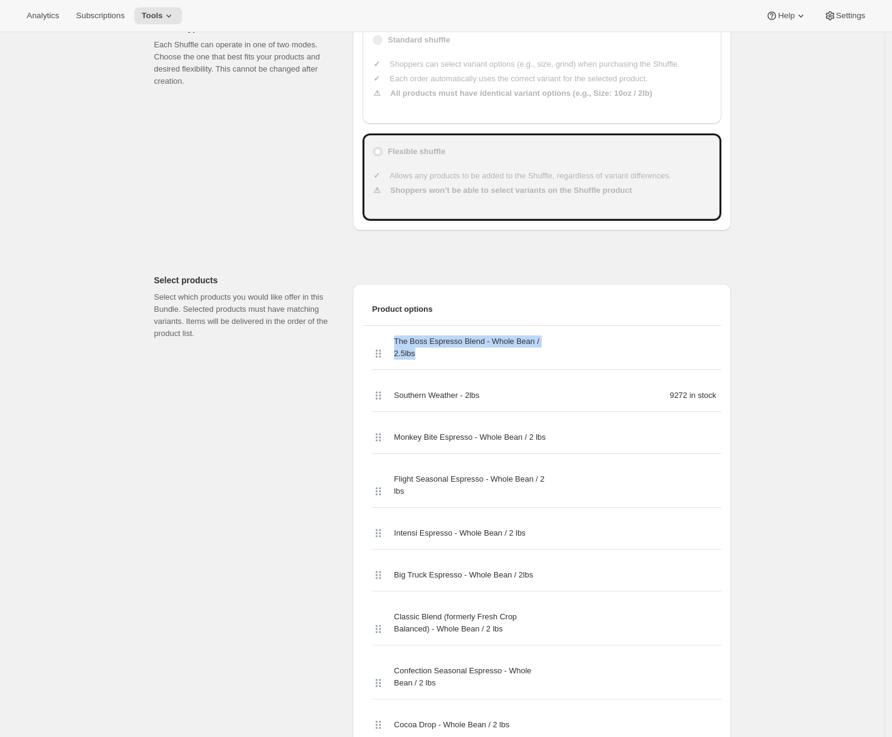
drag, startPoint x: 394, startPoint y: 336, endPoint x: 432, endPoint y: 358, distance: 43.8
click at [432, 358] on div "The Boss Espresso Blend - Whole Bean / 2.5lbs" at bounding box center [546, 348] width 349 height 44
drag, startPoint x: 395, startPoint y: 398, endPoint x: 545, endPoint y: 401, distance: 150.0
click at [545, 401] on div "Southern Weather - 2lbs 9272 in stock" at bounding box center [546, 396] width 349 height 32
click at [830, 10] on icon at bounding box center [830, 16] width 12 height 12
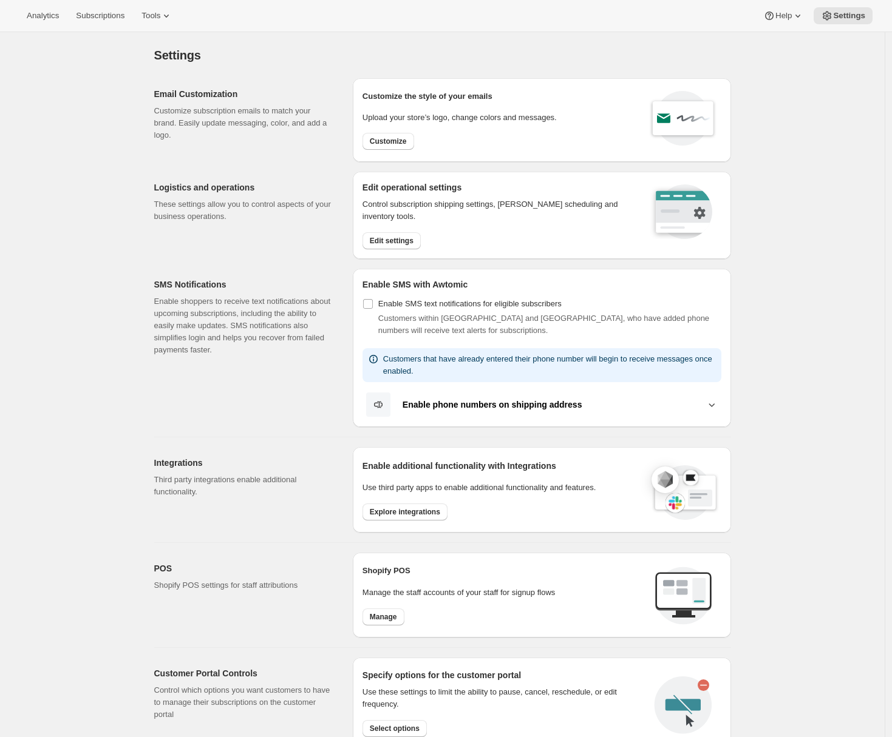
click at [299, 235] on div "Logistics and operations These settings allow you to control aspects of your bu…" at bounding box center [248, 215] width 189 height 87
click at [389, 245] on button "Edit settings" at bounding box center [391, 240] width 58 height 17
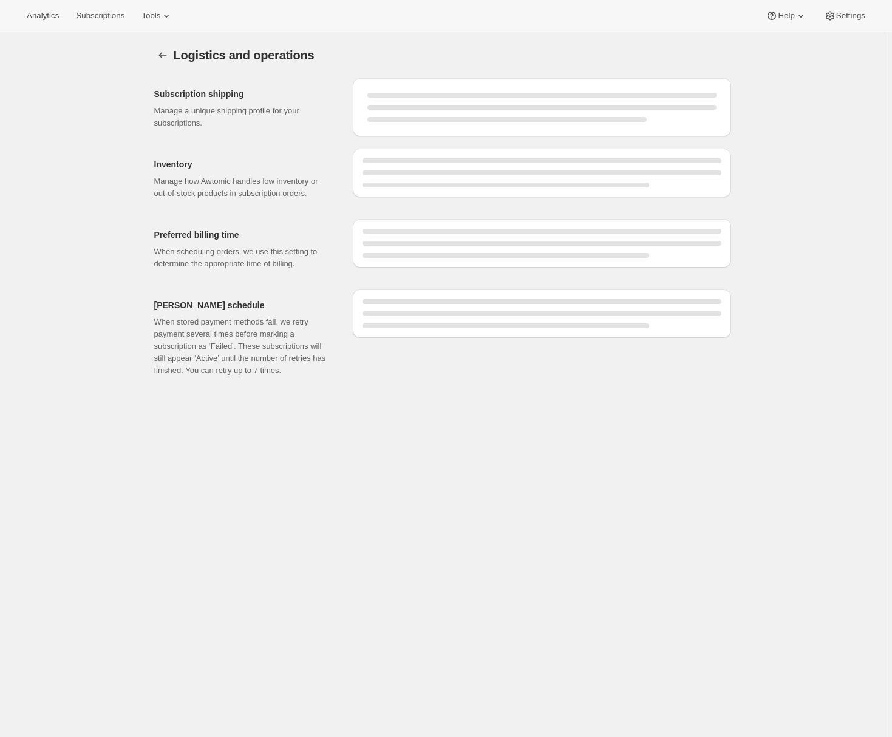
select select "DAY"
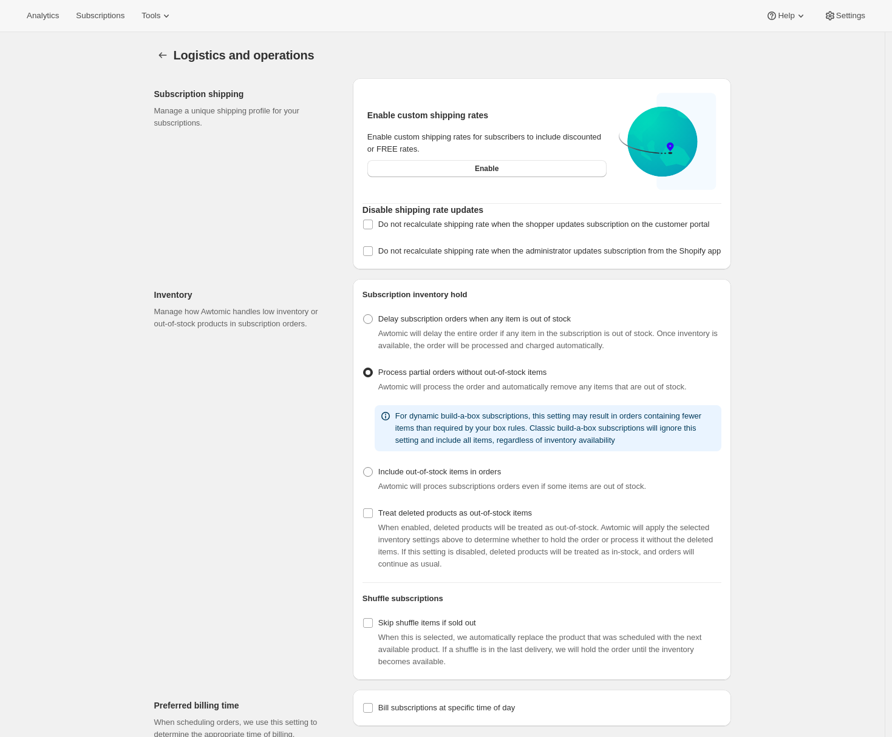
scroll to position [252, 0]
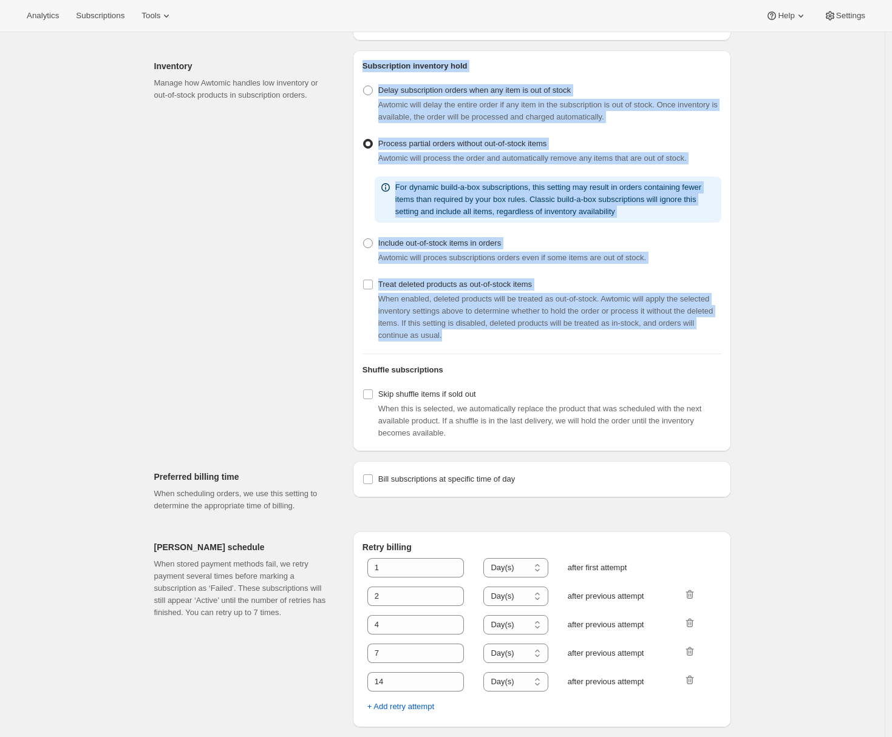
drag, startPoint x: 623, startPoint y: 345, endPoint x: 320, endPoint y: 294, distance: 307.2
click at [320, 294] on div "Inventory Manage how Awtomic handles low inventory or out-of-stock products in …" at bounding box center [437, 246] width 586 height 411
click at [237, 356] on div "Inventory Manage how Awtomic handles low inventory or out-of-stock products in …" at bounding box center [248, 250] width 189 height 401
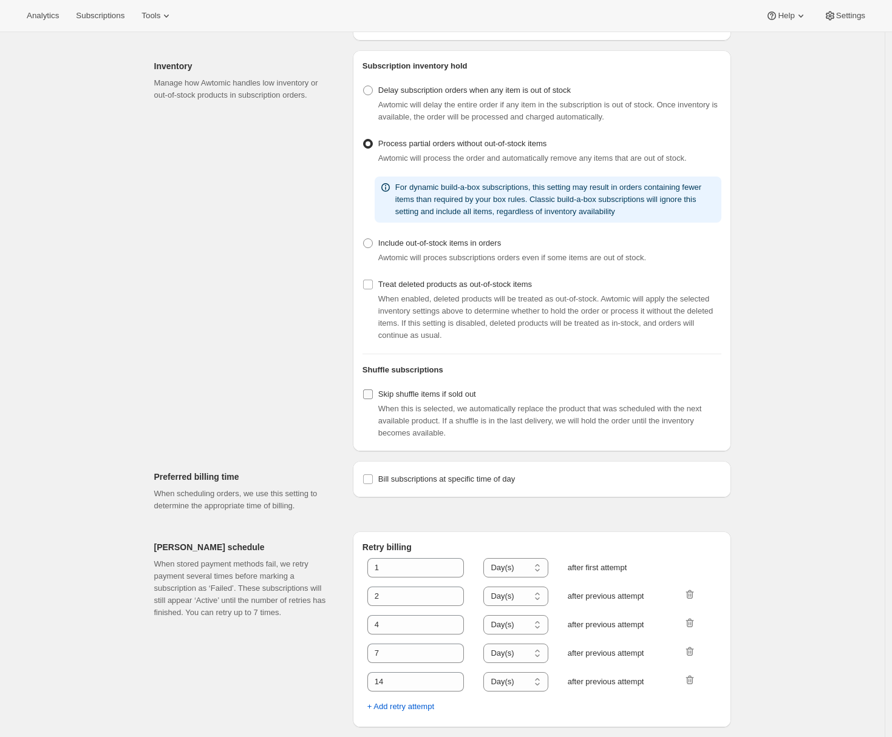
click at [370, 395] on input "Skip shuffle items if sold out" at bounding box center [368, 395] width 10 height 10
checkbox input "true"
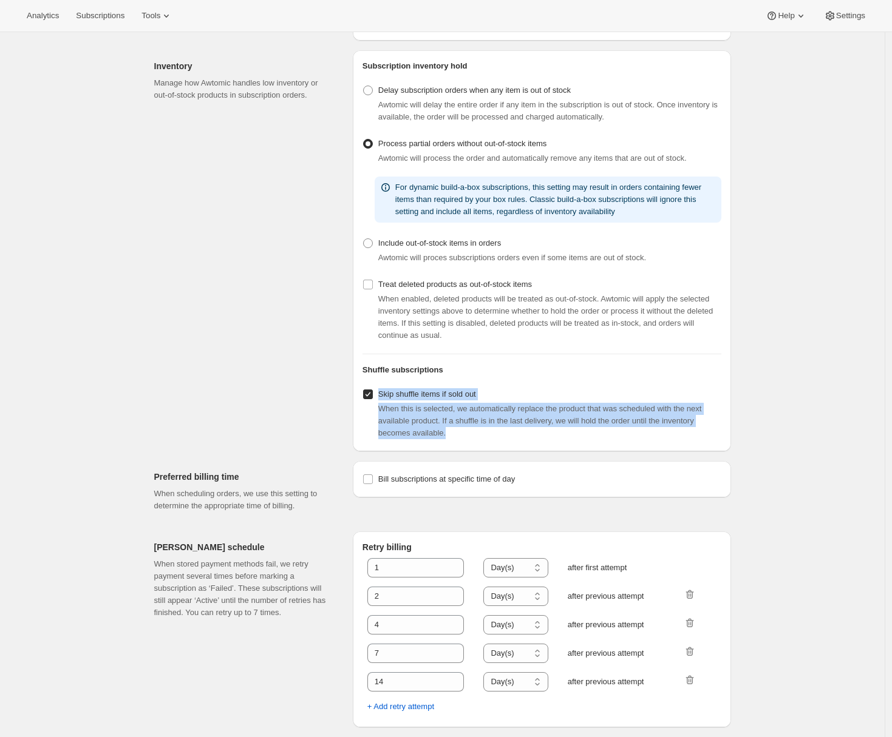
drag, startPoint x: 498, startPoint y: 433, endPoint x: 380, endPoint y: 396, distance: 123.4
click at [380, 396] on div "Skip shuffle items if sold out When this is selected, we automatically replace …" at bounding box center [541, 412] width 359 height 53
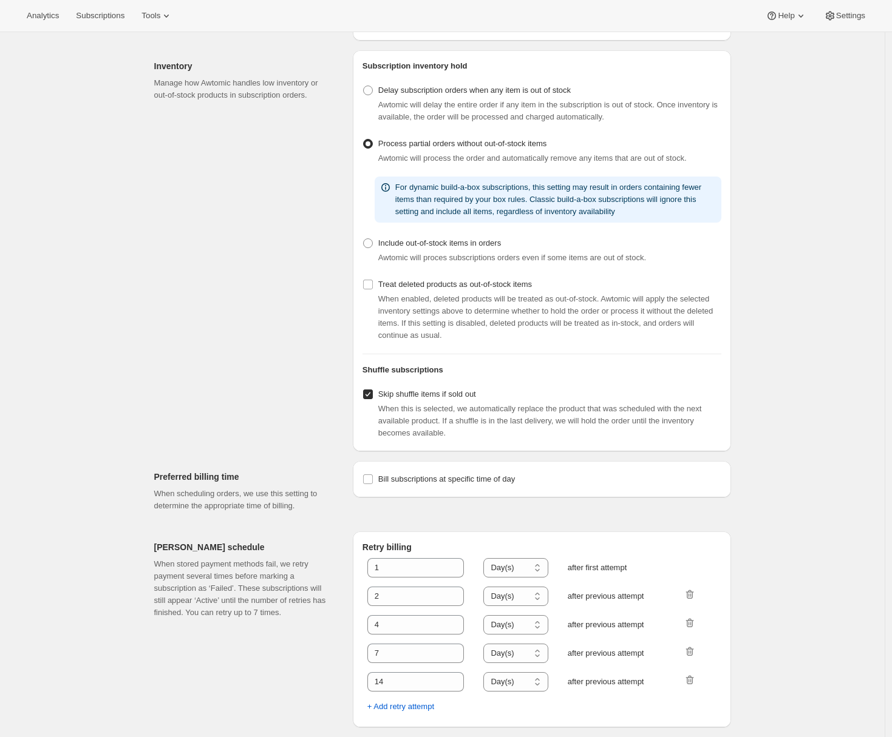
click at [199, 392] on div "Inventory Manage how Awtomic handles low inventory or out-of-stock products in …" at bounding box center [248, 250] width 189 height 401
click at [33, 151] on div "Logistics and operations. This page is ready Logistics and operations Subscript…" at bounding box center [442, 270] width 884 height 934
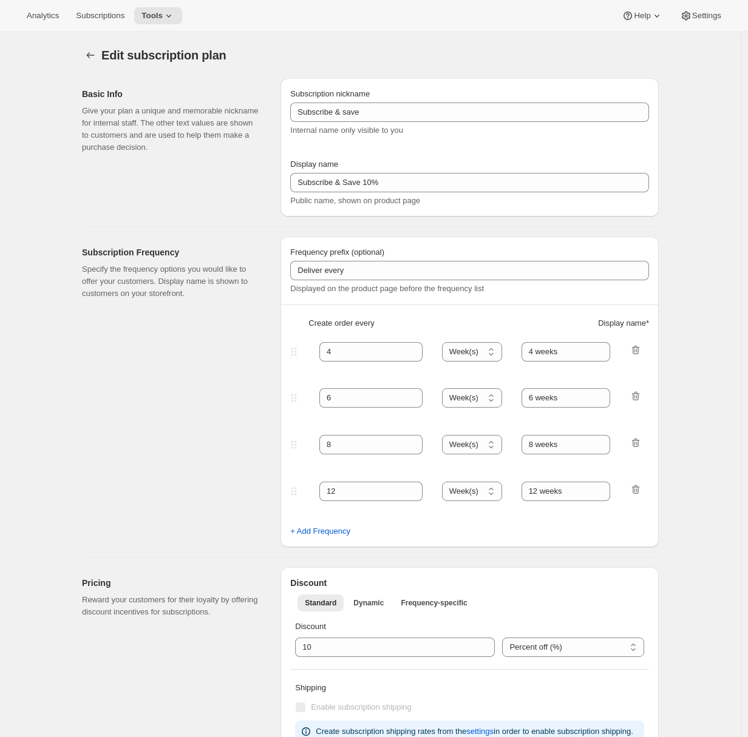
select select "WEEK"
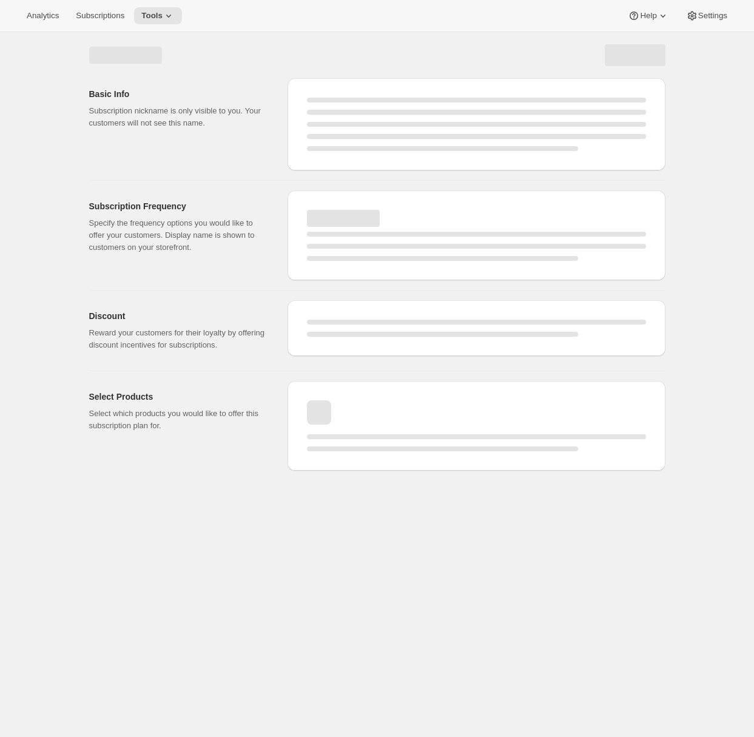
select select "WEEK"
select select "MONTH"
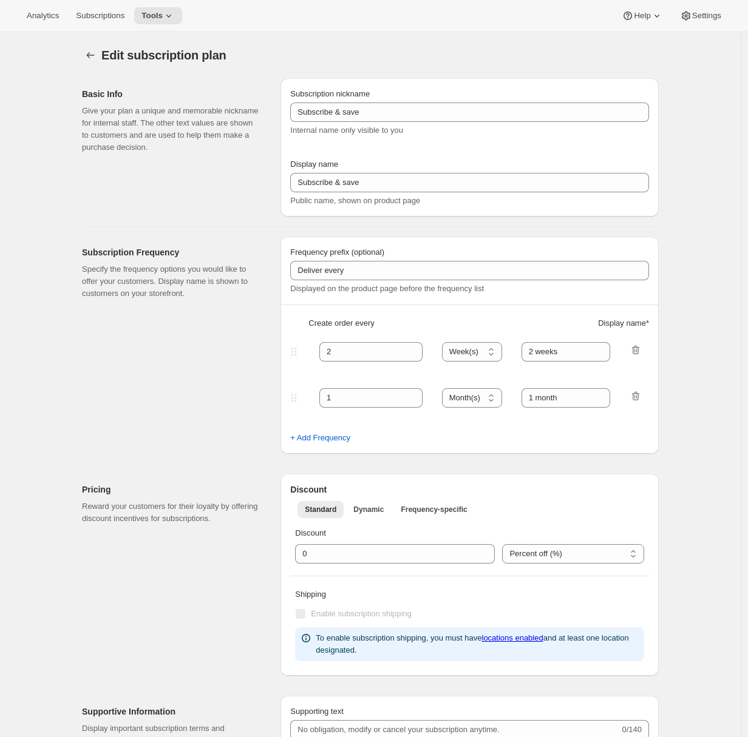
type input "Subscribe & Save 10%"
type input "4"
type input "4 weeks"
type input "6"
select select "WEEK"
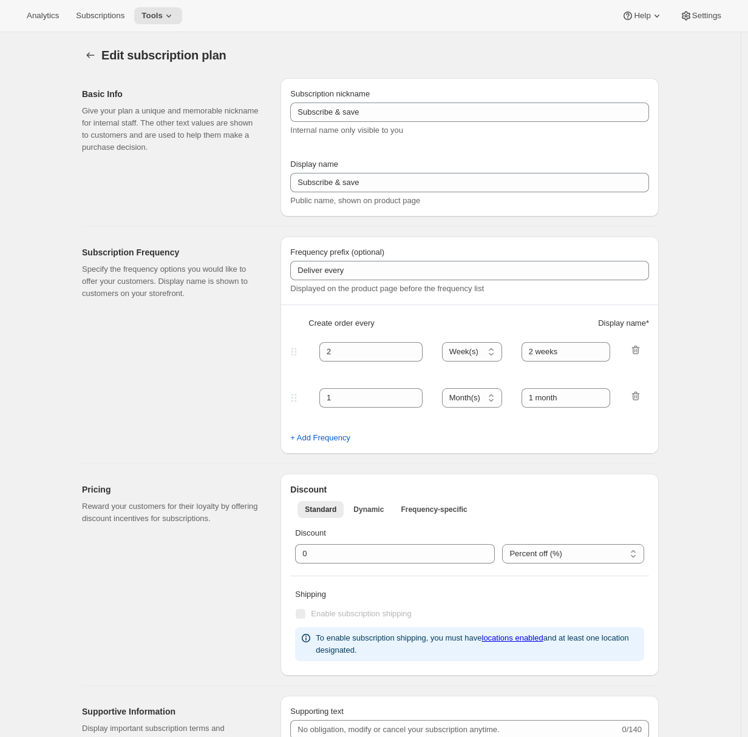
type input "6 weeks"
type input "10"
select select "WEEK"
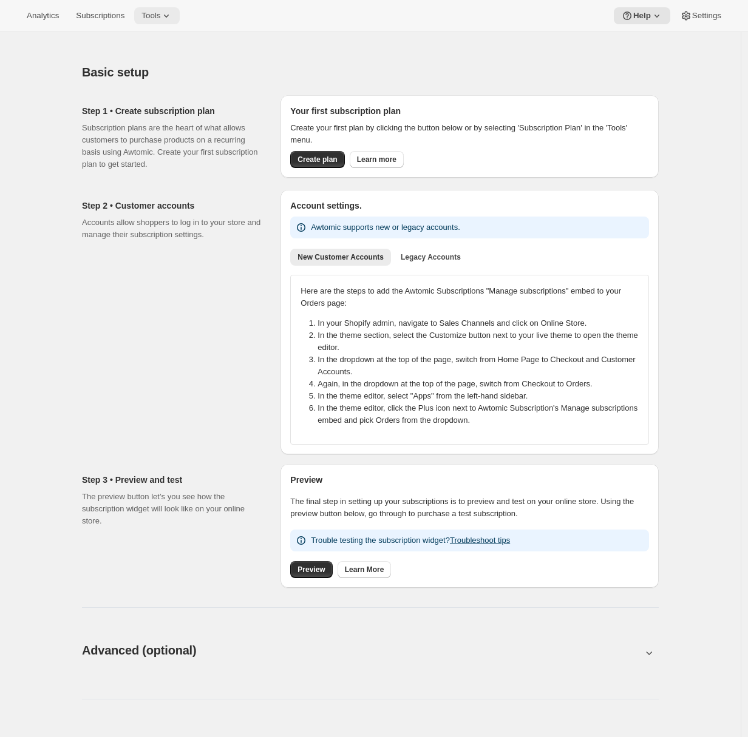
click at [172, 18] on icon at bounding box center [166, 16] width 12 height 12
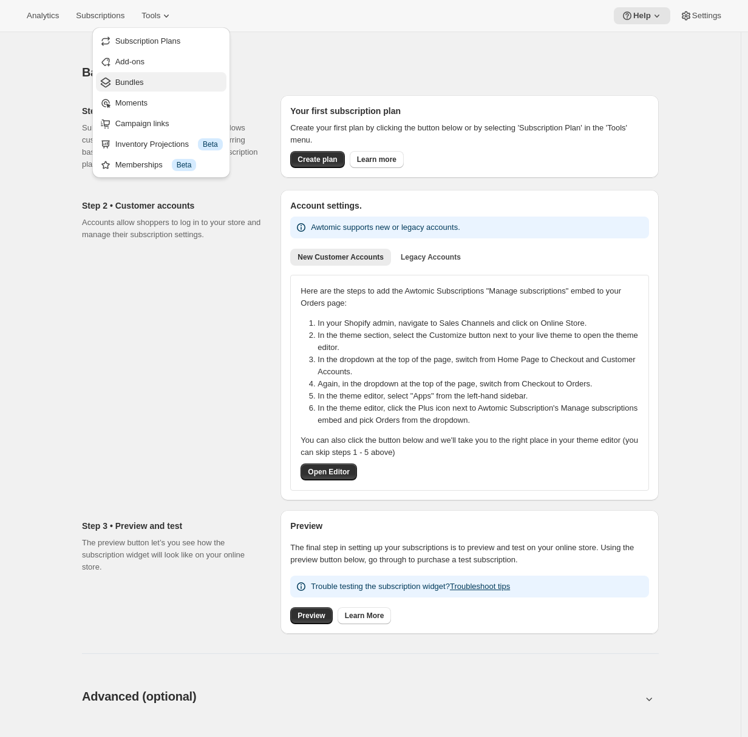
click at [169, 86] on span "Bundles" at bounding box center [168, 82] width 107 height 12
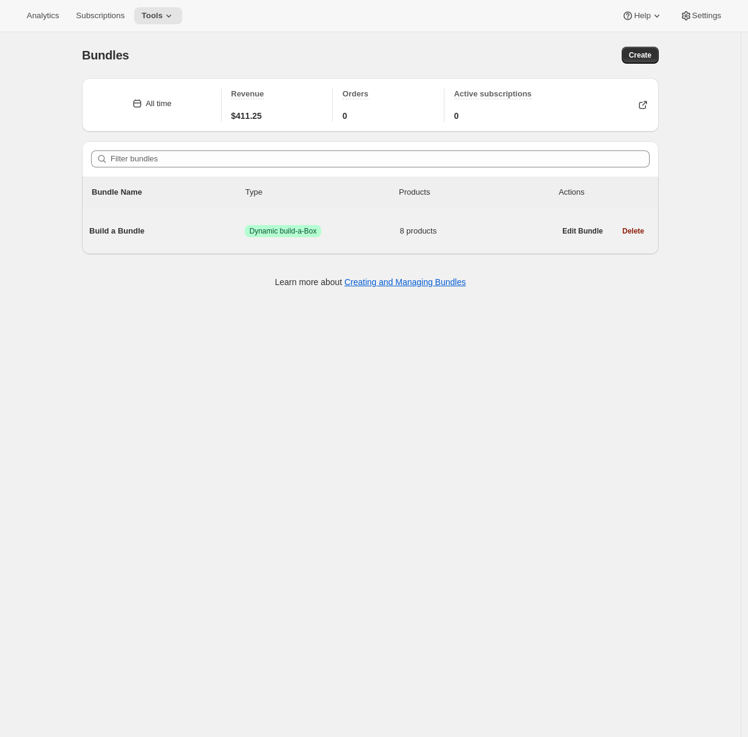
click at [183, 219] on div "Build a Bundle Success Dynamic build-a-Box 8 products" at bounding box center [322, 231] width 466 height 32
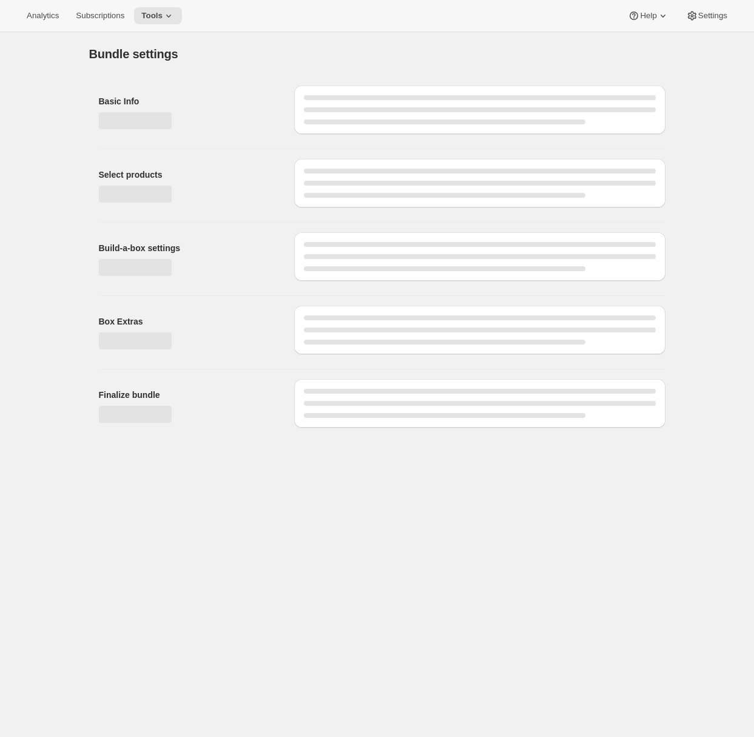
type input "Build a Bundle"
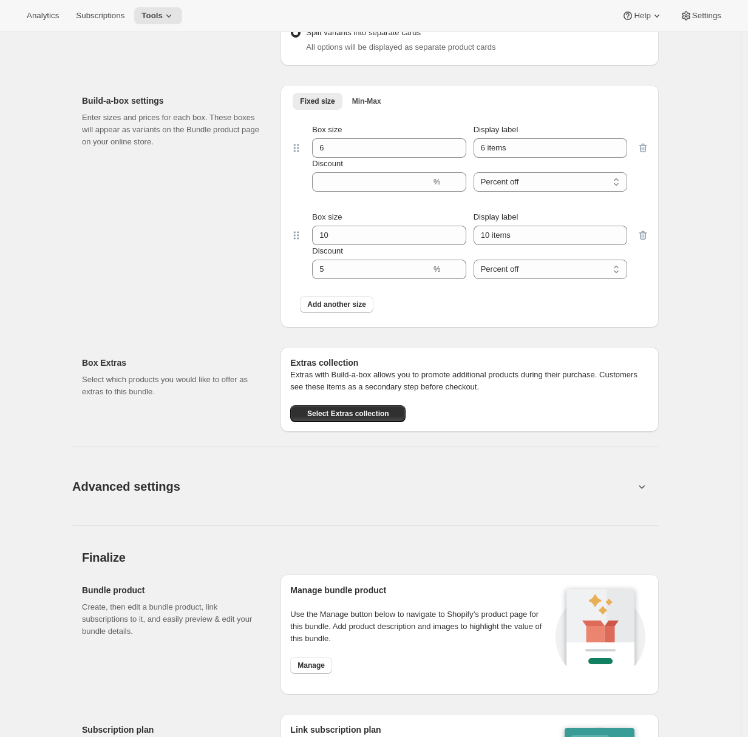
scroll to position [960, 0]
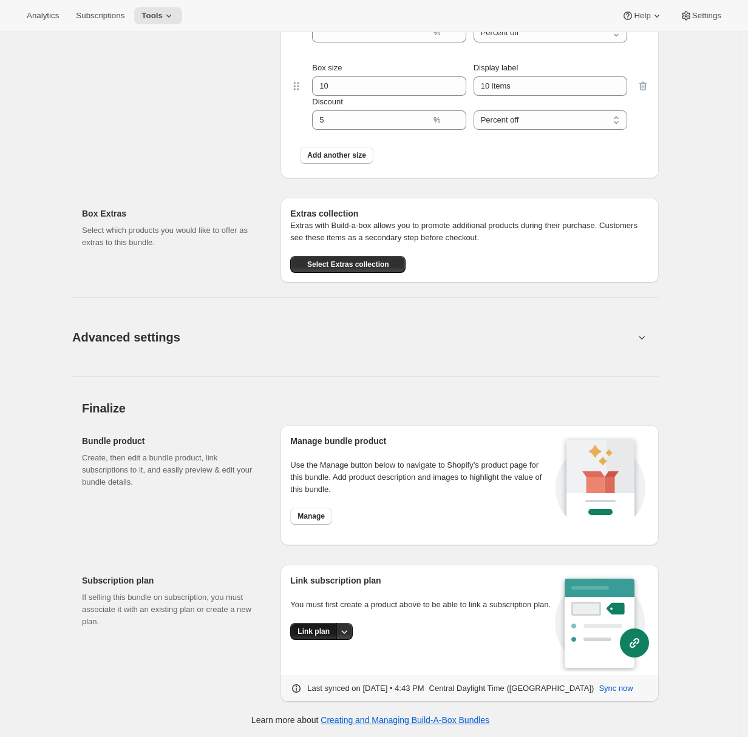
click at [316, 640] on button "Link plan" at bounding box center [313, 631] width 47 height 17
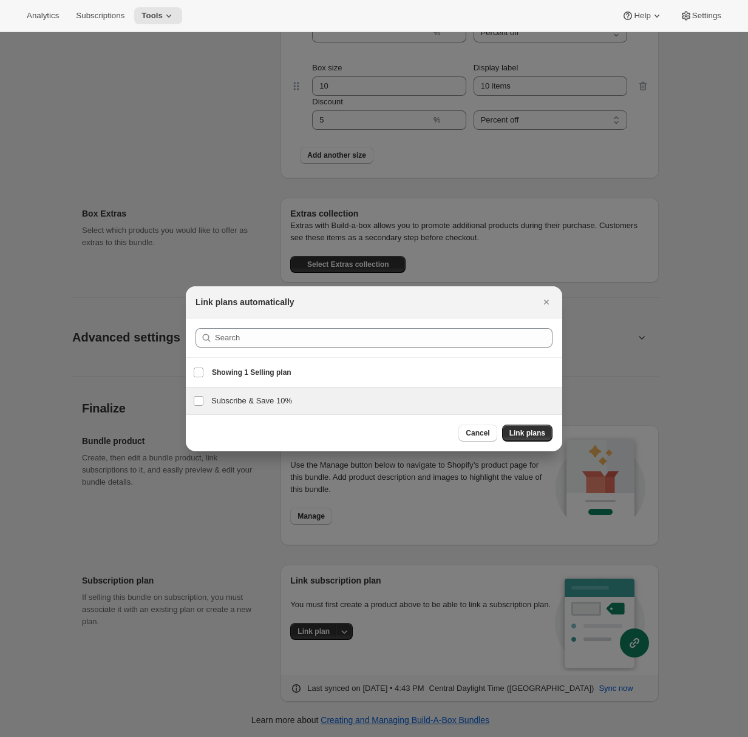
click at [243, 404] on h3 "Subscribe & Save 10%" at bounding box center [383, 401] width 344 height 12
checkbox input "true"
click at [541, 432] on span "Link plans" at bounding box center [527, 433] width 36 height 10
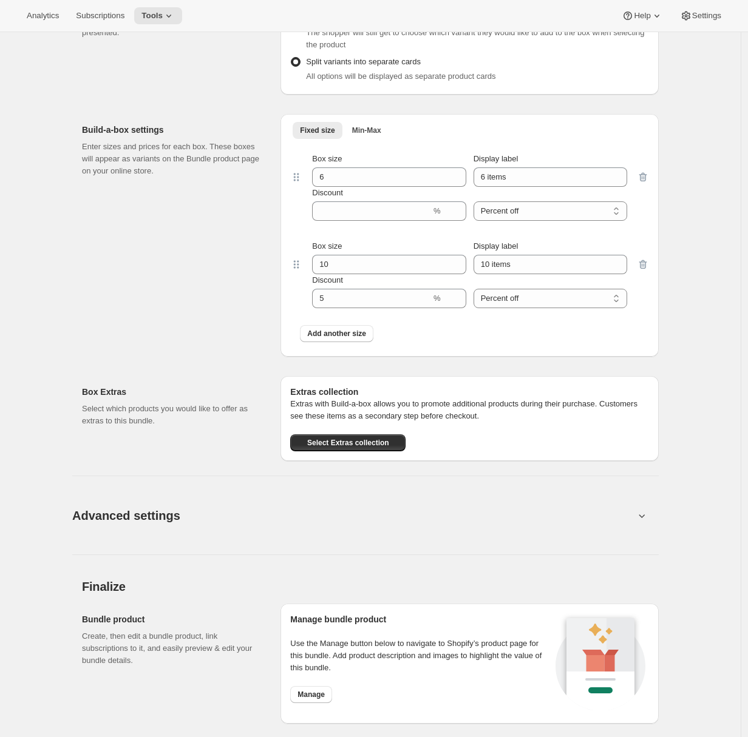
scroll to position [970, 0]
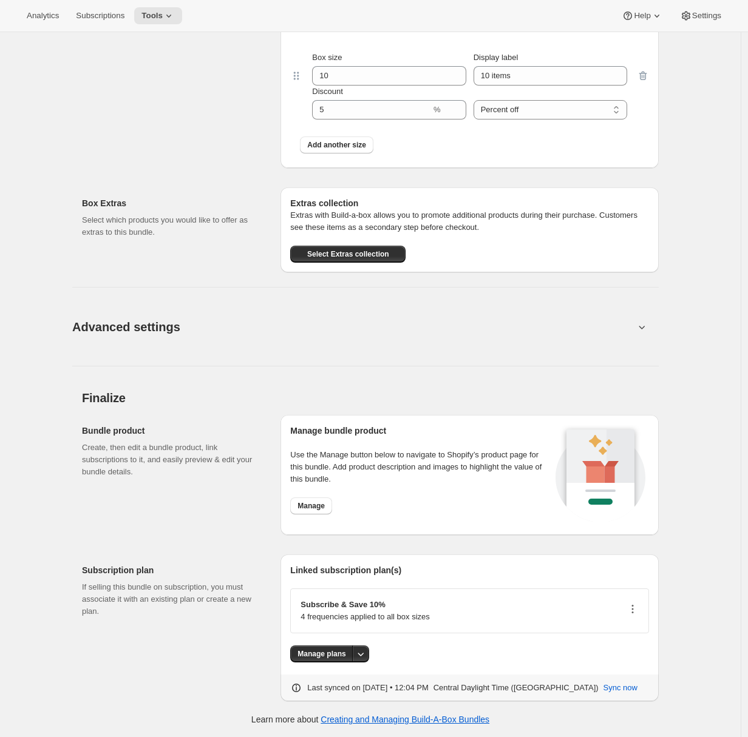
click at [634, 612] on icon "button" at bounding box center [632, 609] width 12 height 12
click at [611, 654] on span "Edit plan details" at bounding box center [617, 652] width 56 height 9
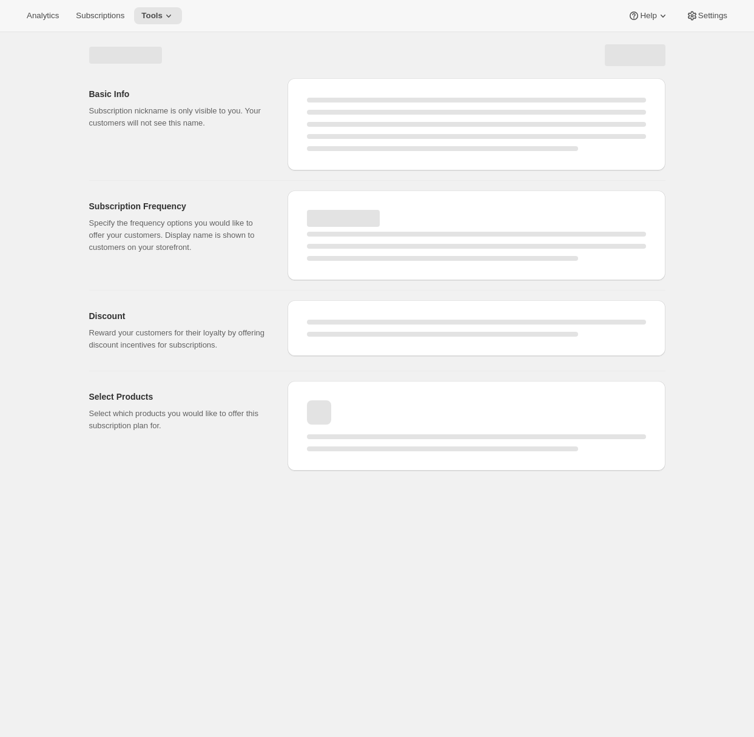
select select "WEEK"
select select "MONTH"
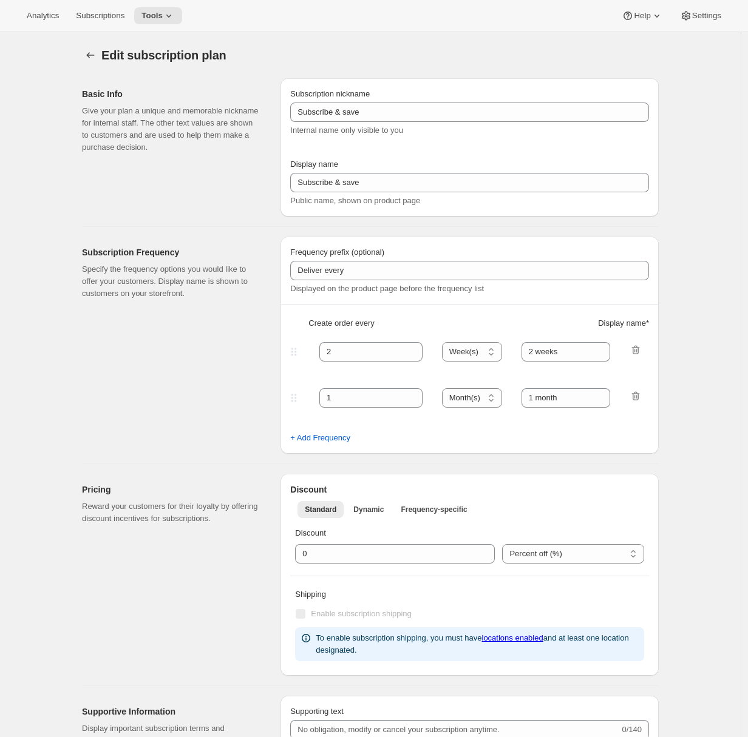
select select "WEEK"
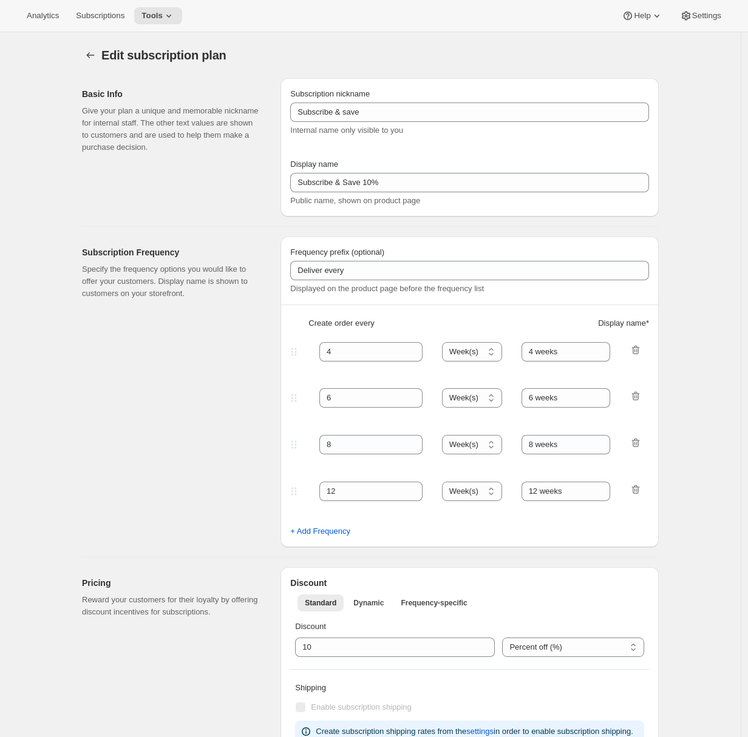
type input "Subscribe & Save 10%"
type input "4"
type input "4 weeks"
type input "6"
select select "WEEK"
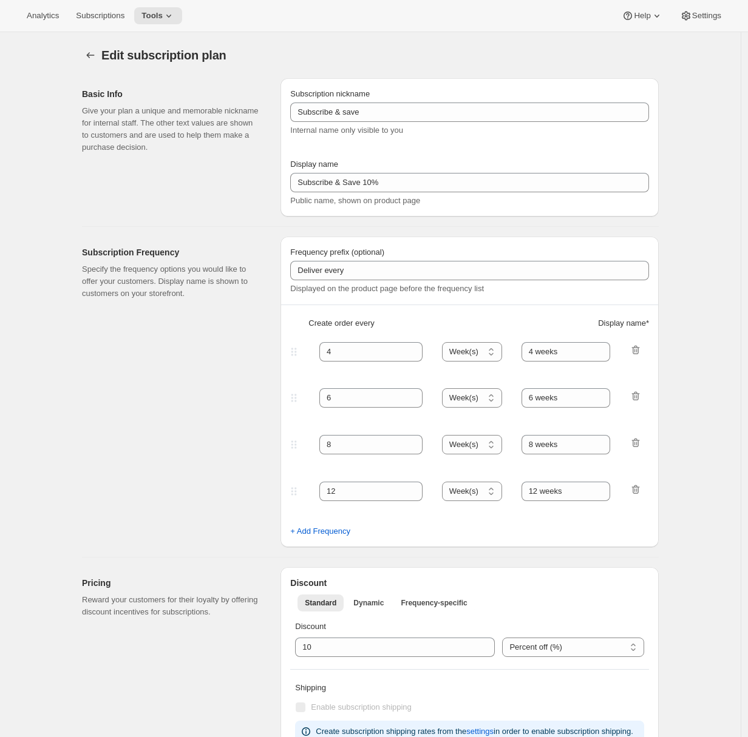
type input "6 weeks"
type input "10"
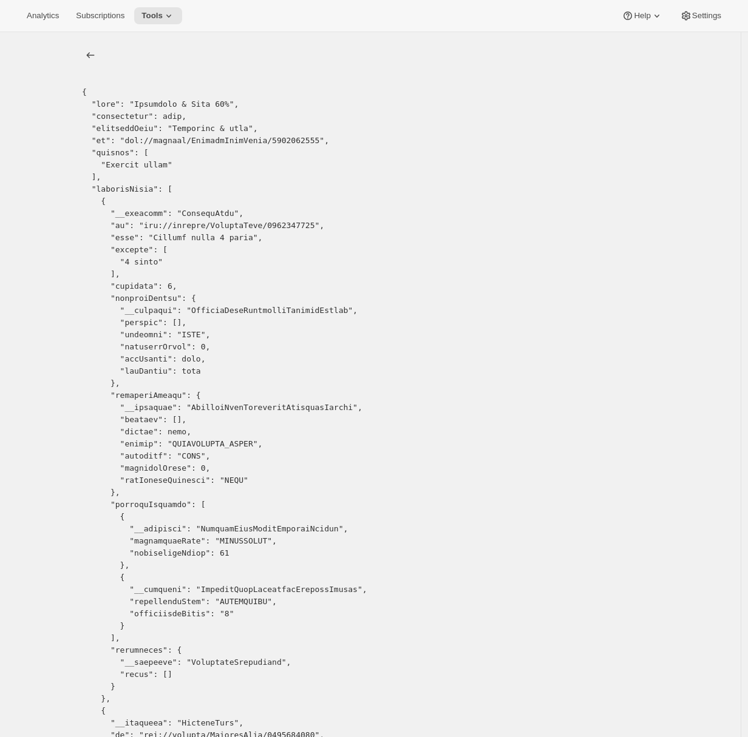
copy pre "4937908450"
